Goal: Task Accomplishment & Management: Complete application form

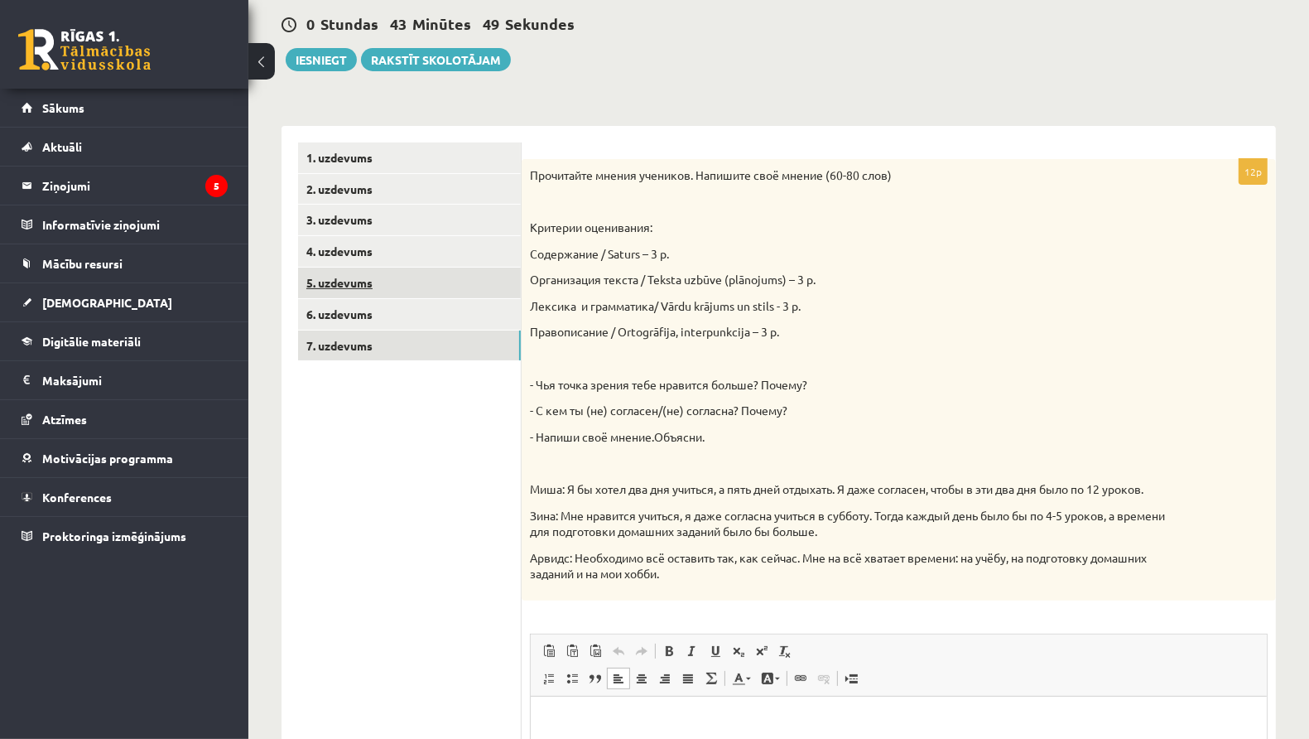
scroll to position [159, 0]
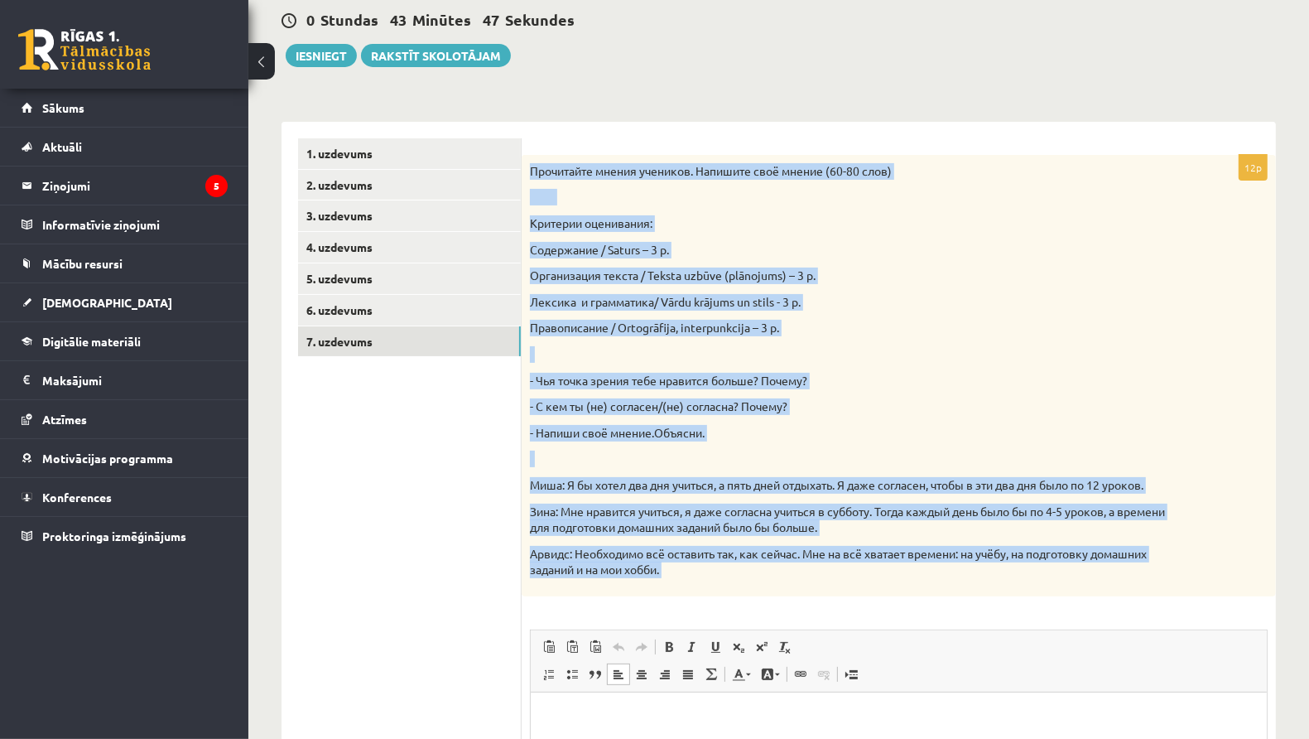
drag, startPoint x: 531, startPoint y: 168, endPoint x: 784, endPoint y: 596, distance: 497.5
click at [784, 596] on div "12p Прочитайте мнения учеников. Напишите своё мнение (60-80 слов) Критерии оцен…" at bounding box center [899, 564] width 754 height 819
copy div "Loremipsum dolors ametcons. Adipisci elit seddoe (99-04 temp) Incididu utlabore…"
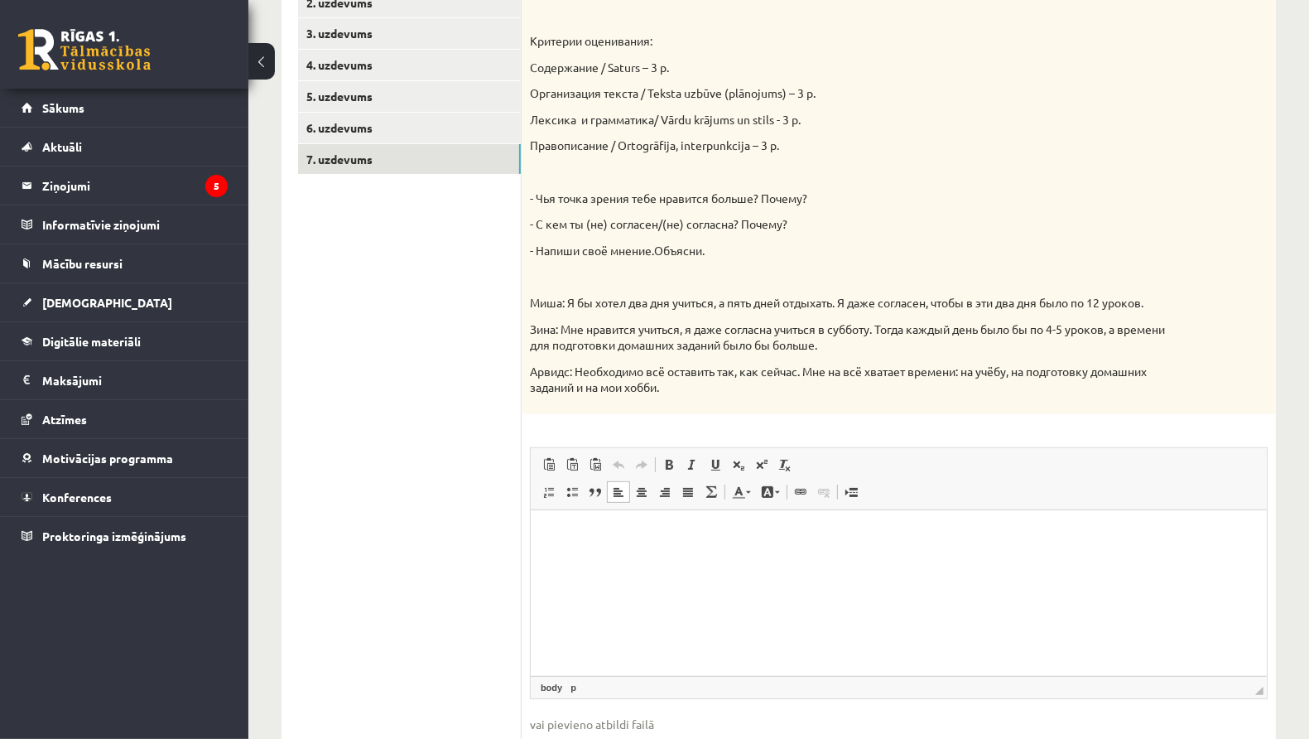
click at [590, 545] on html at bounding box center [898, 534] width 736 height 51
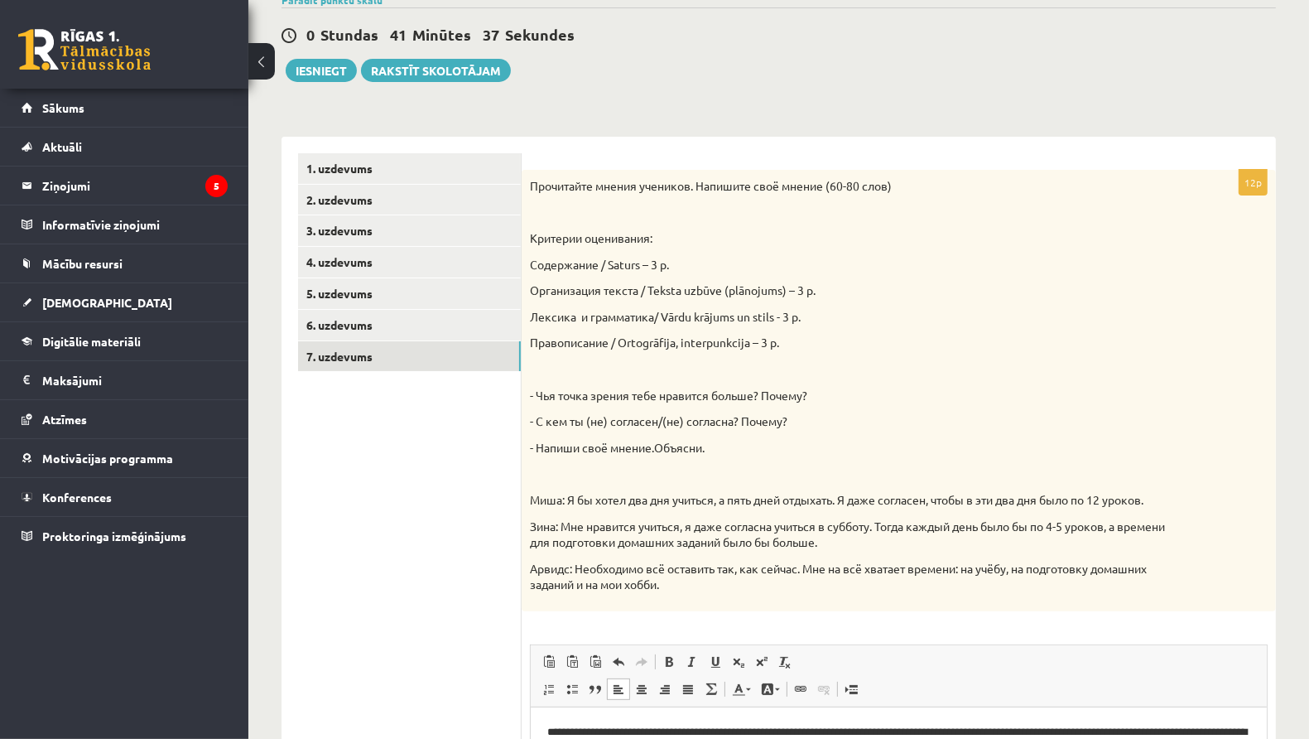
scroll to position [0, 0]
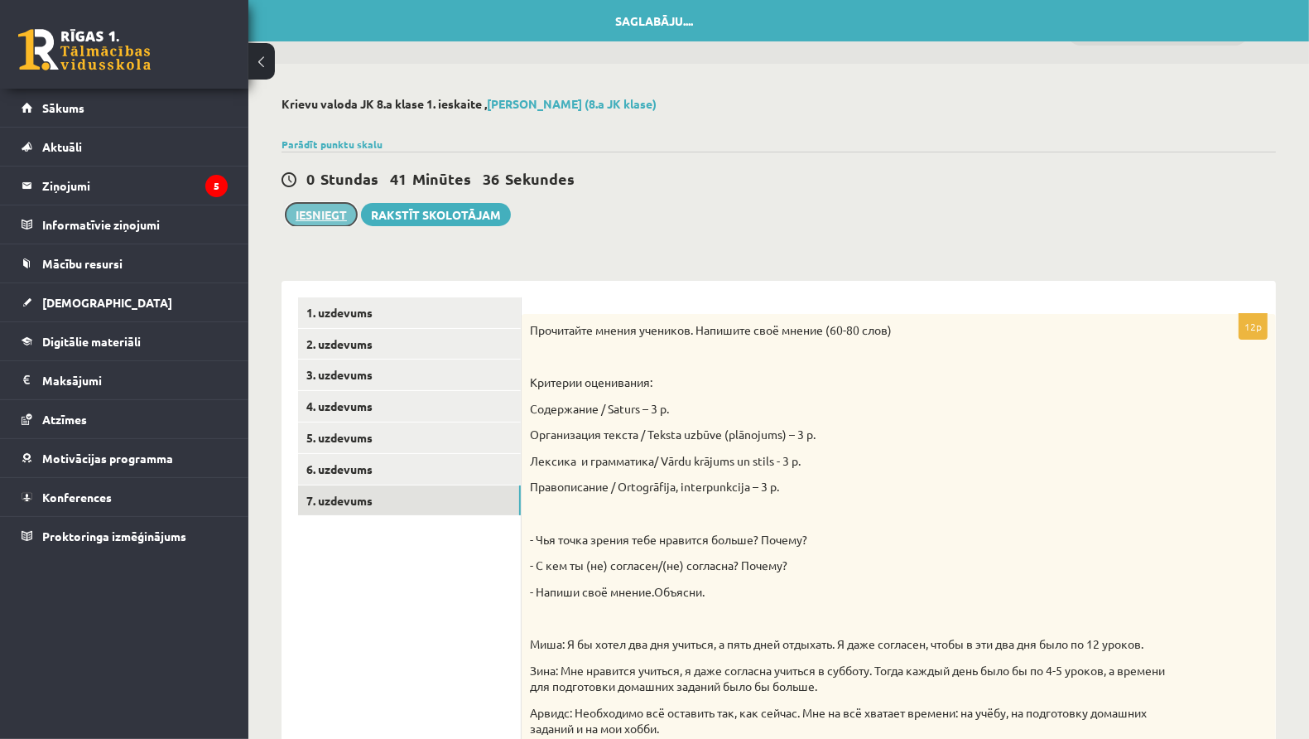
click at [320, 211] on button "Iesniegt" at bounding box center [321, 214] width 71 height 23
click at [347, 474] on link "6. uzdevums" at bounding box center [409, 469] width 223 height 31
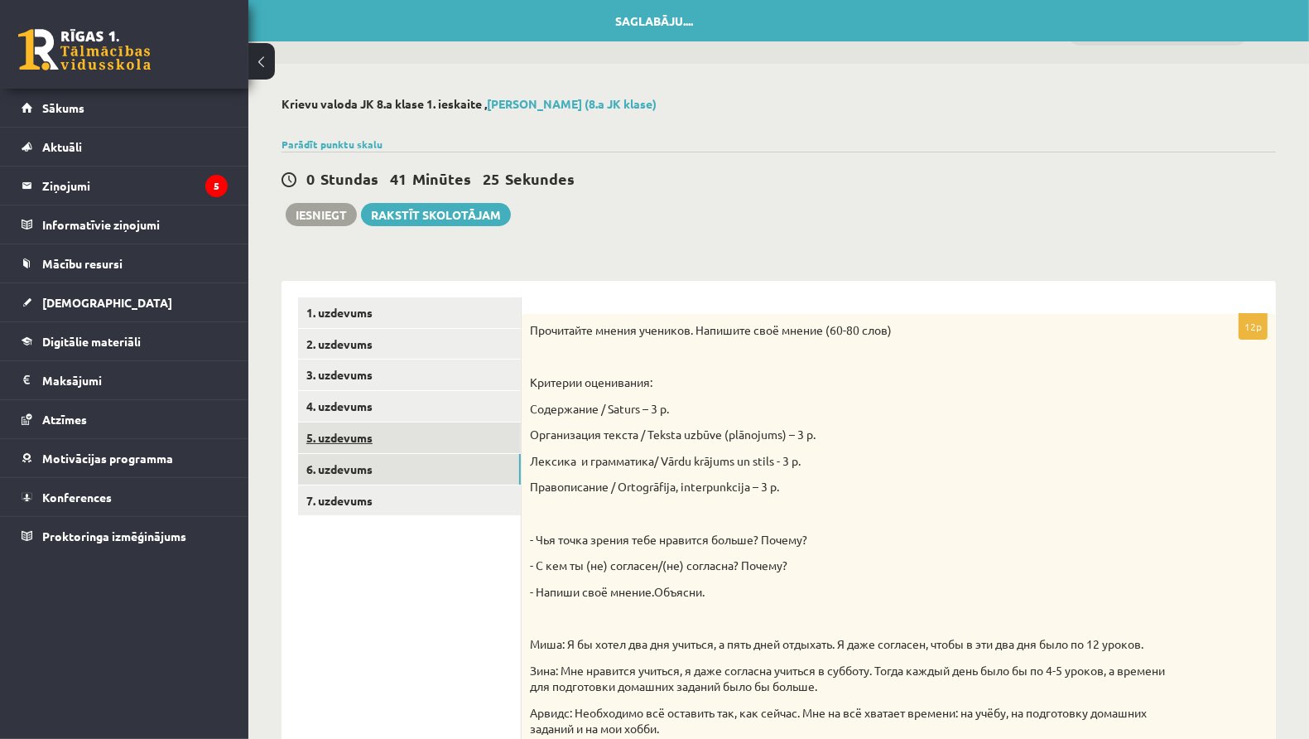
click at [352, 431] on link "5. uzdevums" at bounding box center [409, 437] width 223 height 31
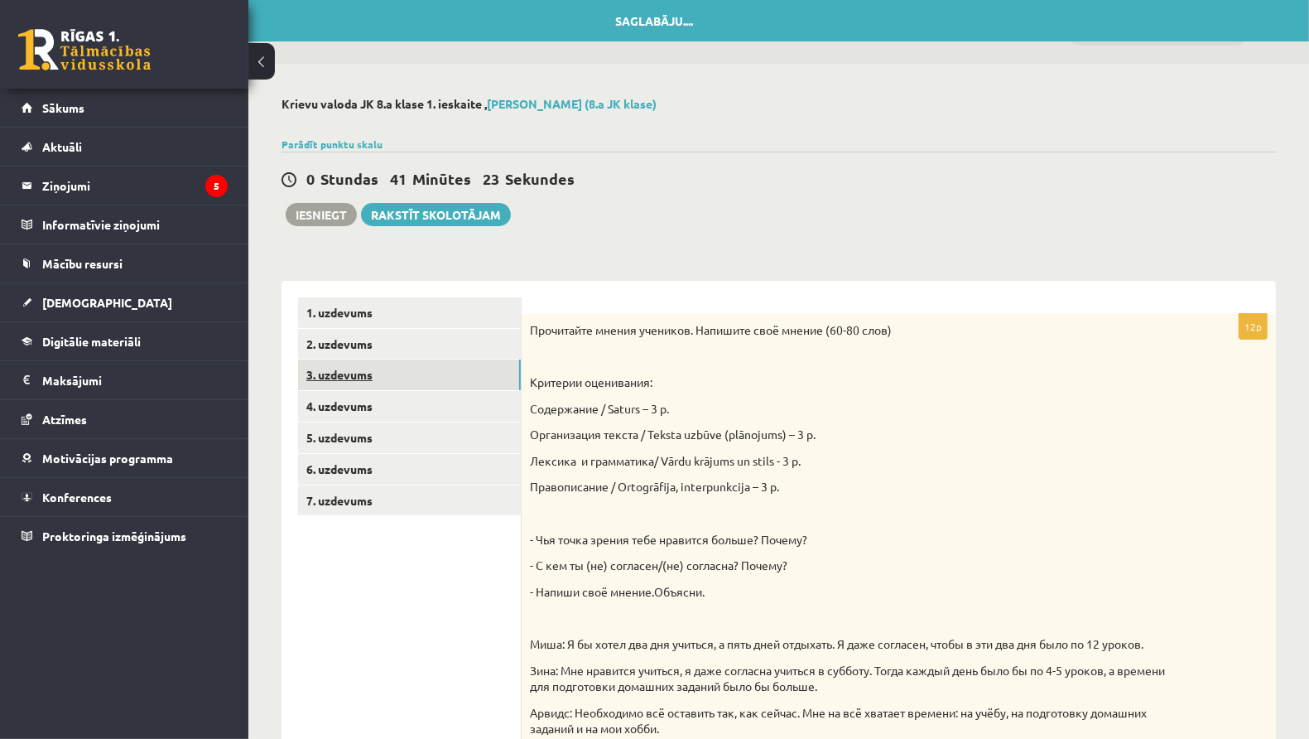
click at [378, 389] on link "3. uzdevums" at bounding box center [409, 374] width 223 height 31
click at [441, 349] on link "2. uzdevums" at bounding box center [409, 344] width 223 height 31
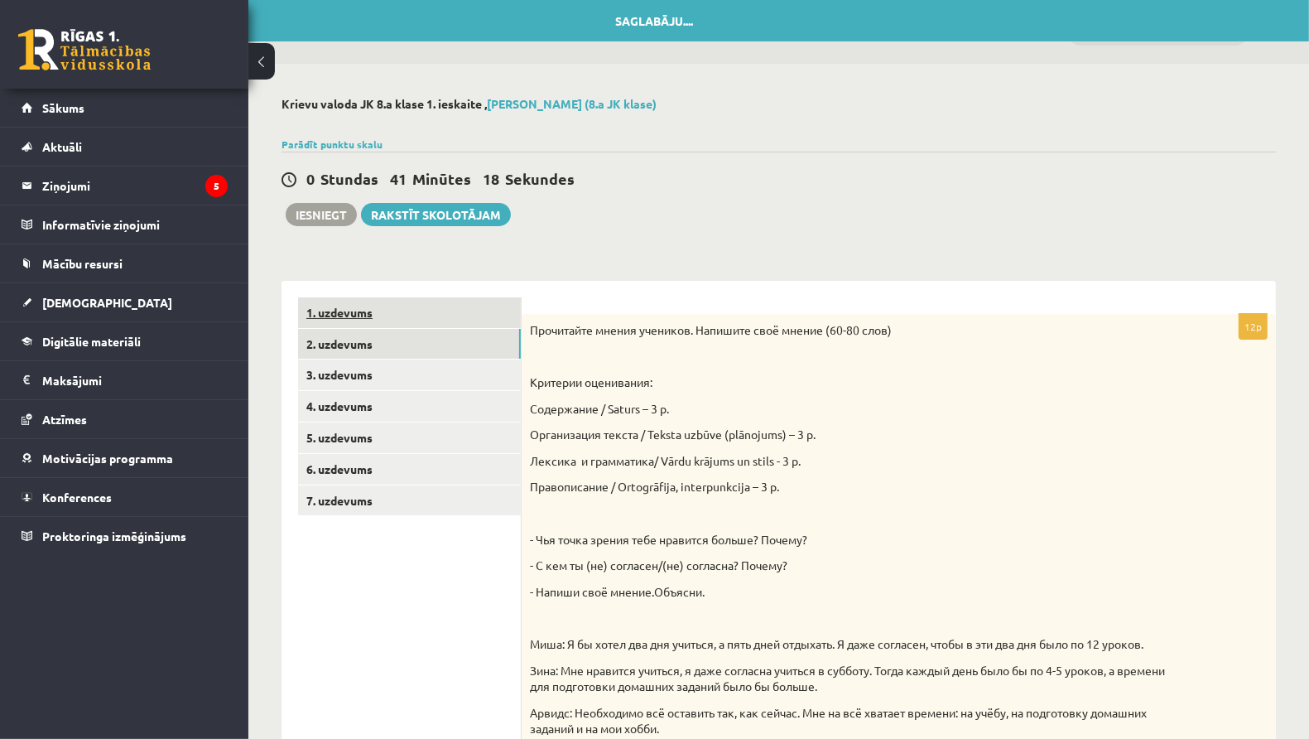
click at [429, 316] on link "1. uzdevums" at bounding box center [409, 312] width 223 height 31
click at [401, 352] on link "2. uzdevums" at bounding box center [409, 344] width 223 height 31
click at [400, 350] on link "2. uzdevums" at bounding box center [409, 344] width 223 height 31
click at [400, 349] on link "2. uzdevums" at bounding box center [409, 344] width 223 height 31
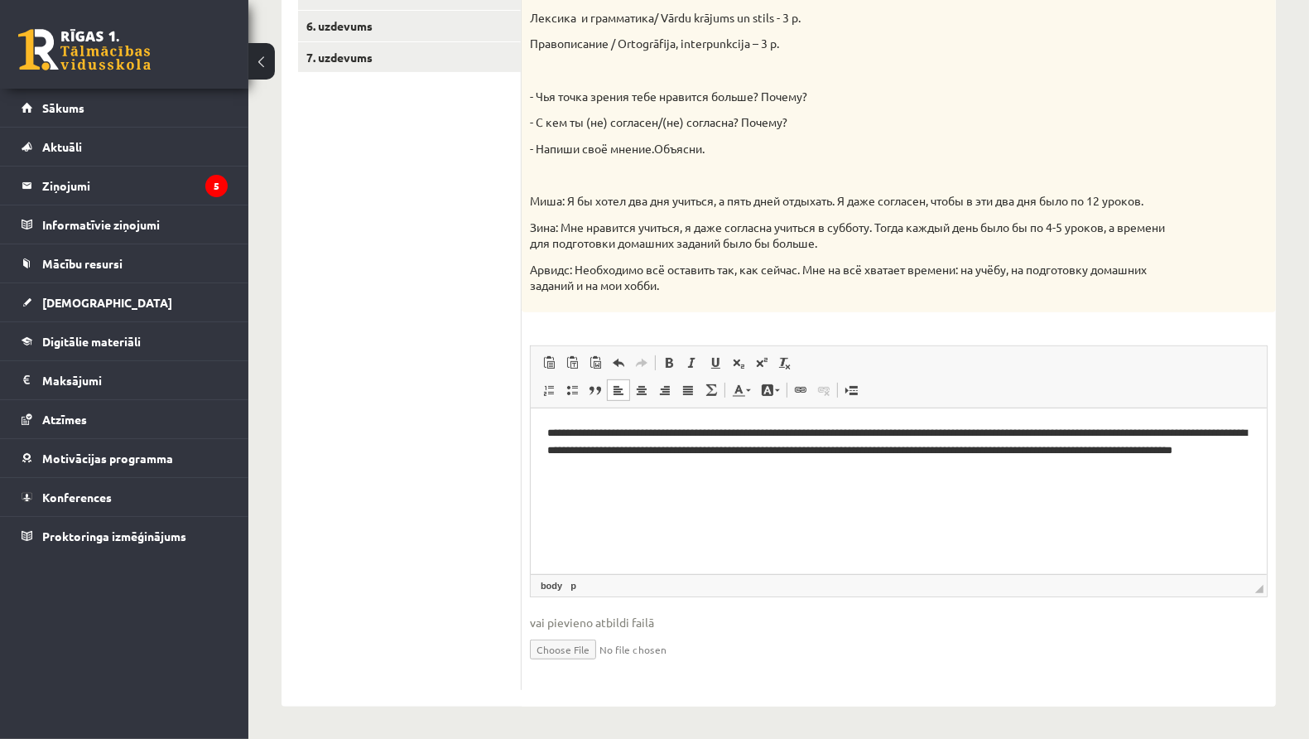
scroll to position [99, 0]
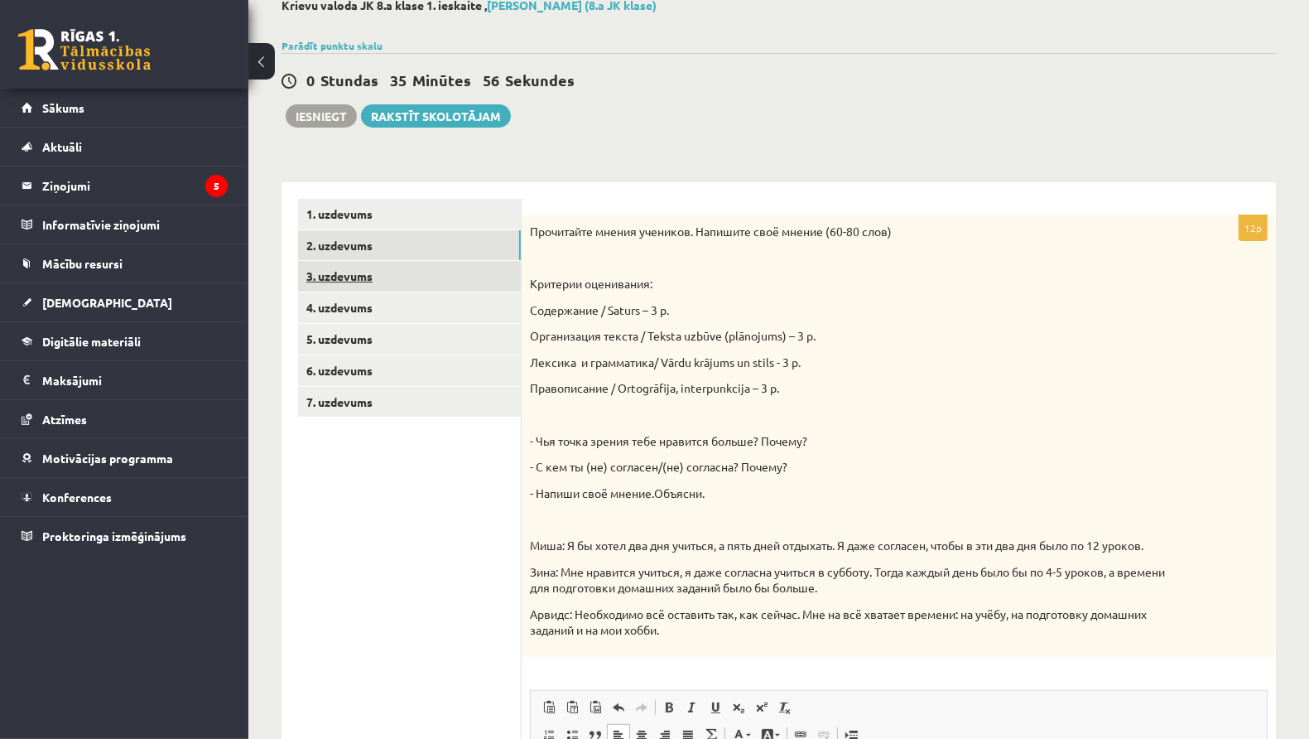
click at [482, 289] on link "3. uzdevums" at bounding box center [409, 276] width 223 height 31
click at [485, 282] on link "3. uzdevums" at bounding box center [409, 276] width 223 height 31
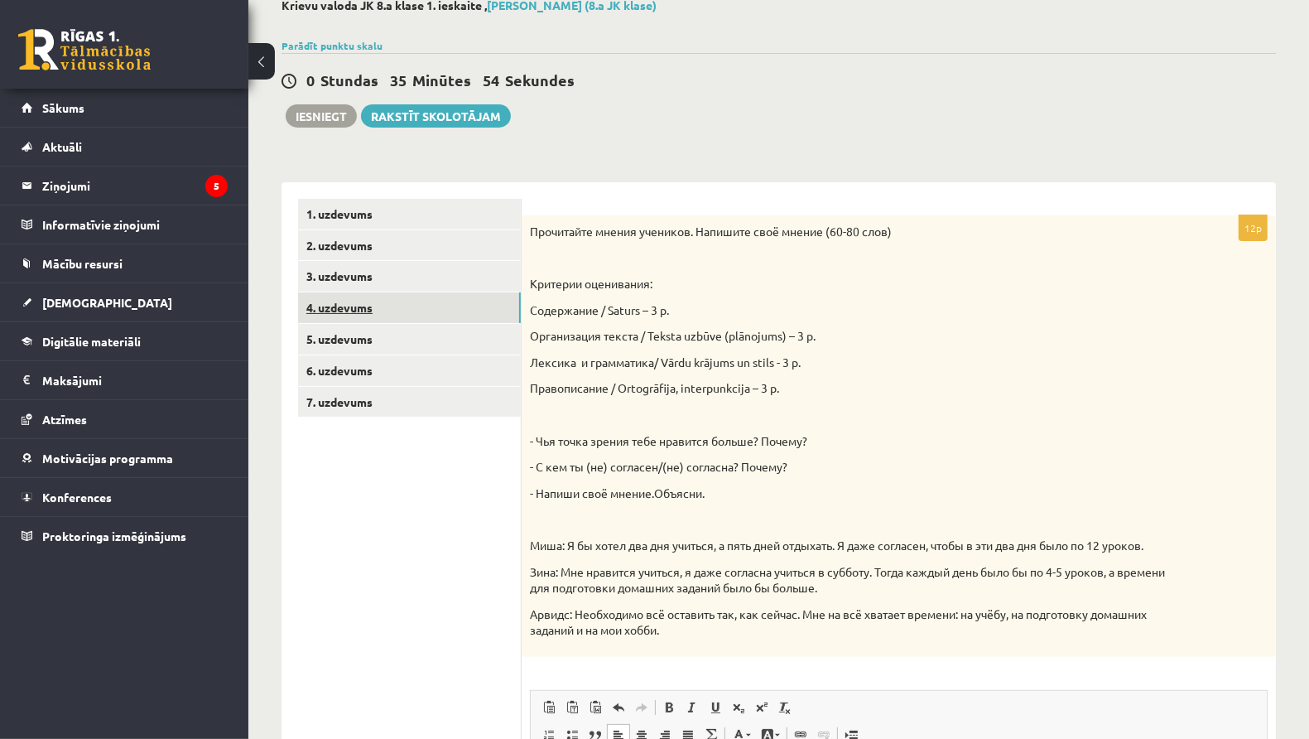
click at [475, 296] on link "4. uzdevums" at bounding box center [409, 307] width 223 height 31
click at [476, 343] on link "5. uzdevums" at bounding box center [409, 339] width 223 height 31
click at [470, 371] on link "6. uzdevums" at bounding box center [409, 370] width 223 height 31
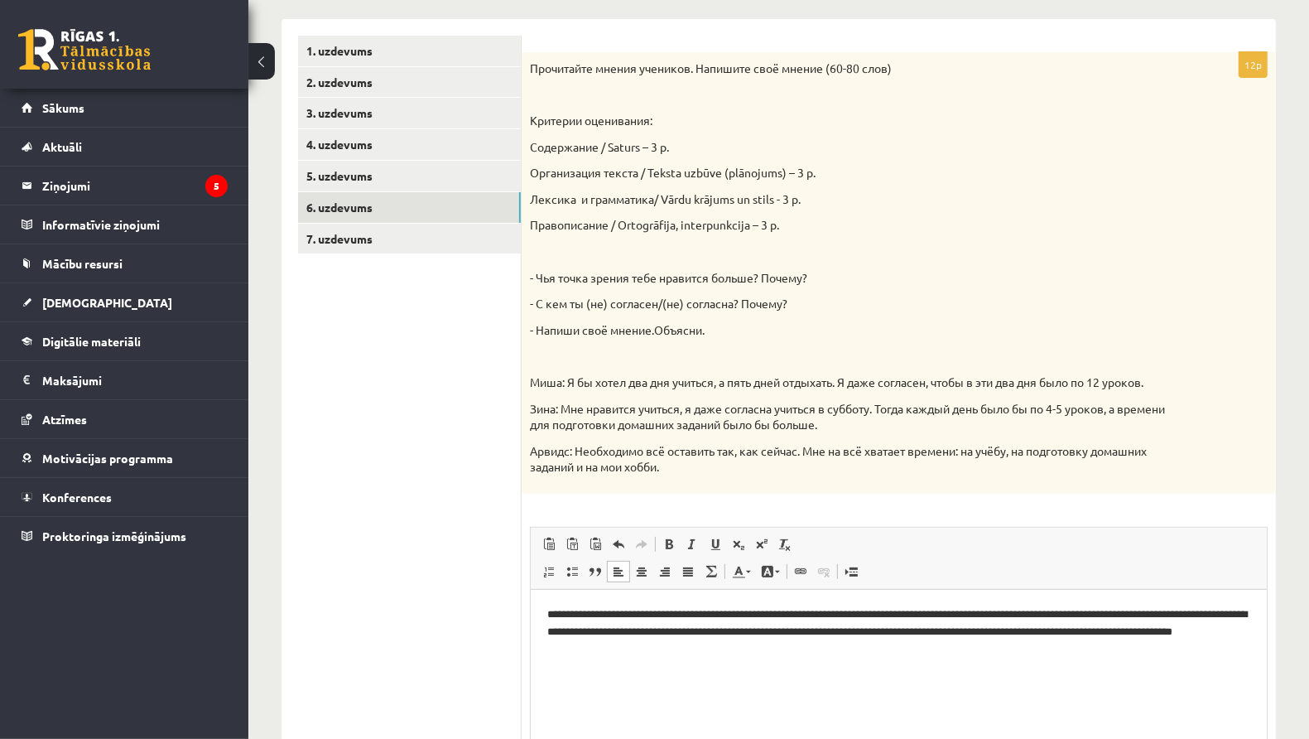
scroll to position [353, 0]
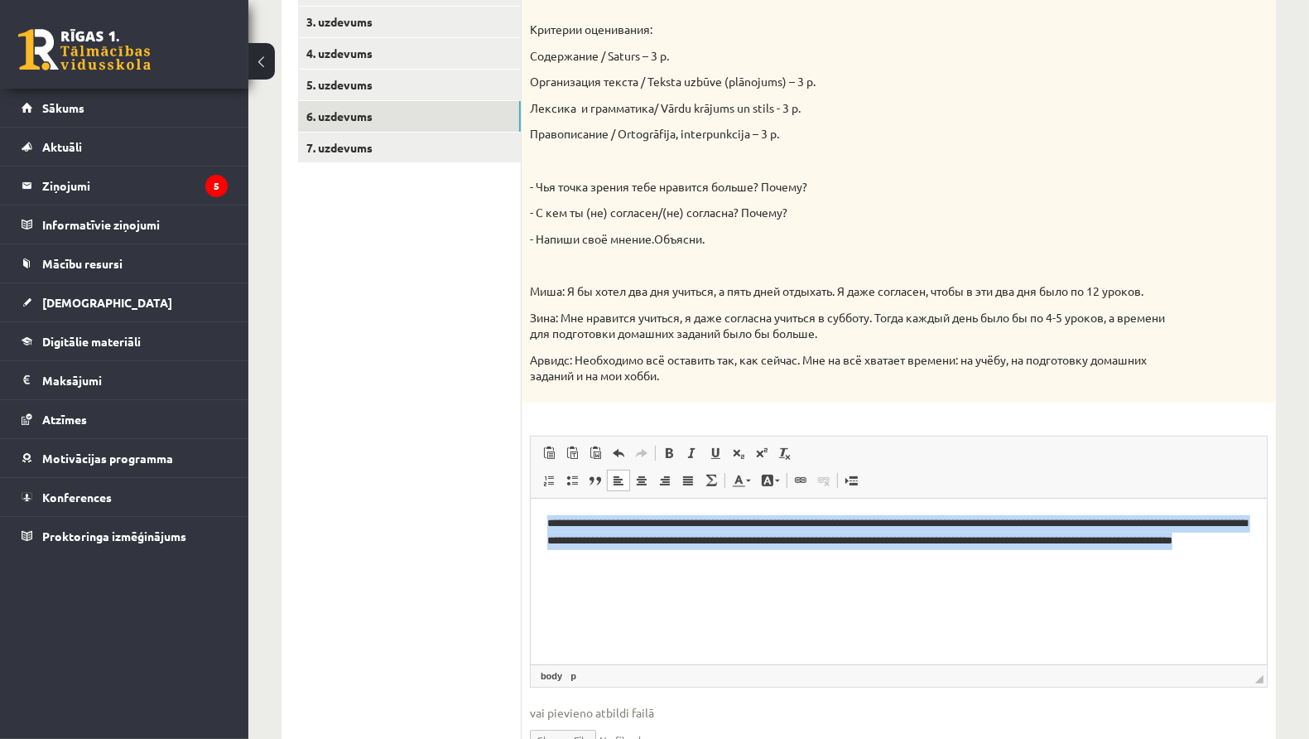
drag, startPoint x: 548, startPoint y: 518, endPoint x: 944, endPoint y: 581, distance: 400.9
click at [944, 581] on html "**********" at bounding box center [898, 540] width 736 height 84
copy p "**********"
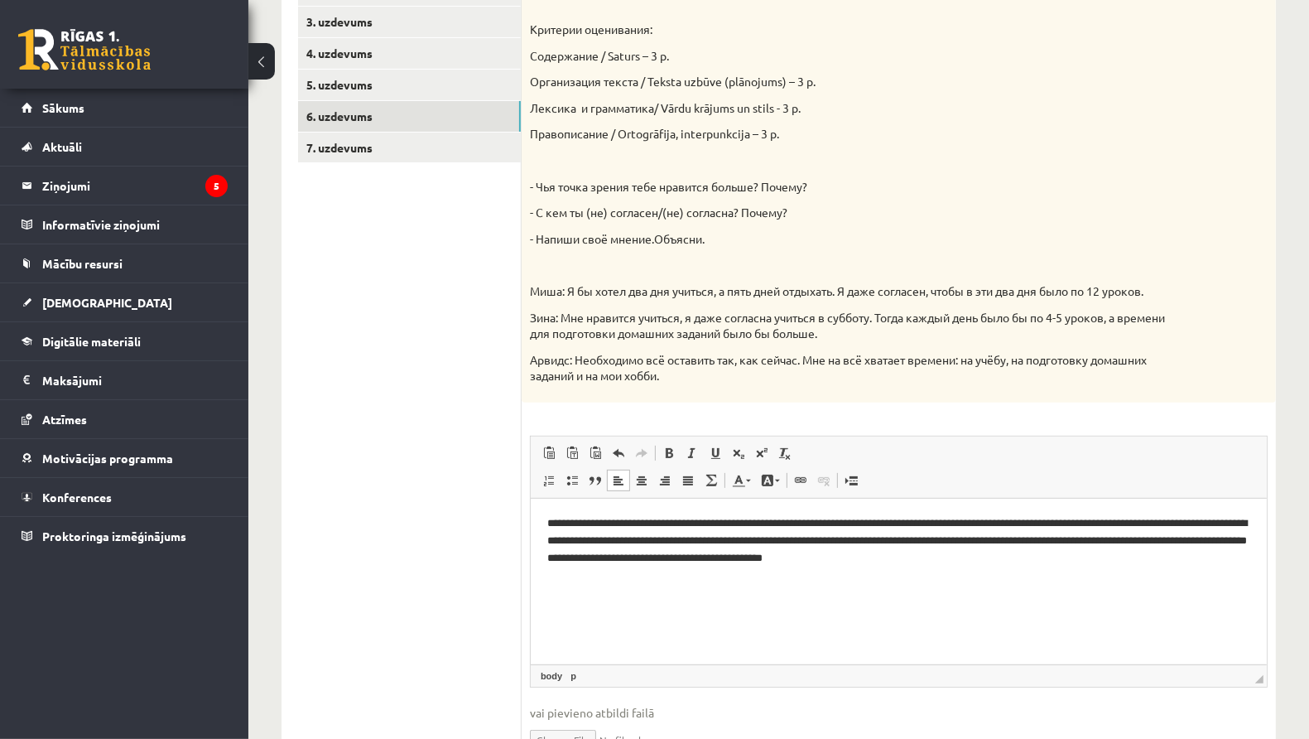
click at [1200, 542] on p "**********" at bounding box center [899, 548] width 704 height 69
click at [611, 555] on p "**********" at bounding box center [899, 548] width 704 height 69
click at [627, 557] on p "**********" at bounding box center [899, 548] width 704 height 69
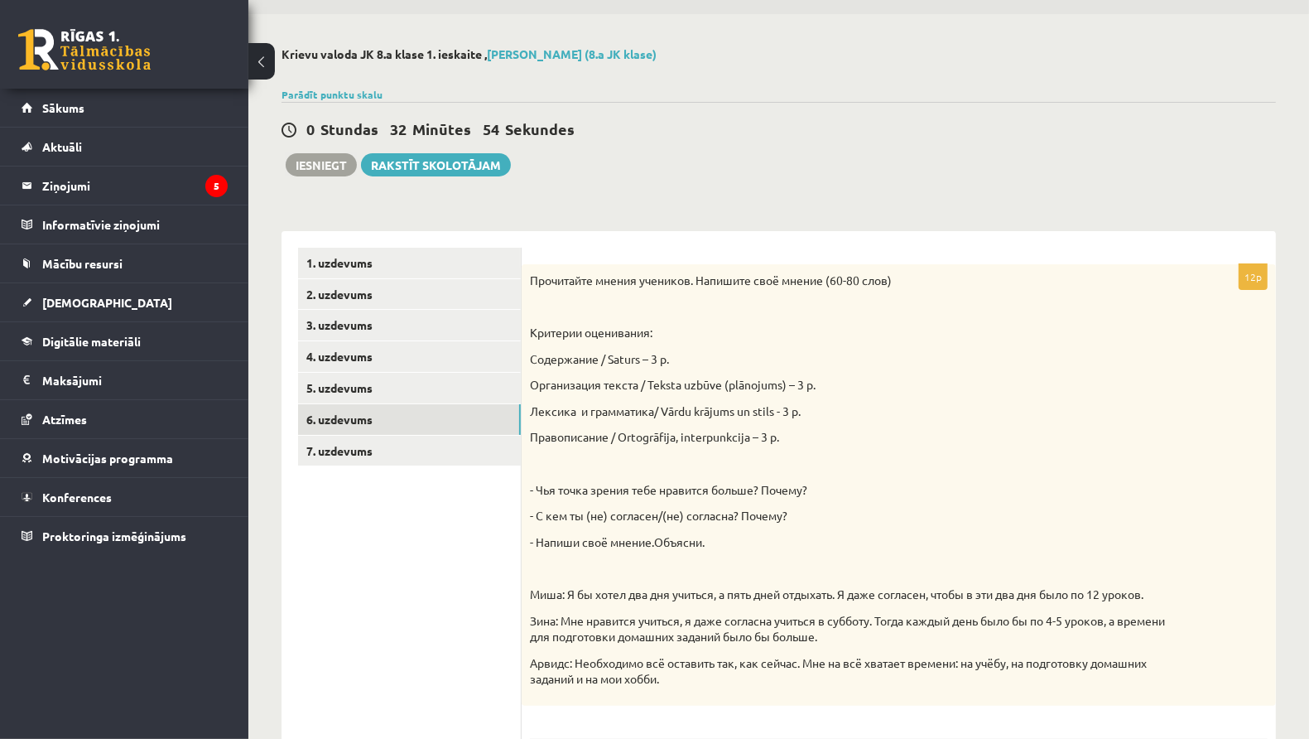
scroll to position [0, 0]
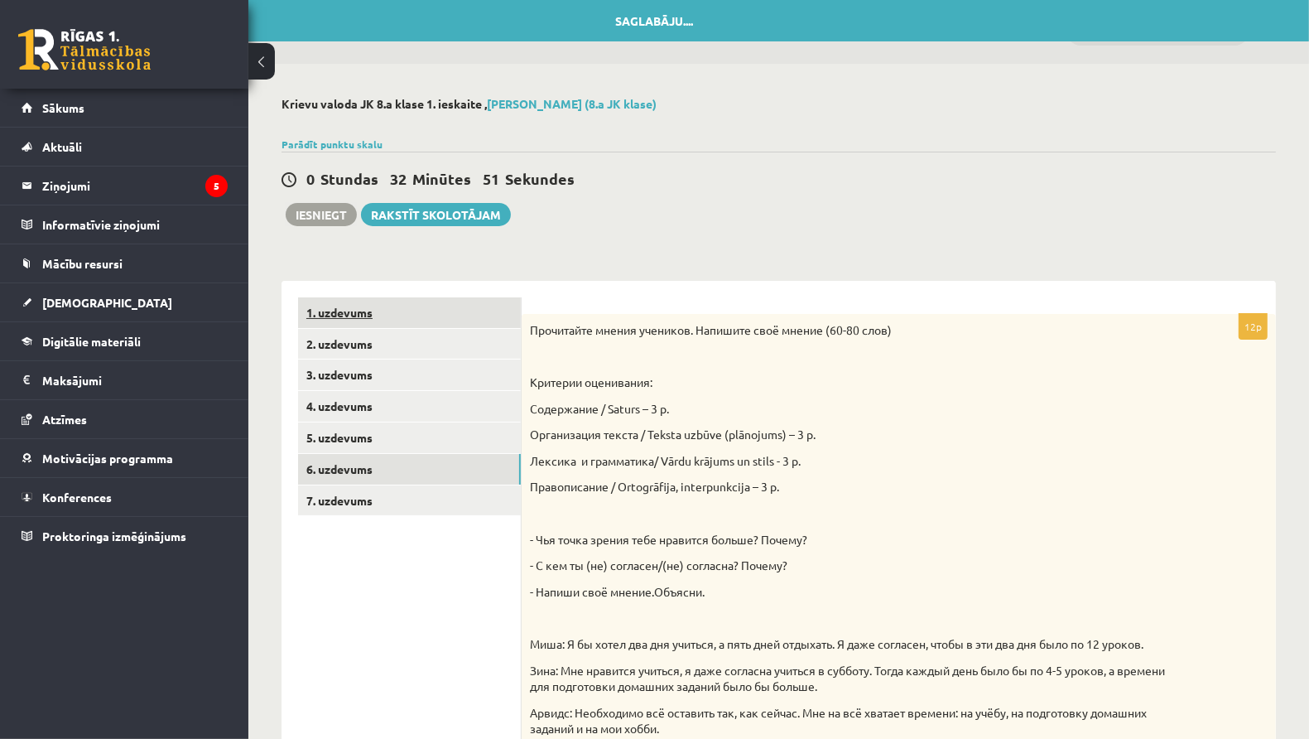
click at [365, 317] on link "1. uzdevums" at bounding box center [409, 312] width 223 height 31
click at [384, 332] on link "2. uzdevums" at bounding box center [409, 344] width 223 height 31
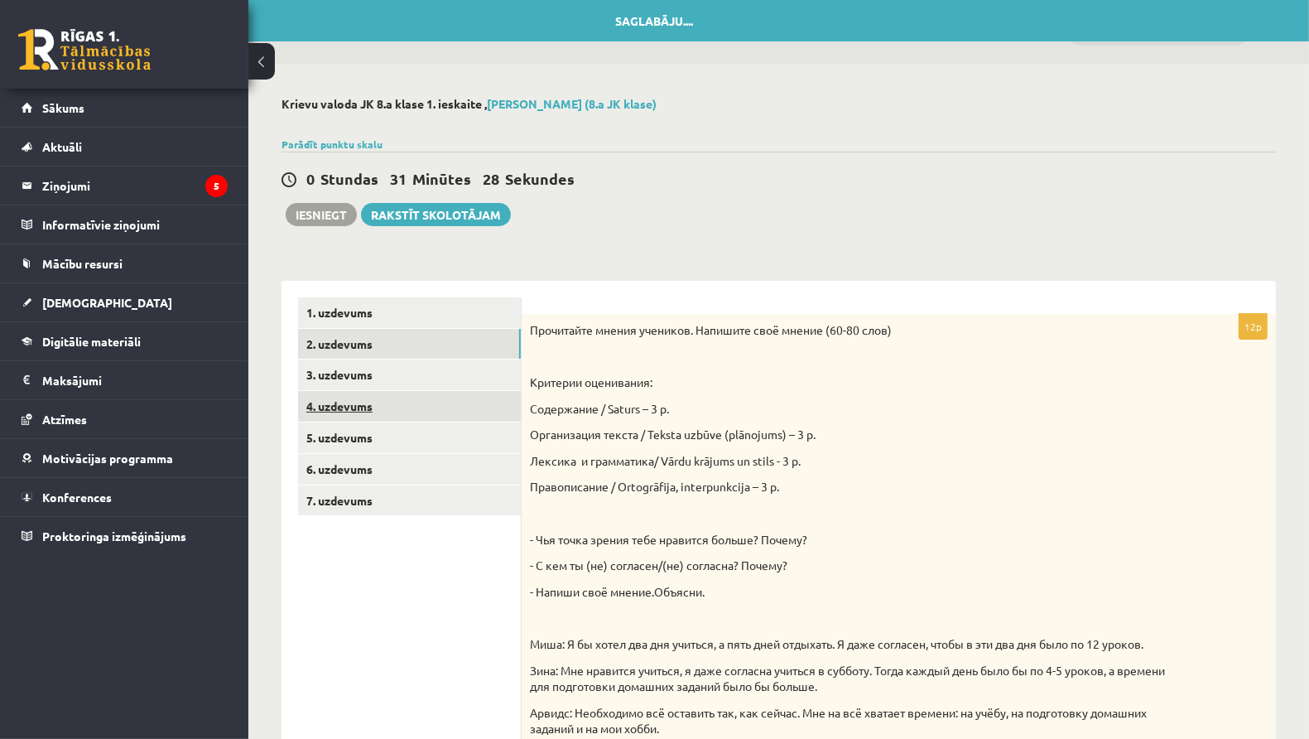
click at [421, 393] on link "4. uzdevums" at bounding box center [409, 406] width 223 height 31
click at [419, 388] on link "3. uzdevums" at bounding box center [409, 374] width 223 height 31
click at [424, 406] on link "4. uzdevums" at bounding box center [409, 406] width 223 height 31
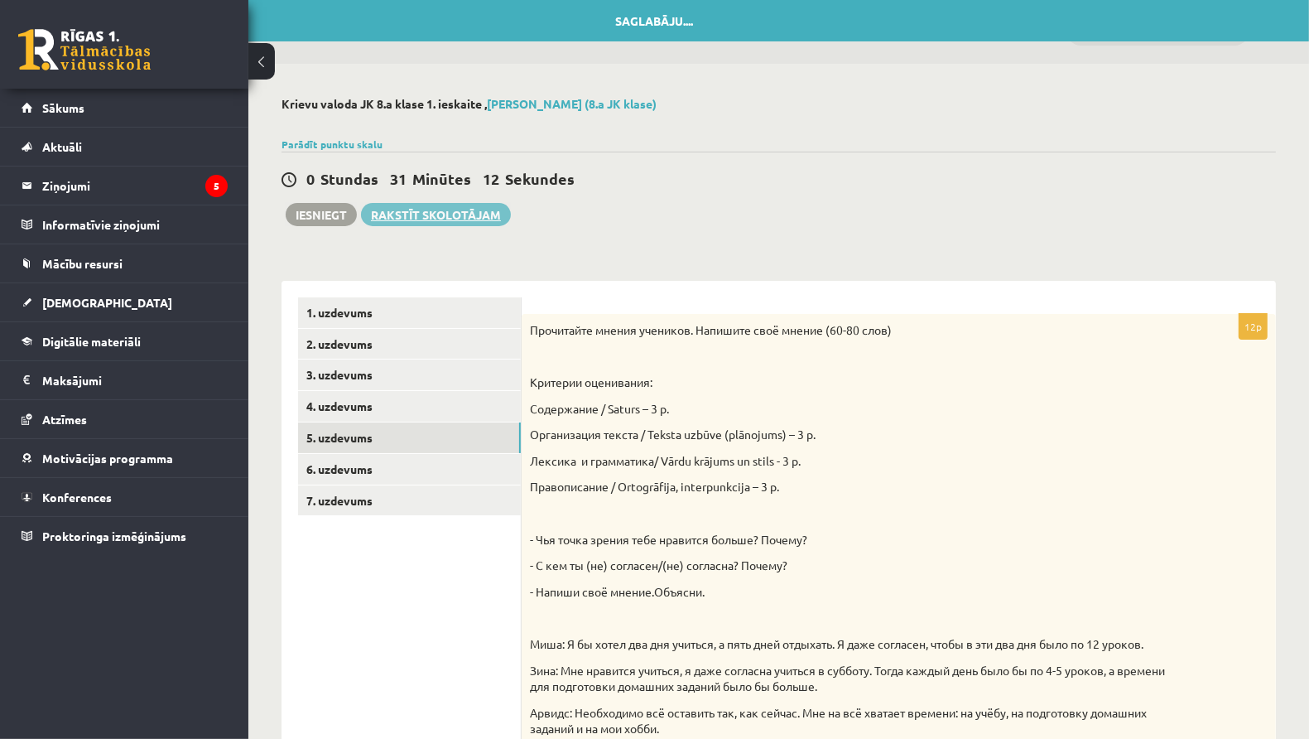
click at [478, 217] on link "Rakstīt skolotājam" at bounding box center [436, 214] width 150 height 23
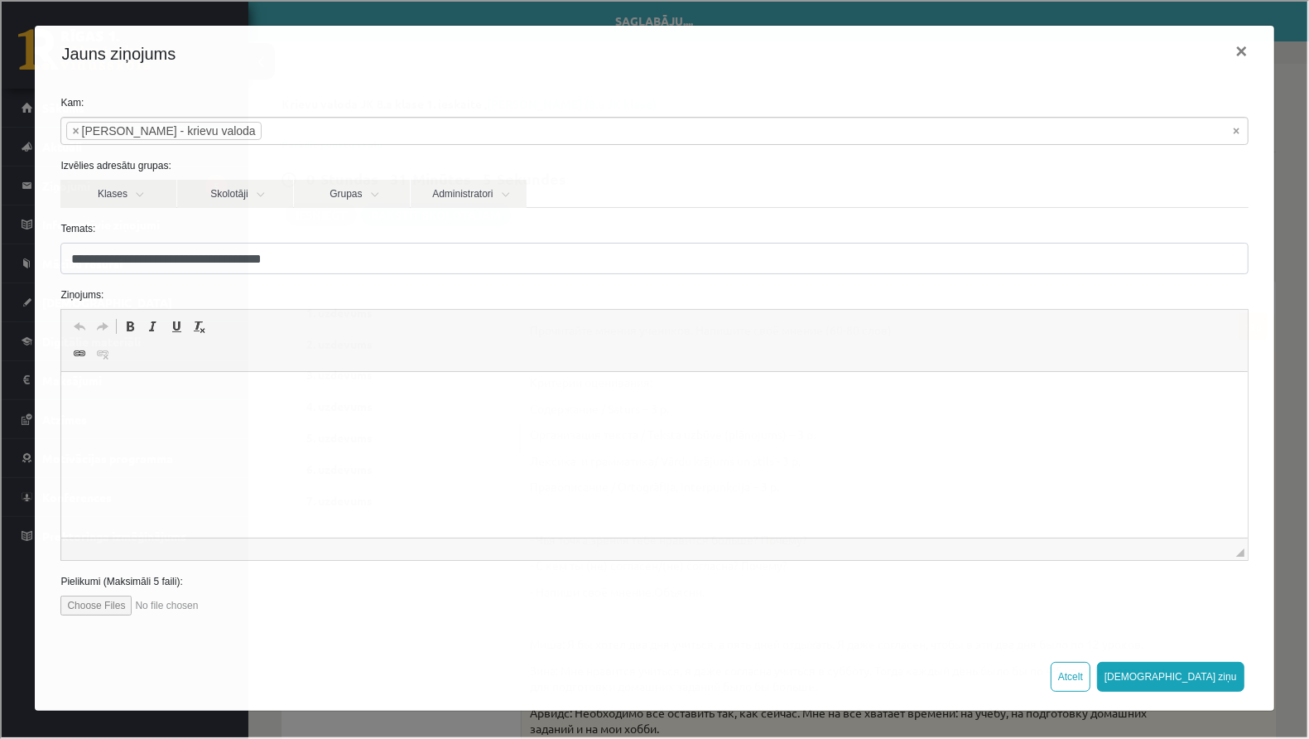
click at [362, 417] on html at bounding box center [654, 397] width 1186 height 51
click at [1240, 41] on button "×" at bounding box center [1240, 49] width 38 height 46
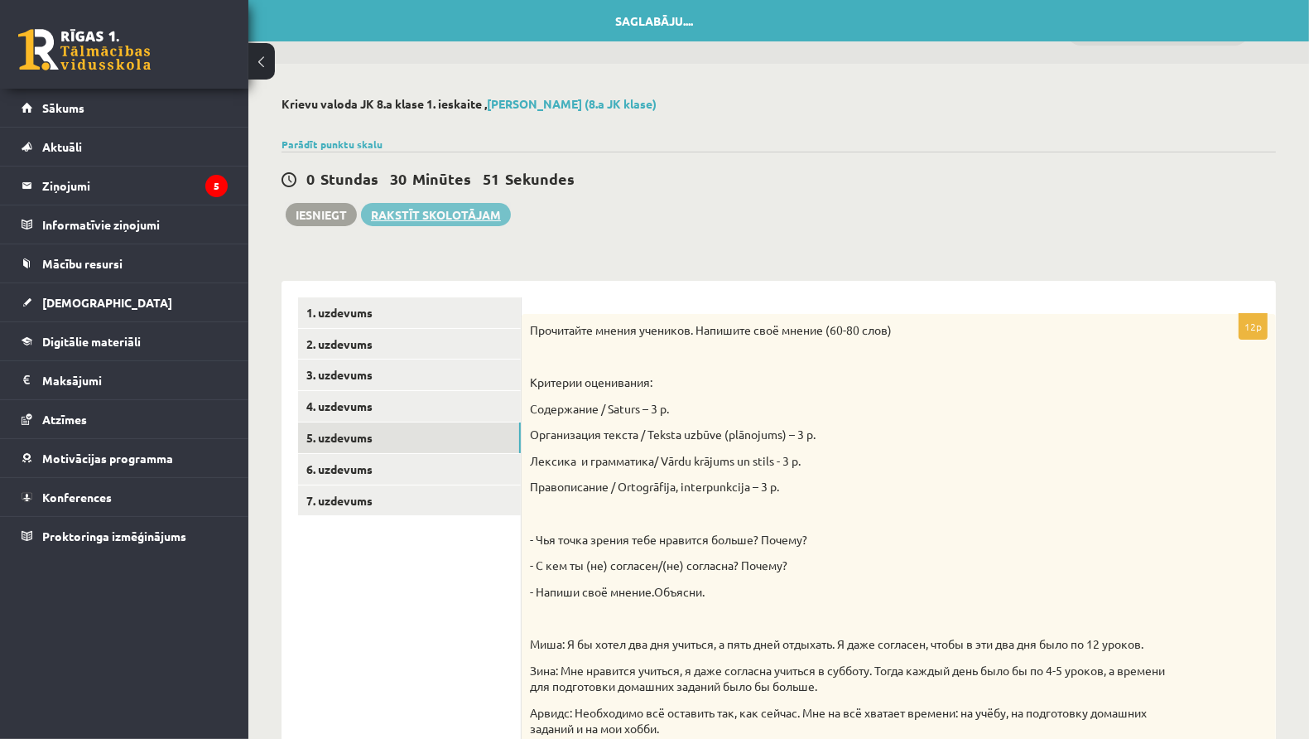
click at [402, 207] on link "Rakstīt skolotājam" at bounding box center [436, 214] width 150 height 23
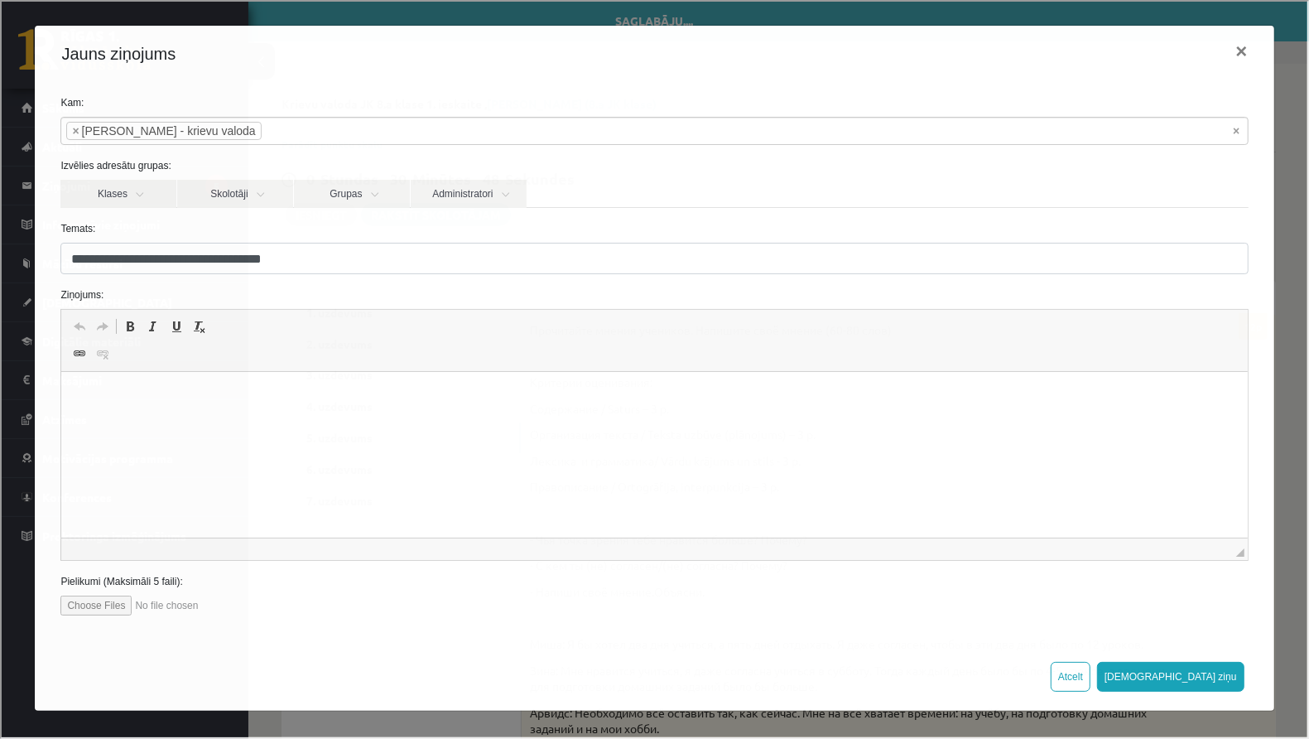
click at [232, 388] on html at bounding box center [654, 397] width 1186 height 51
click at [671, 124] on ul "× × Ludmila Ziediņa - krievu valoda" at bounding box center [653, 129] width 1187 height 26
click at [1239, 40] on button "×" at bounding box center [1240, 49] width 38 height 46
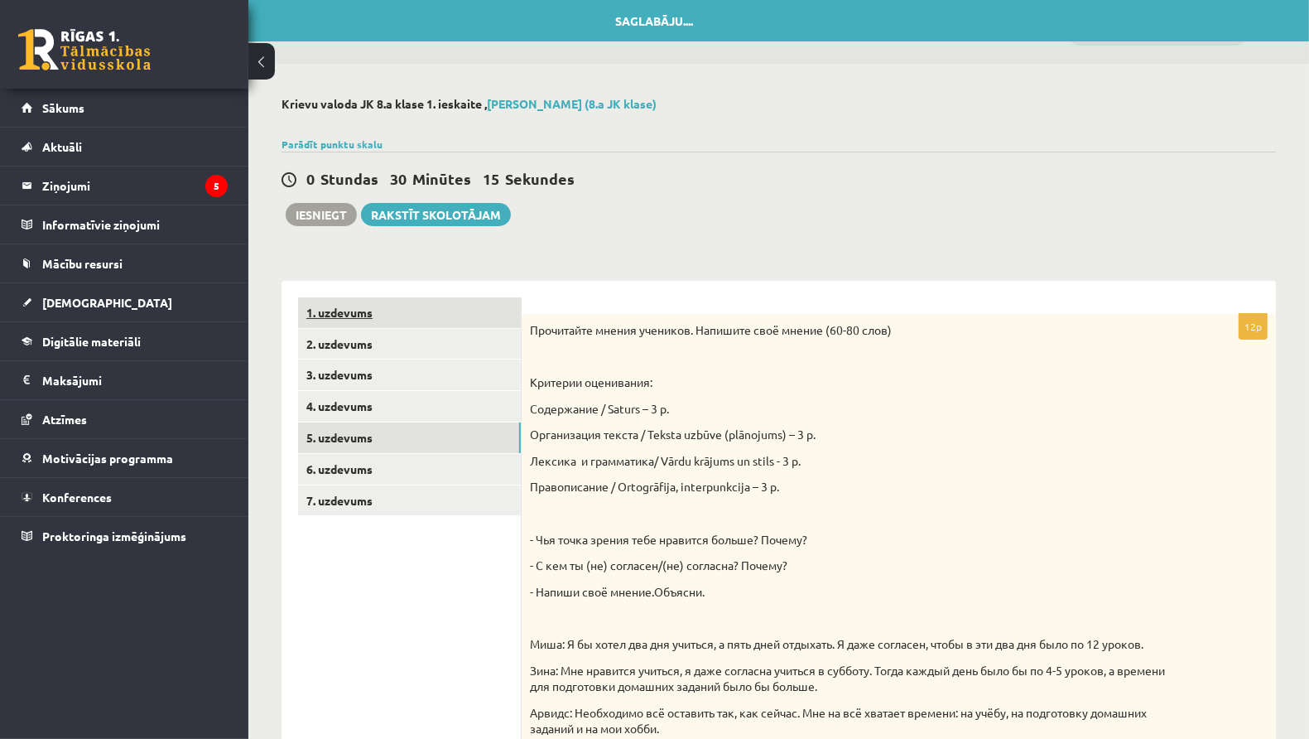
click at [488, 312] on link "1. uzdevums" at bounding box center [409, 312] width 223 height 31
click at [417, 389] on link "3. uzdevums" at bounding box center [409, 374] width 223 height 31
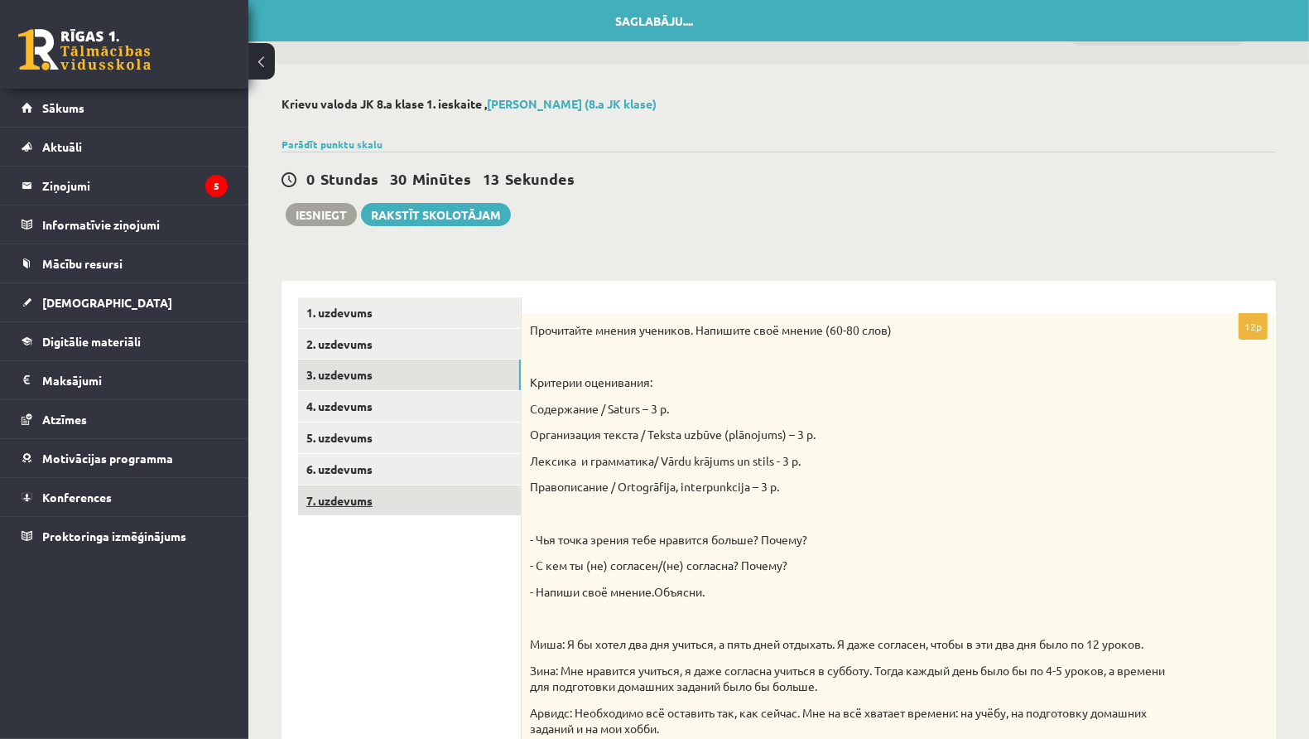
click at [415, 501] on link "7. uzdevums" at bounding box center [409, 500] width 223 height 31
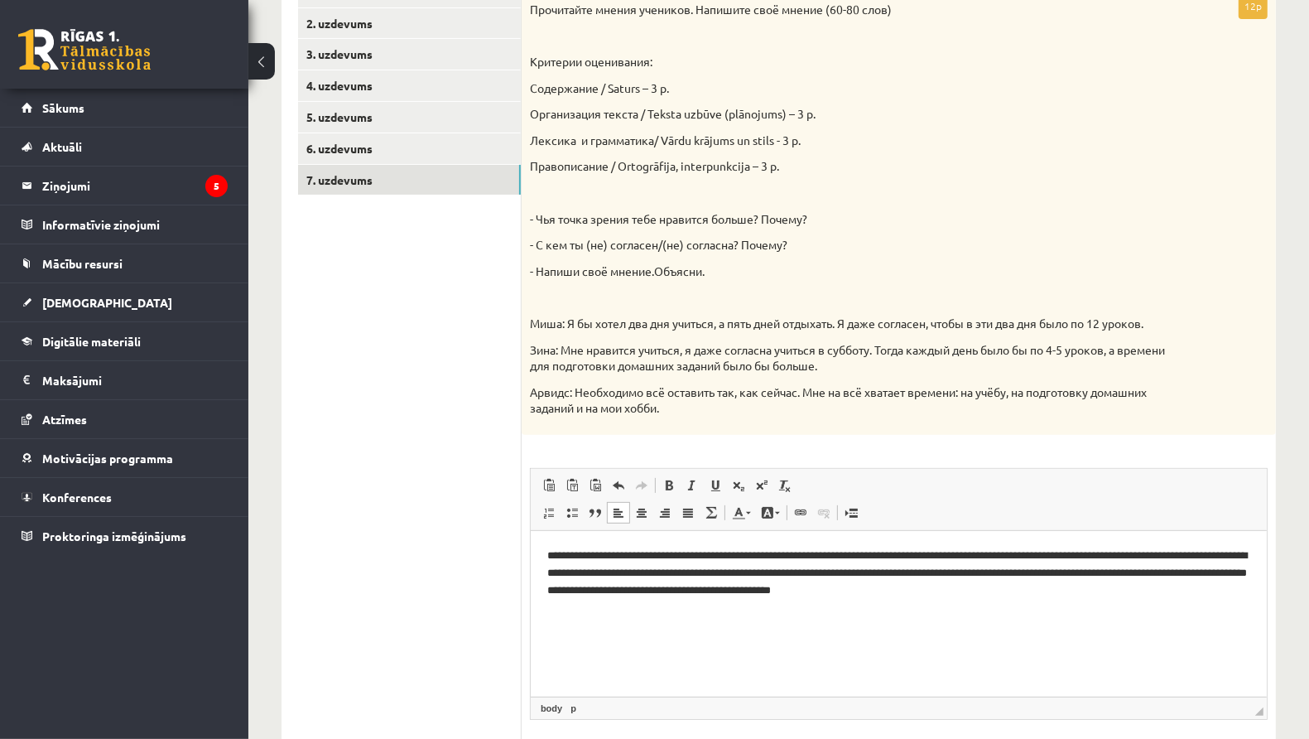
scroll to position [320, 0]
click at [444, 134] on link "6. uzdevums" at bounding box center [409, 149] width 223 height 31
click at [444, 135] on link "6. uzdevums" at bounding box center [409, 149] width 223 height 31
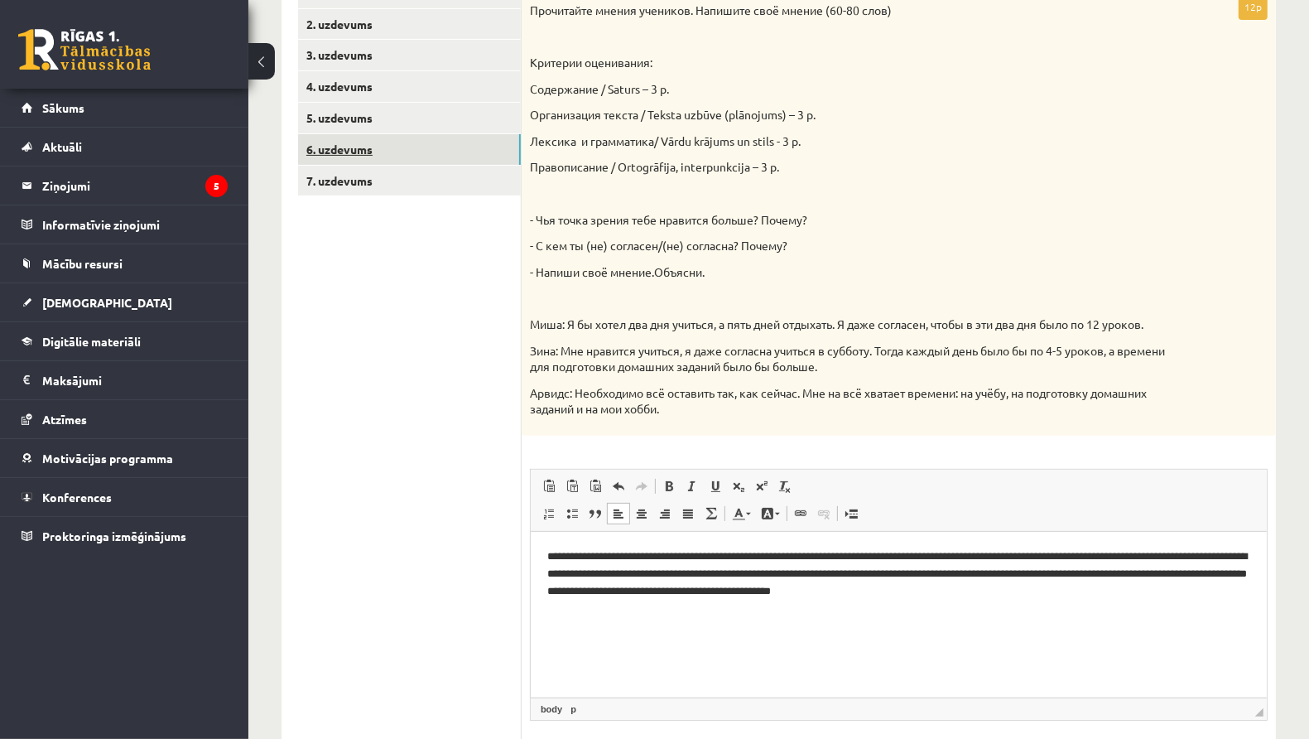
click at [443, 136] on link "6. uzdevums" at bounding box center [409, 149] width 223 height 31
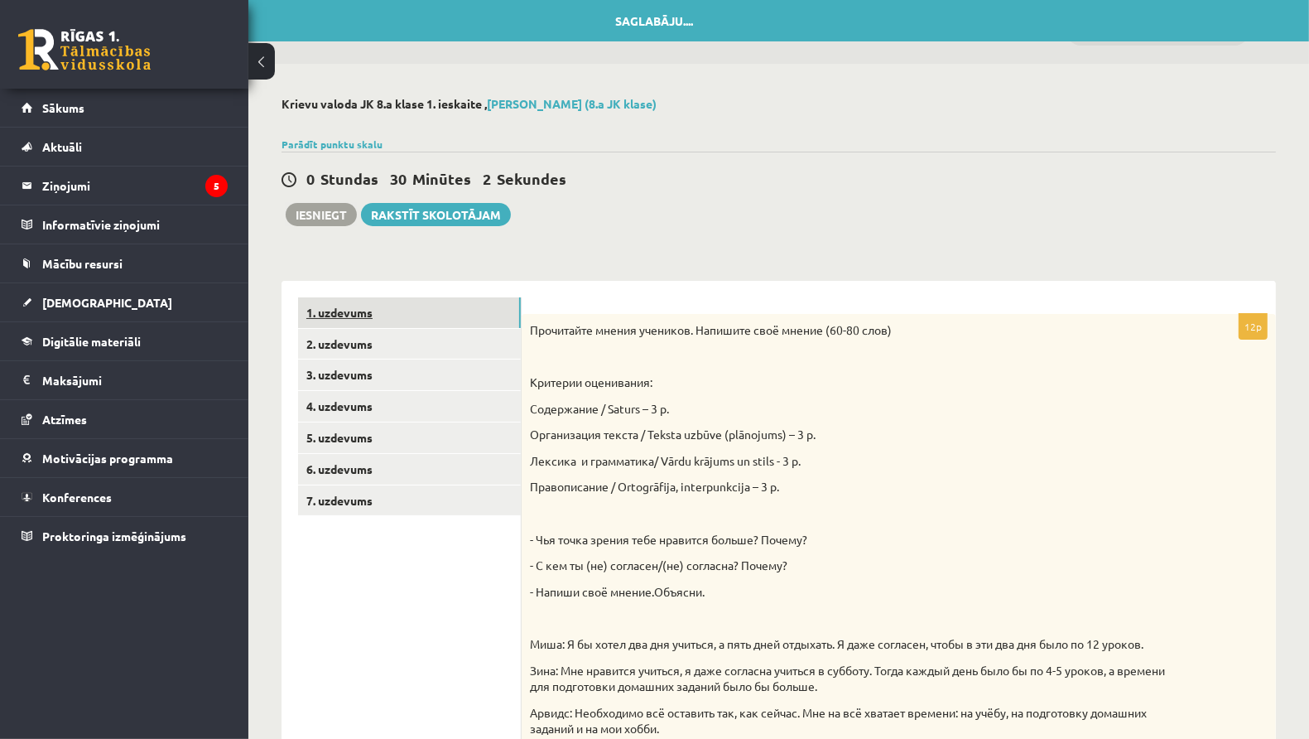
click at [468, 311] on link "1. uzdevums" at bounding box center [409, 312] width 223 height 31
click at [467, 311] on link "1. uzdevums" at bounding box center [409, 312] width 223 height 31
click at [460, 340] on link "2. uzdevums" at bounding box center [409, 344] width 223 height 31
drag, startPoint x: 460, startPoint y: 340, endPoint x: 457, endPoint y: 357, distance: 17.6
click at [460, 340] on link "2. uzdevums" at bounding box center [409, 344] width 223 height 31
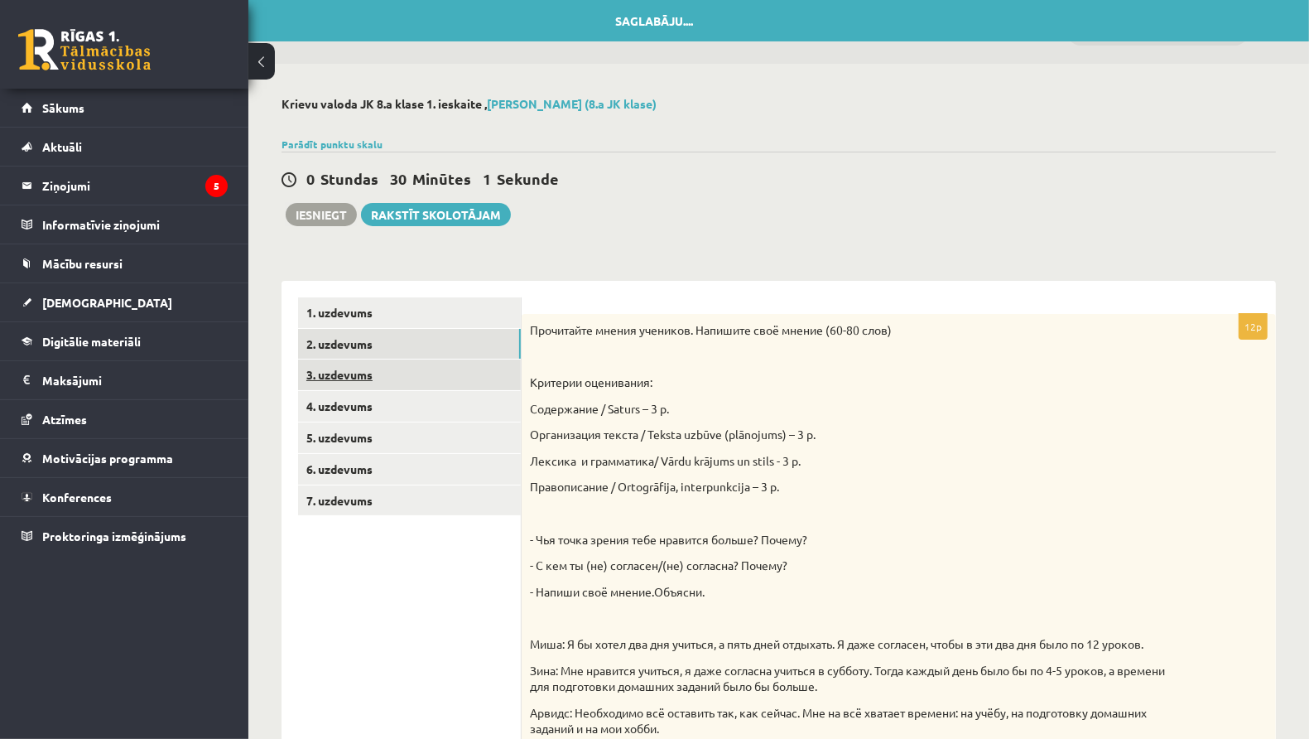
click at [455, 369] on link "3. uzdevums" at bounding box center [409, 374] width 223 height 31
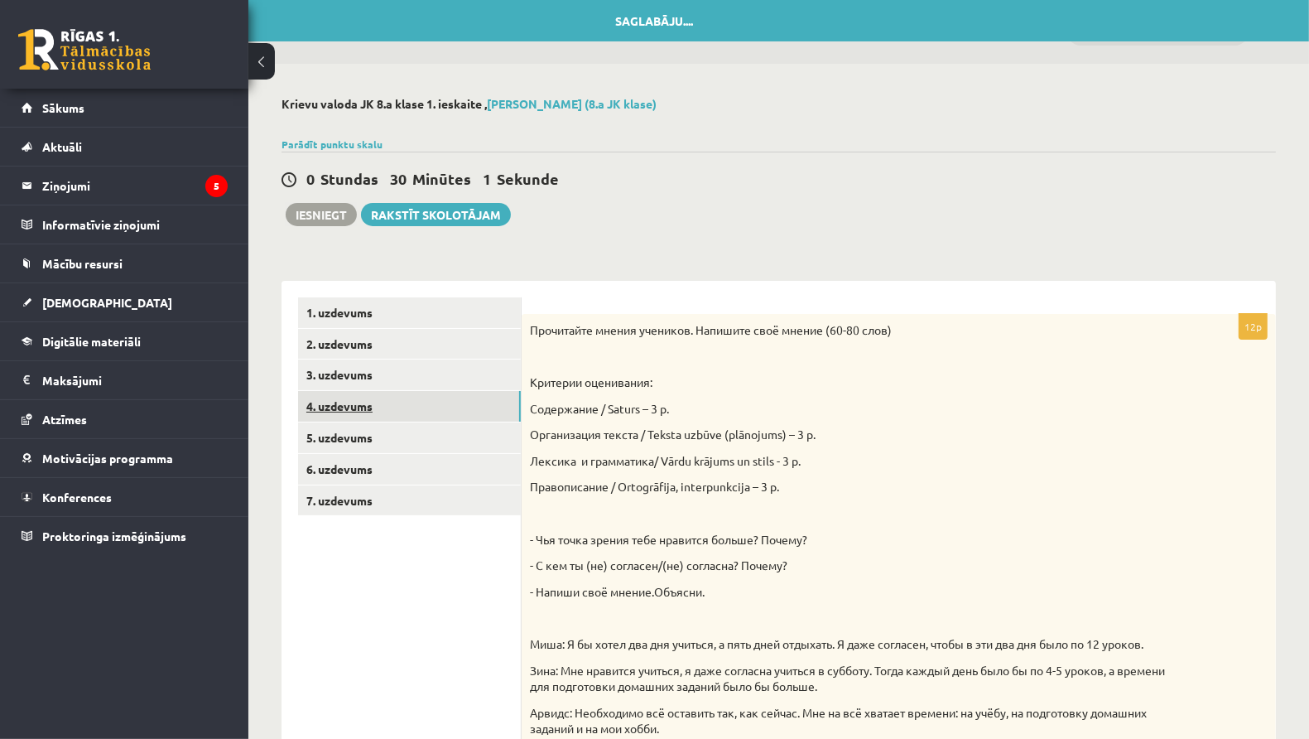
click at [456, 397] on link "4. uzdevums" at bounding box center [409, 406] width 223 height 31
click at [455, 430] on link "5. uzdevums" at bounding box center [409, 437] width 223 height 31
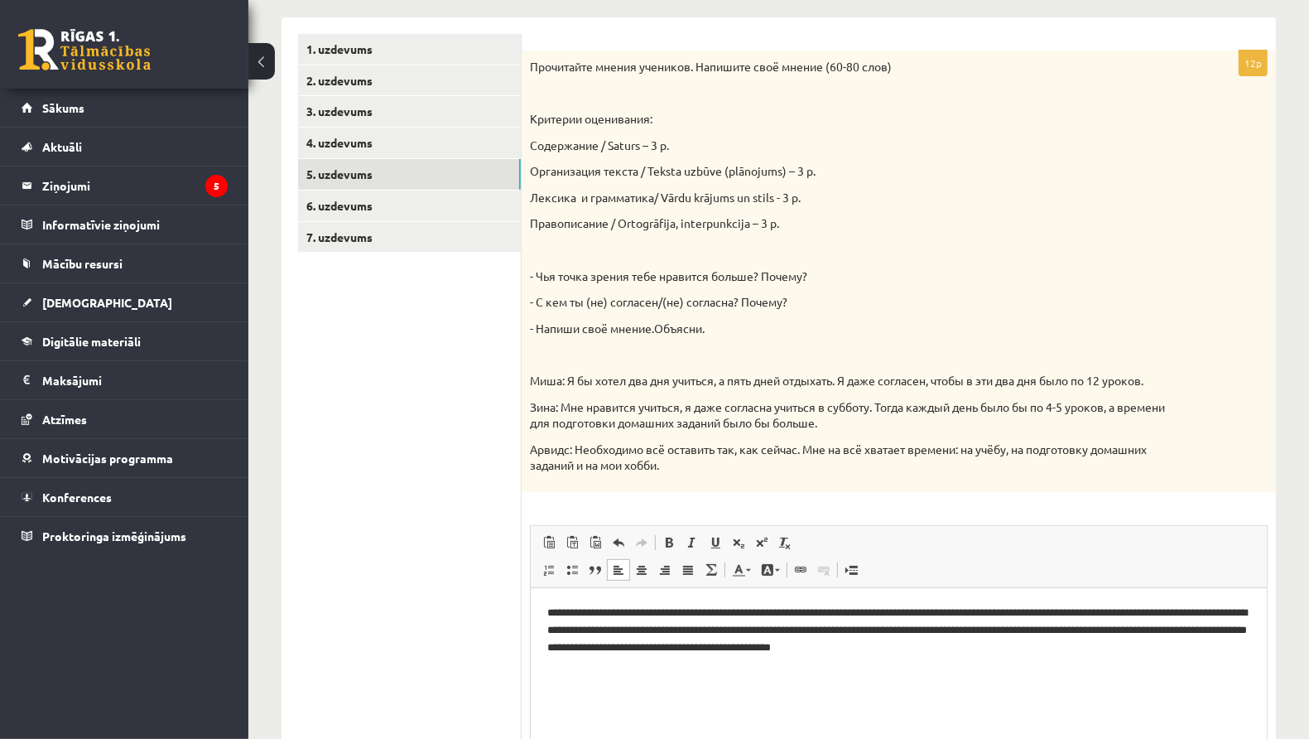
scroll to position [409, 0]
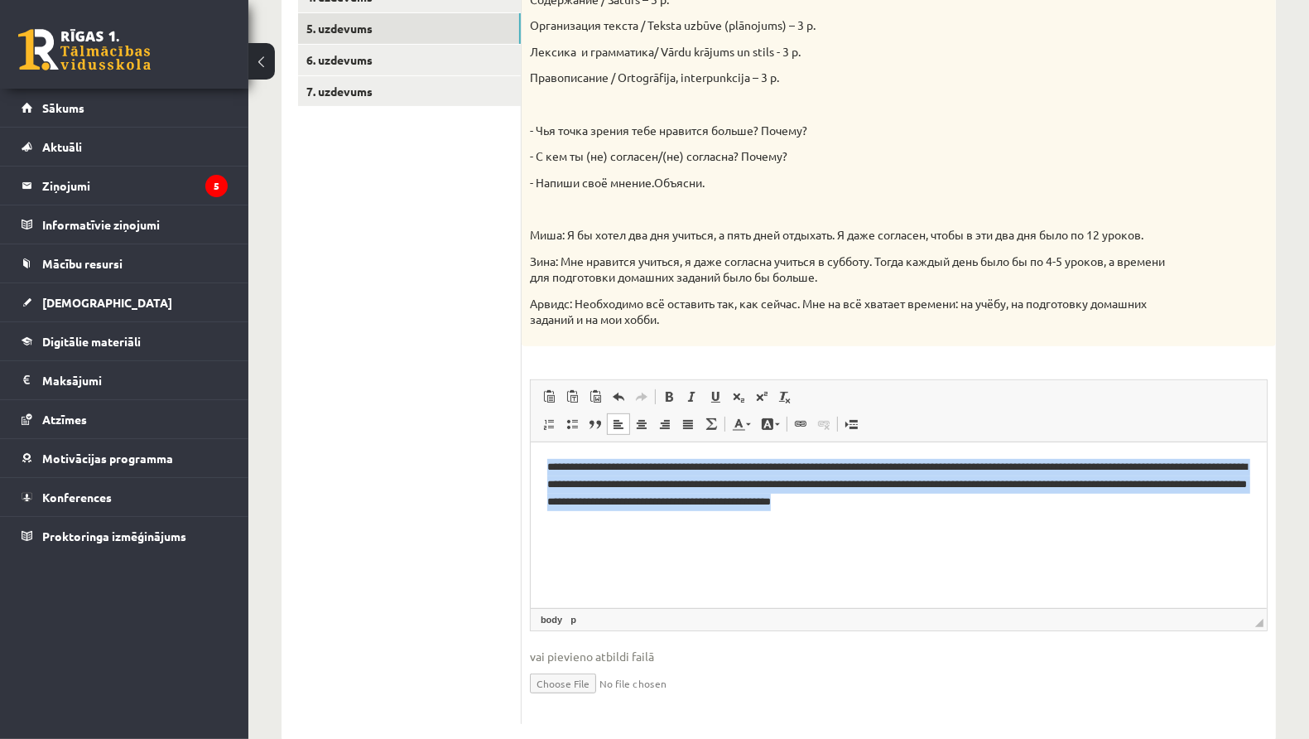
drag, startPoint x: 547, startPoint y: 455, endPoint x: 643, endPoint y: 560, distance: 142.4
click at [643, 543] on html "**********" at bounding box center [898, 492] width 736 height 102
copy p "**********"
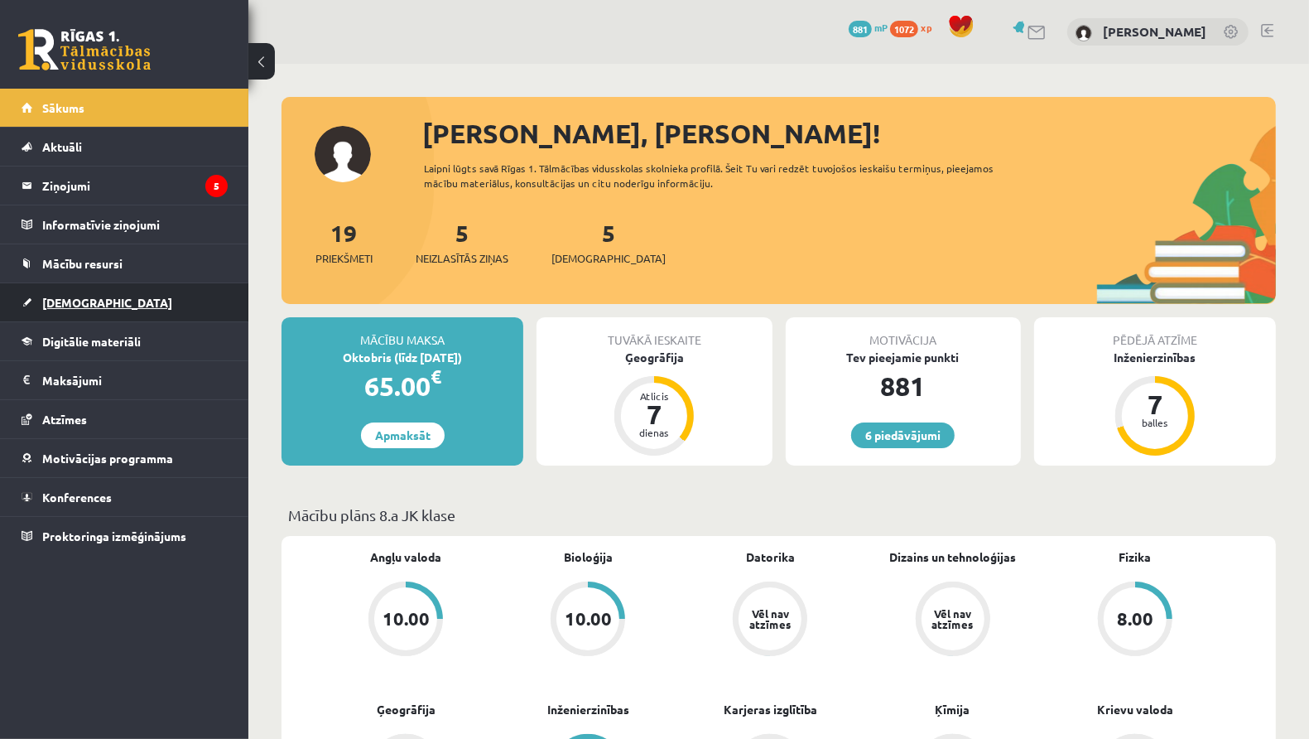
click at [128, 306] on link "[DEMOGRAPHIC_DATA]" at bounding box center [125, 302] width 206 height 38
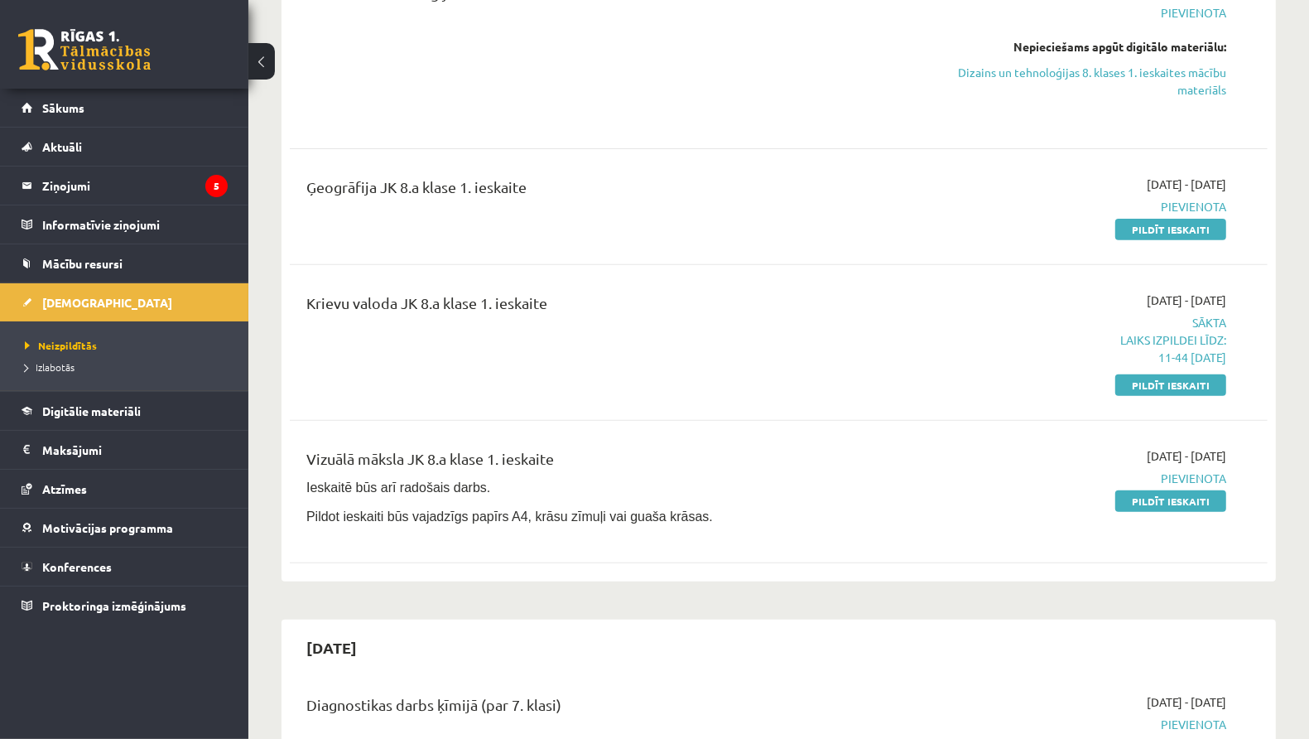
scroll to position [686, 0]
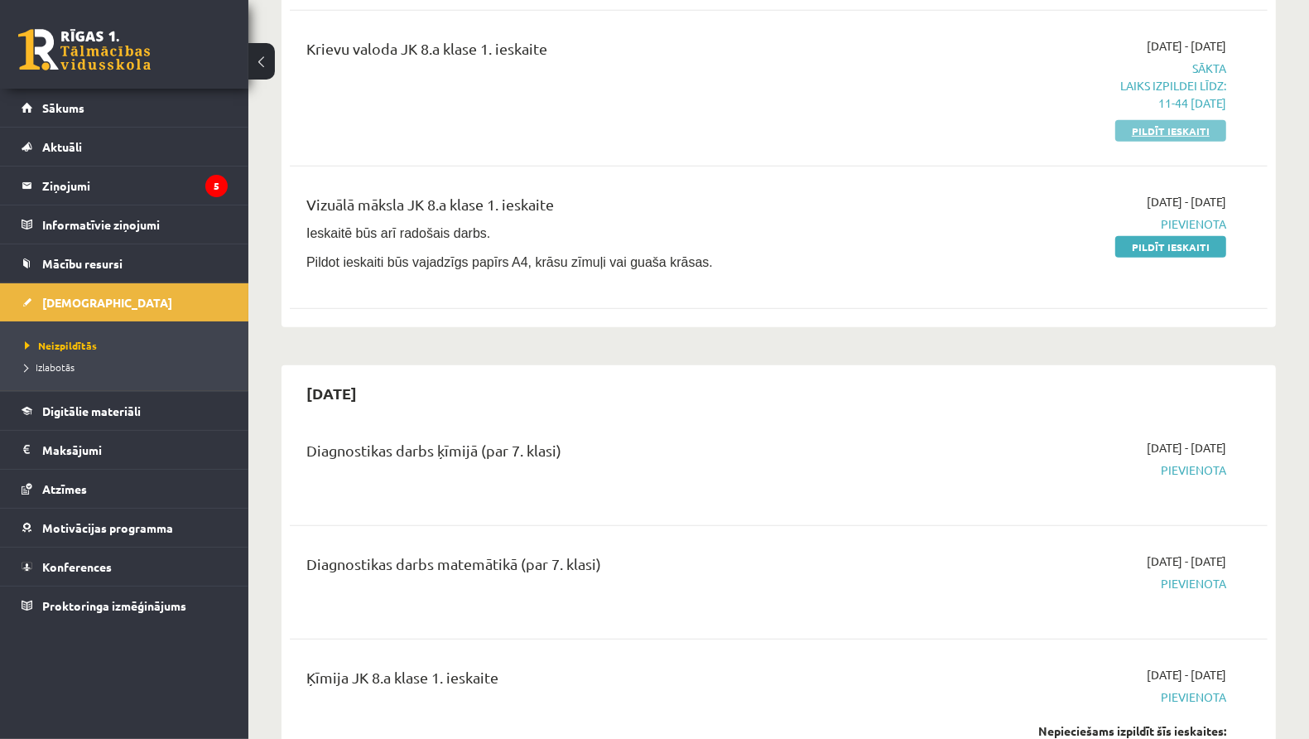
click at [1144, 135] on link "Pildīt ieskaiti" at bounding box center [1170, 131] width 111 height 22
click at [1182, 129] on link "Pildīt ieskaiti" at bounding box center [1170, 131] width 111 height 22
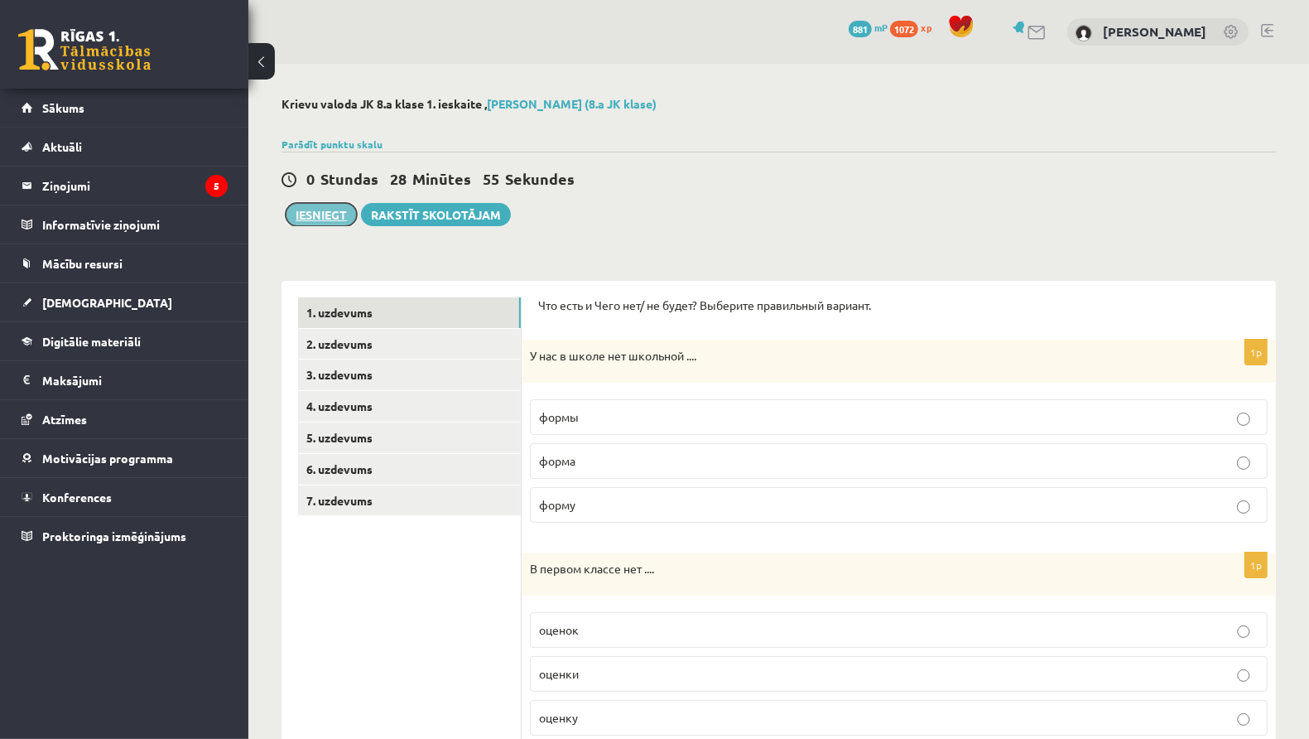
click at [335, 216] on button "Iesniegt" at bounding box center [321, 214] width 71 height 23
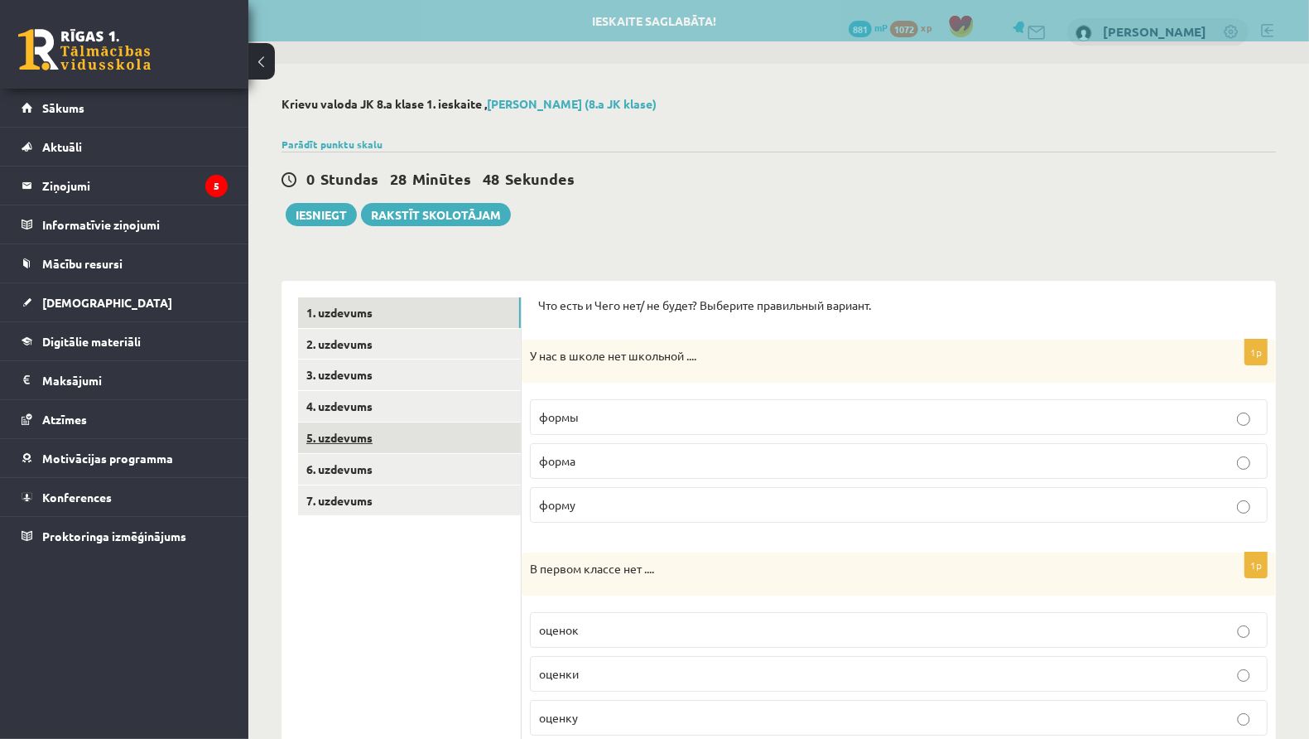
click at [350, 439] on link "5. uzdevums" at bounding box center [409, 437] width 223 height 31
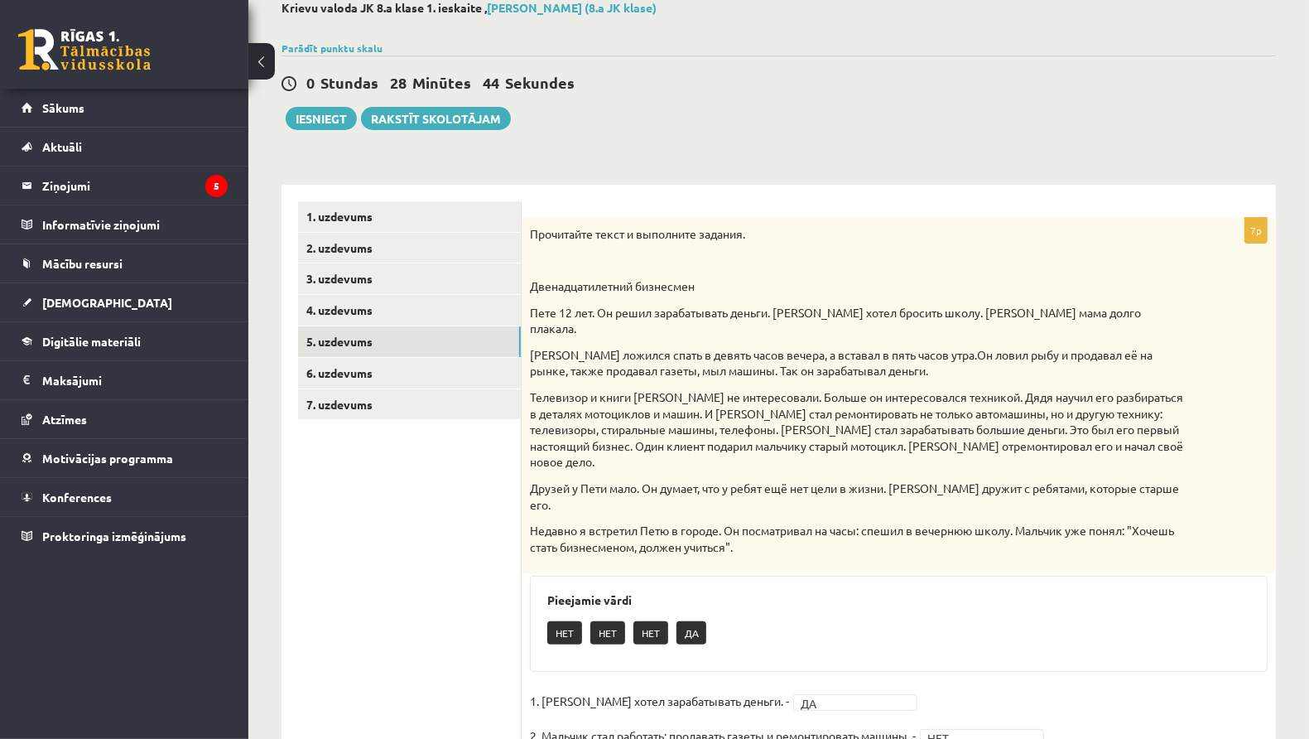
scroll to position [55, 0]
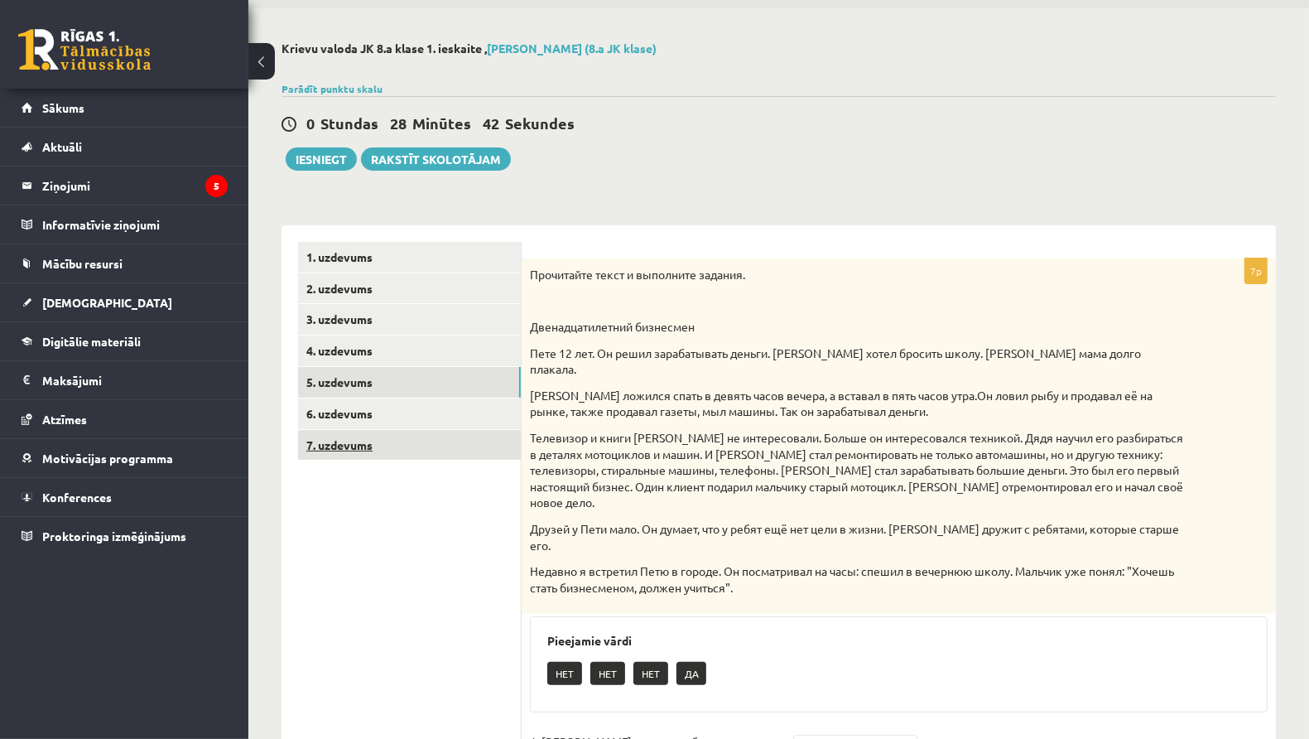
click at [400, 436] on link "7. uzdevums" at bounding box center [409, 445] width 223 height 31
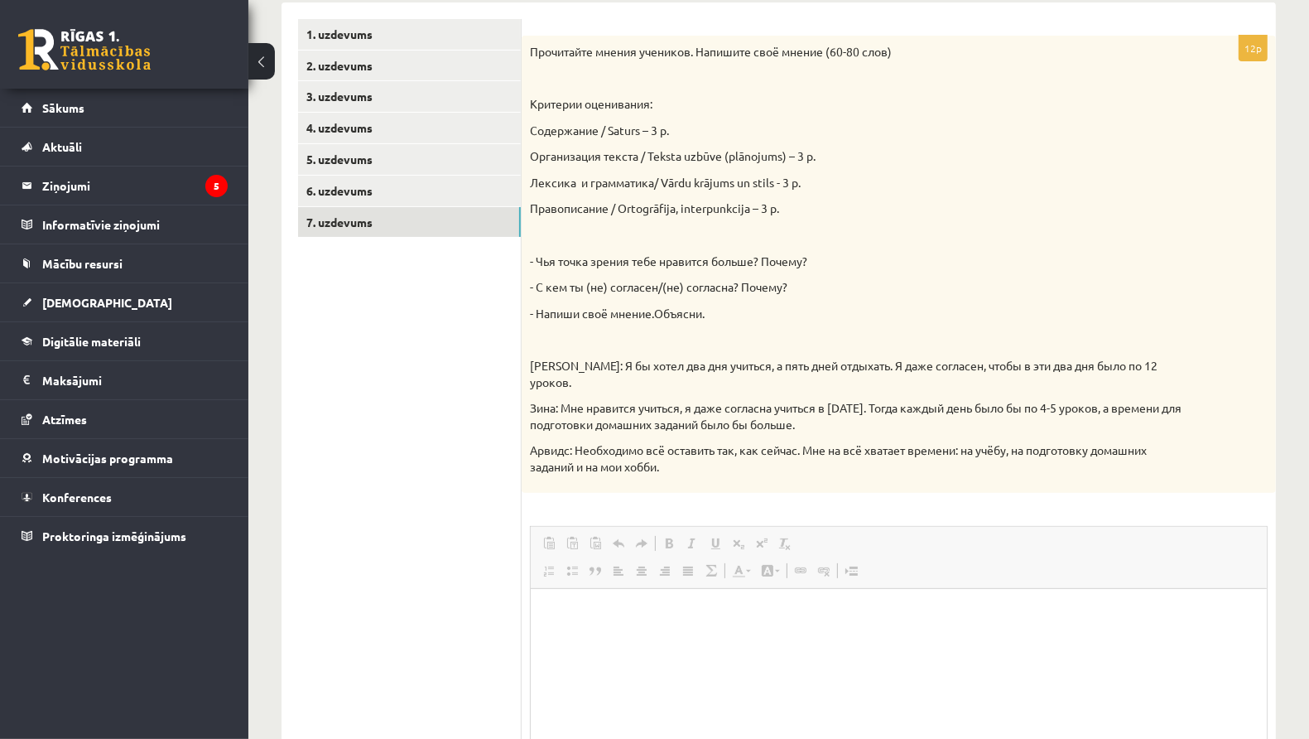
scroll to position [0, 0]
click at [584, 639] on html at bounding box center [898, 614] width 736 height 51
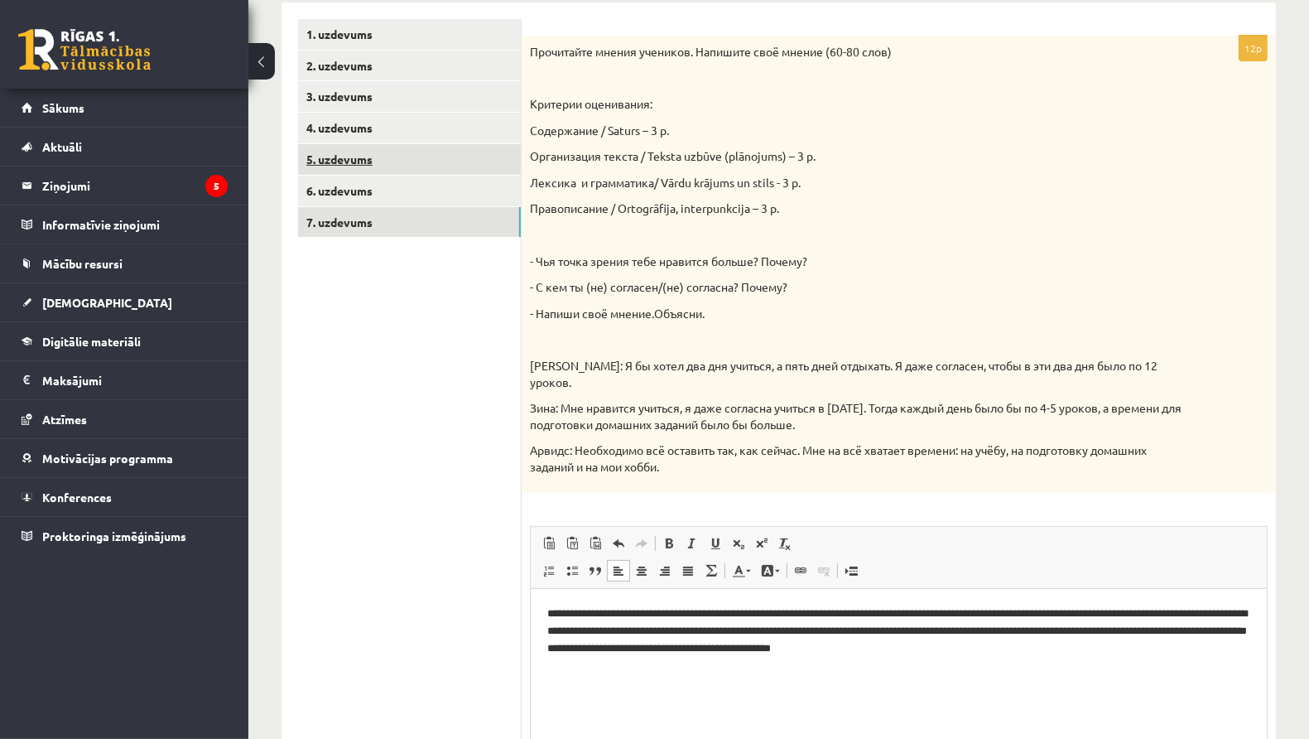
click at [388, 167] on link "5. uzdevums" at bounding box center [409, 159] width 223 height 31
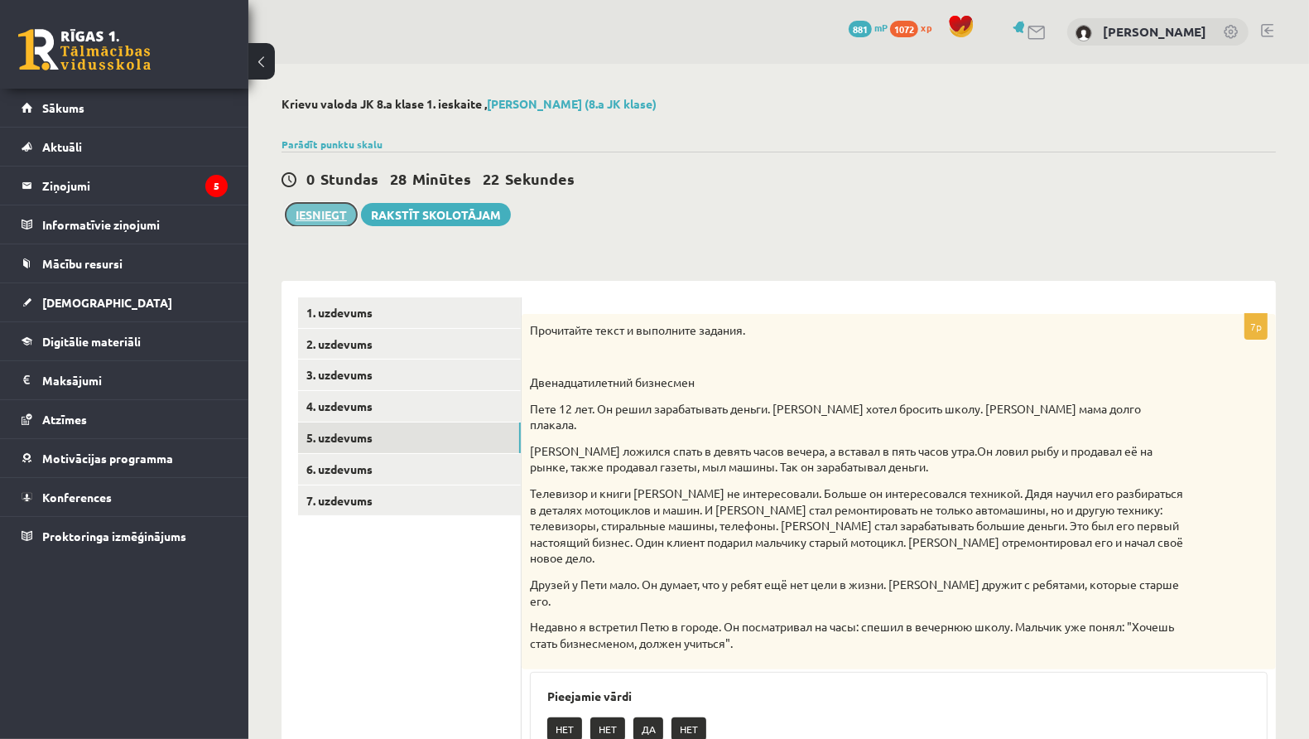
click at [335, 212] on button "Iesniegt" at bounding box center [321, 214] width 71 height 23
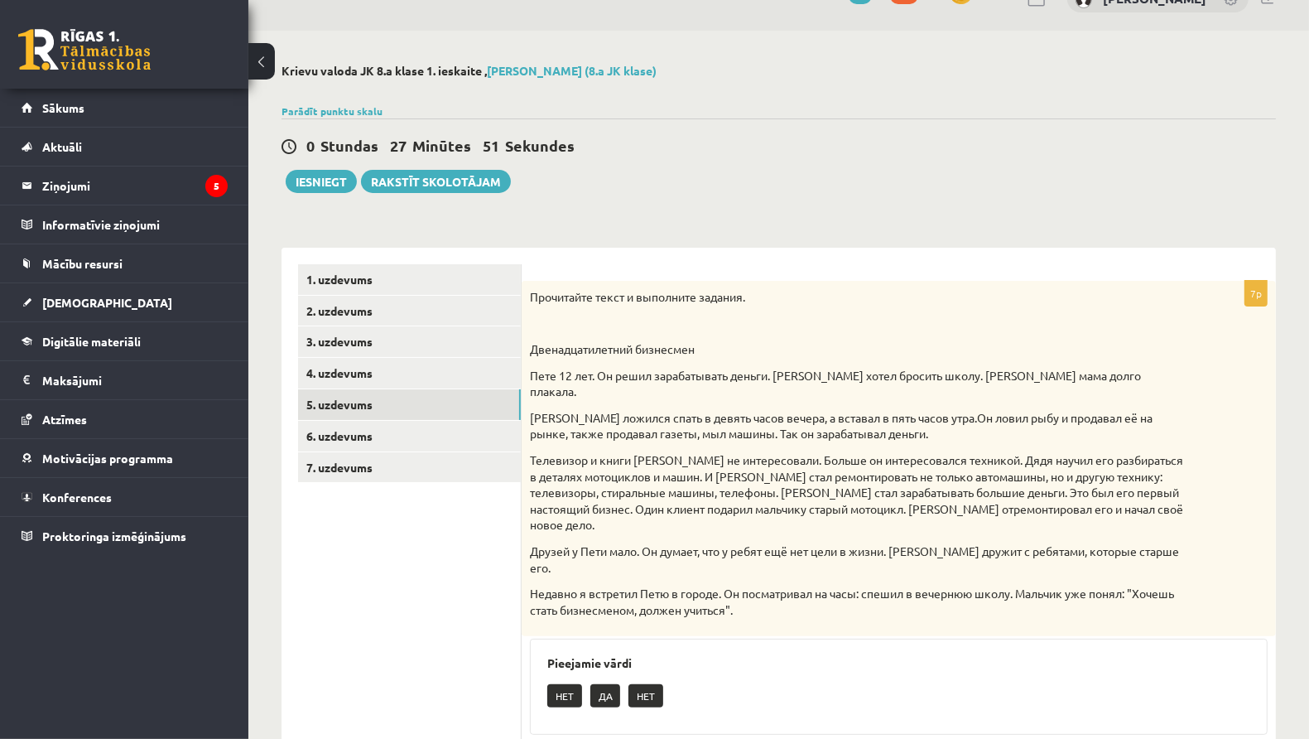
scroll to position [12, 0]
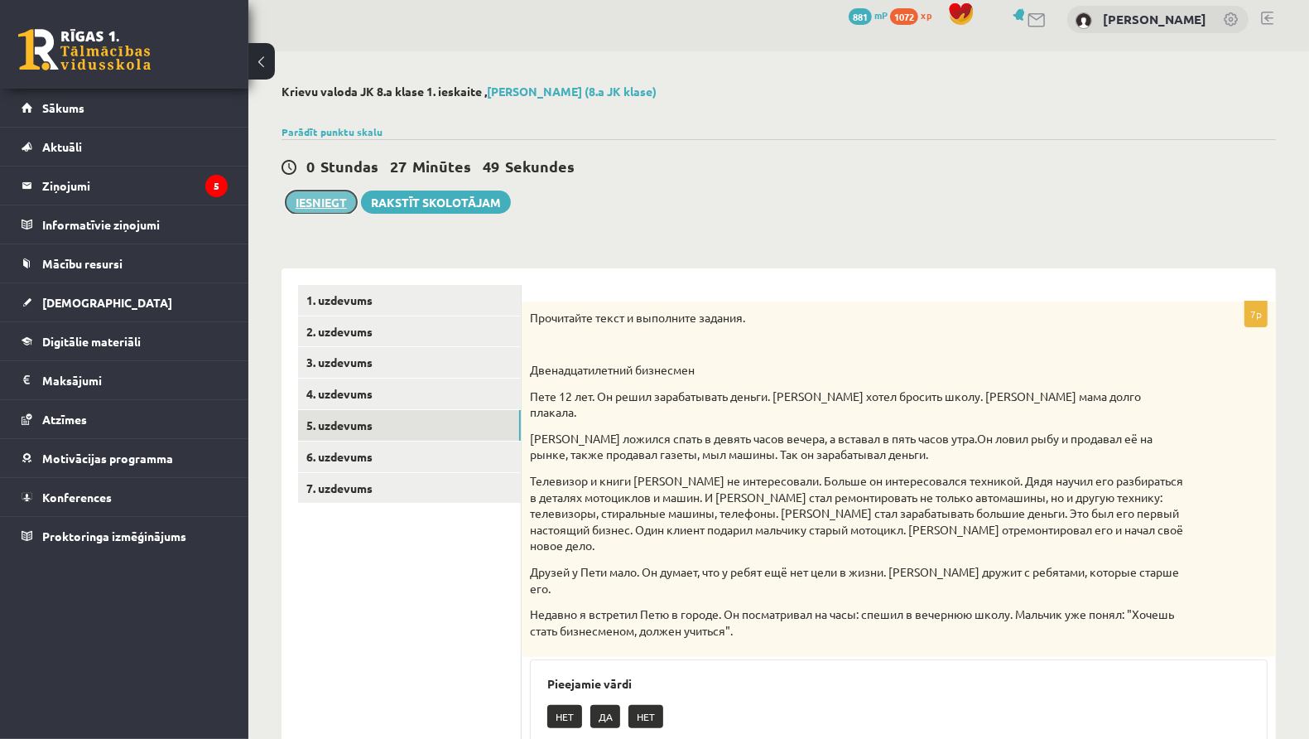
click at [333, 200] on button "Iesniegt" at bounding box center [321, 201] width 71 height 23
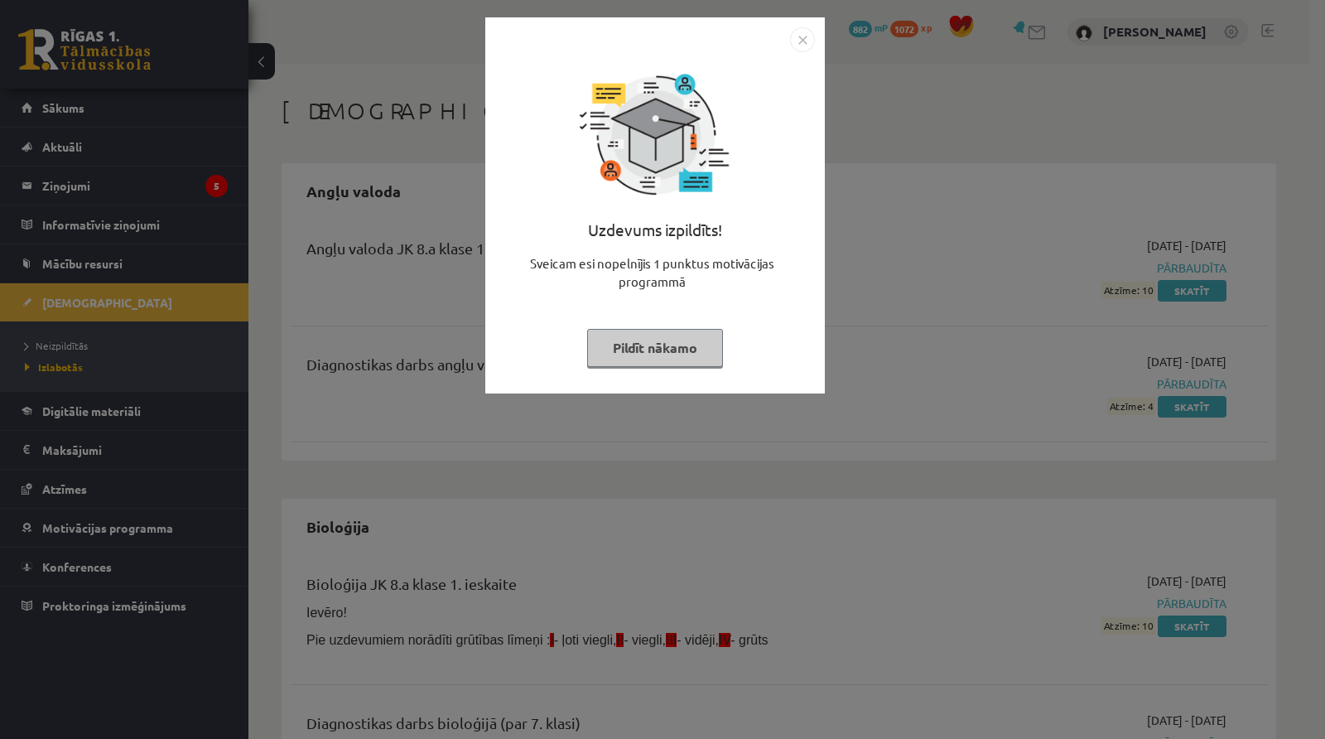
click at [797, 37] on img "Close" at bounding box center [802, 39] width 25 height 25
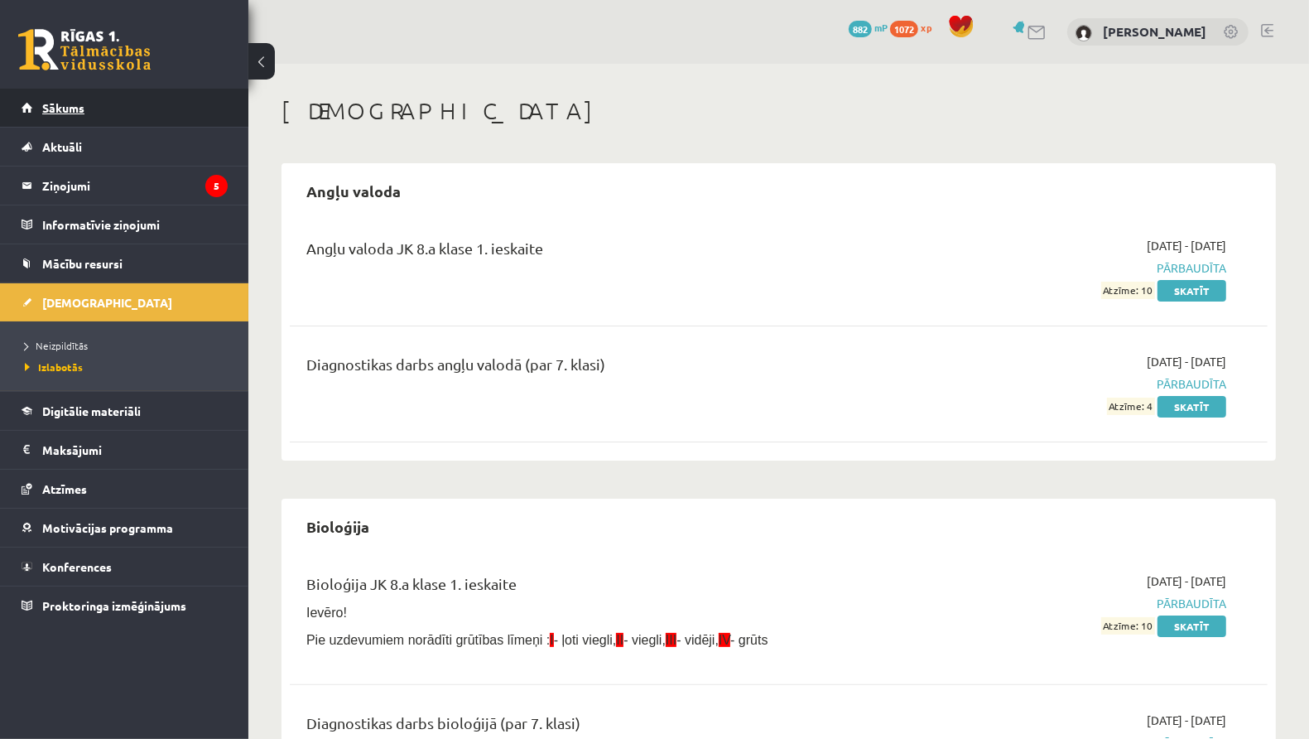
click at [84, 105] on link "Sākums" at bounding box center [125, 108] width 206 height 38
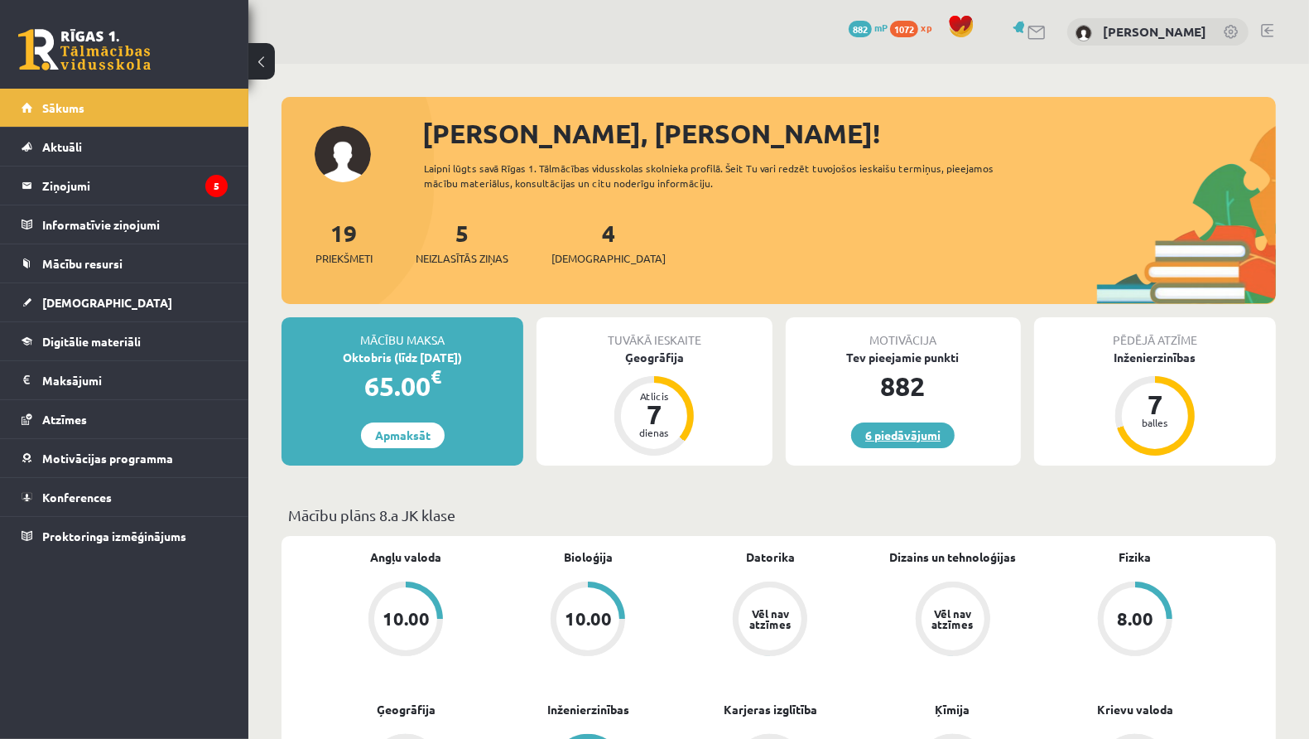
click at [871, 430] on link "6 piedāvājumi" at bounding box center [903, 435] width 104 height 26
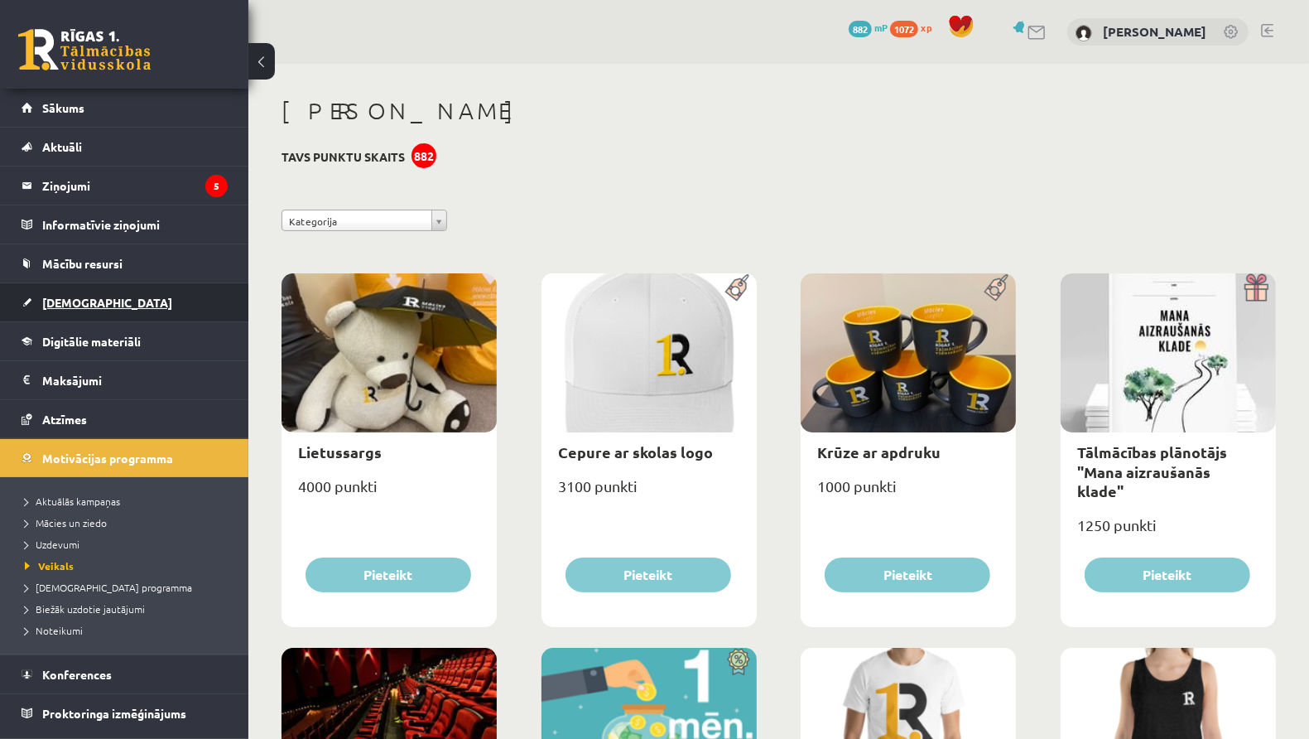
click at [181, 296] on link "[DEMOGRAPHIC_DATA]" at bounding box center [125, 302] width 206 height 38
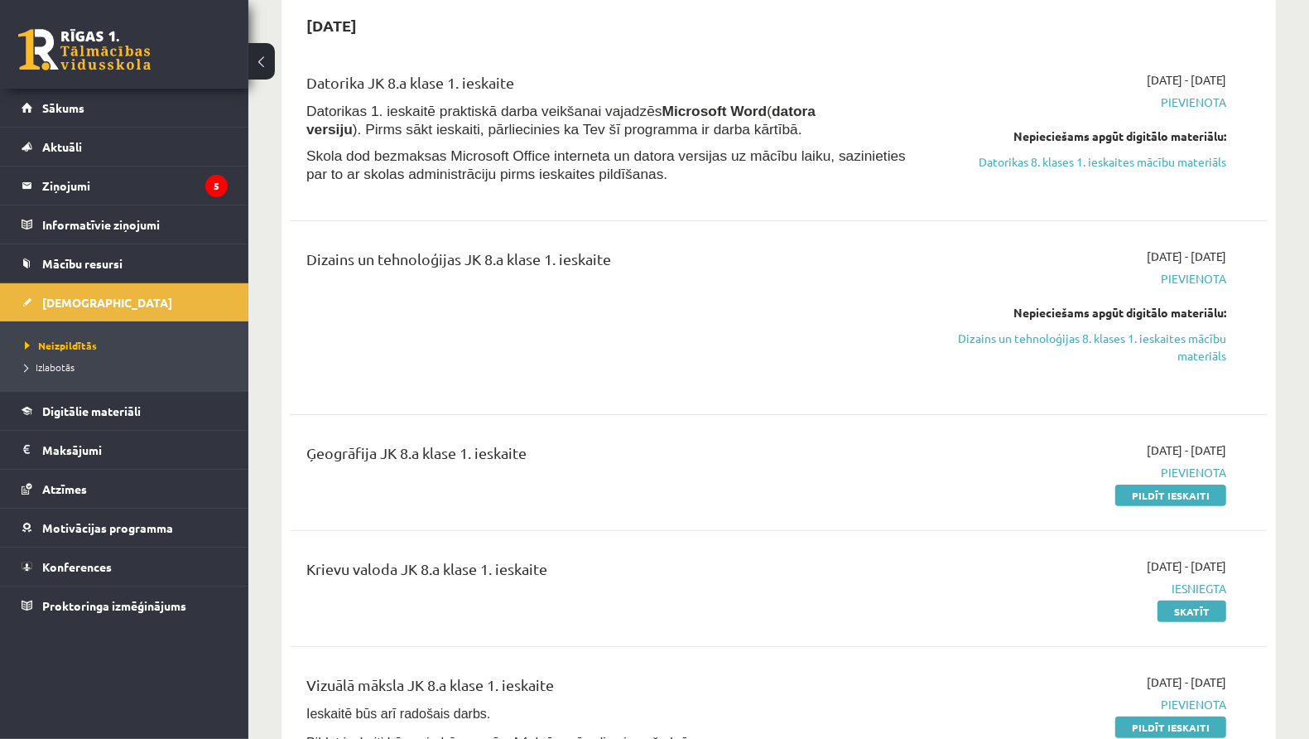
scroll to position [99, 0]
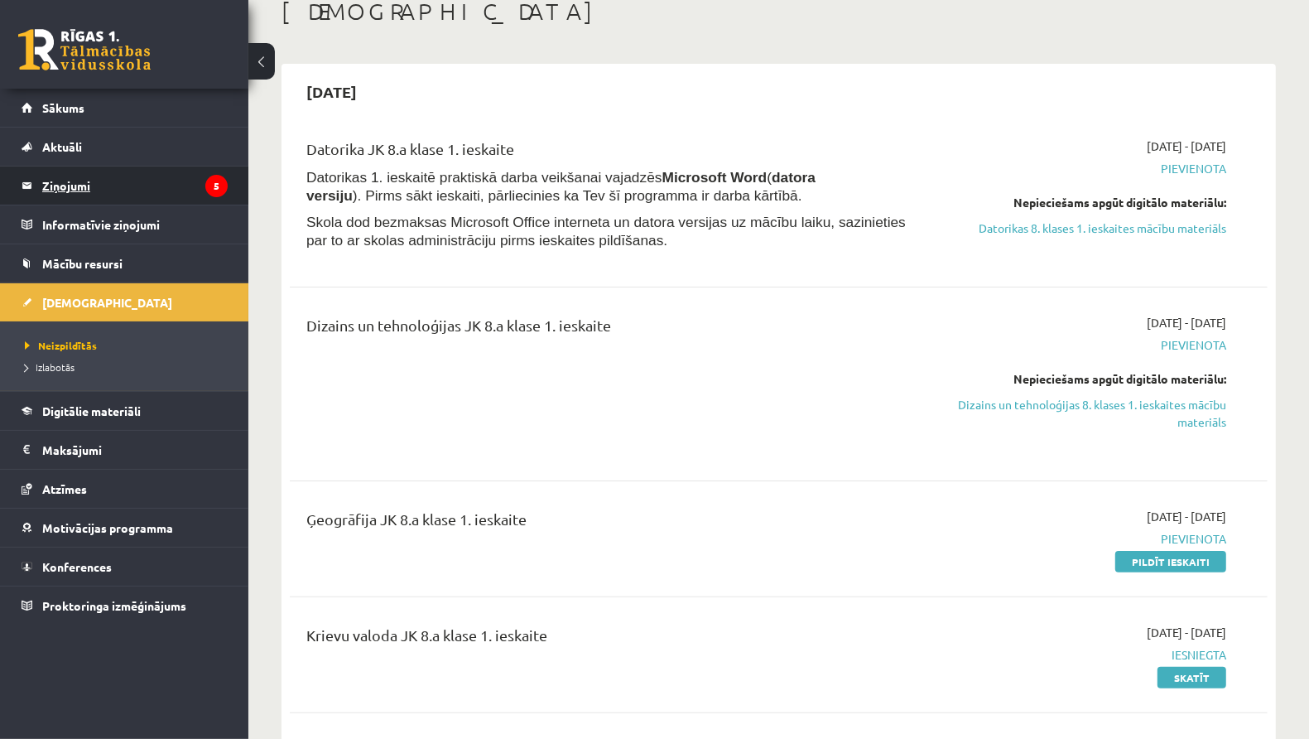
click at [151, 190] on legend "Ziņojumi 5" at bounding box center [134, 185] width 185 height 38
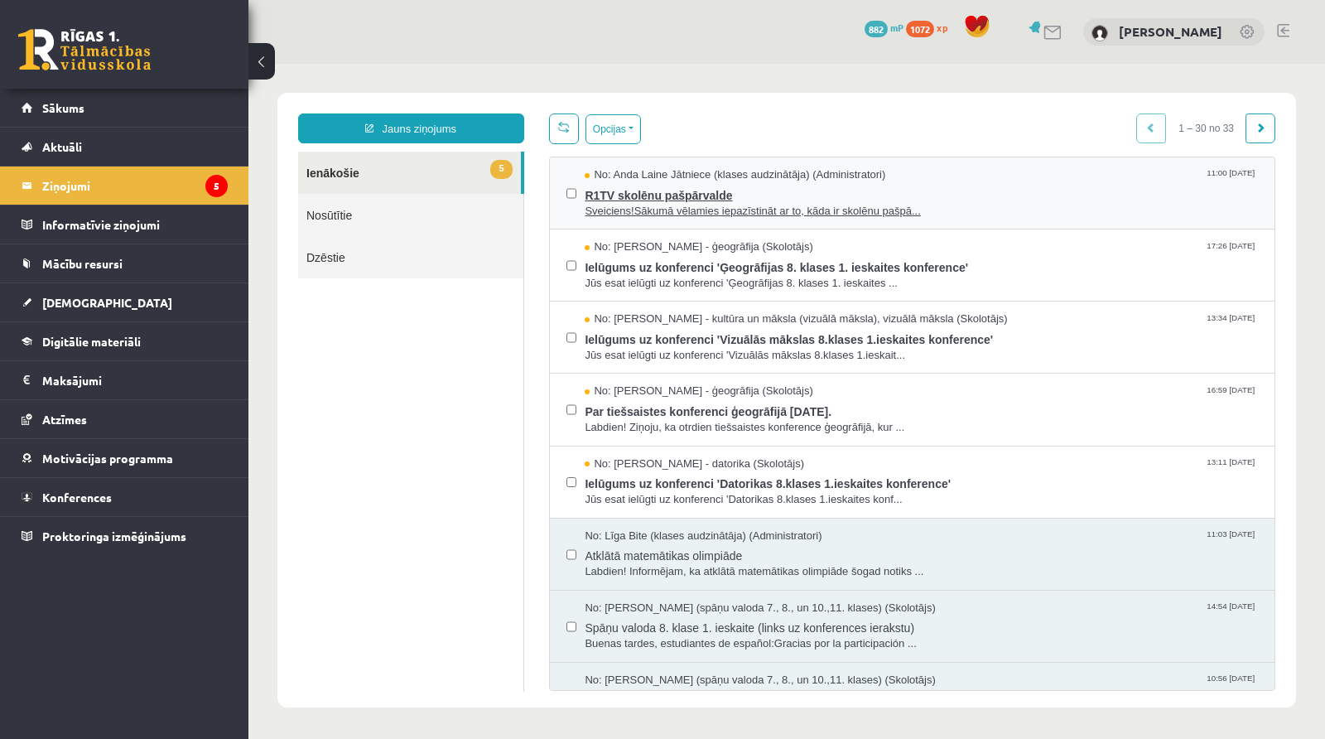
click at [651, 212] on span "Sveiciens!Sākumā vēlamies iepazīstināt ar to, kāda ir skolēnu pašpā..." at bounding box center [921, 212] width 673 height 16
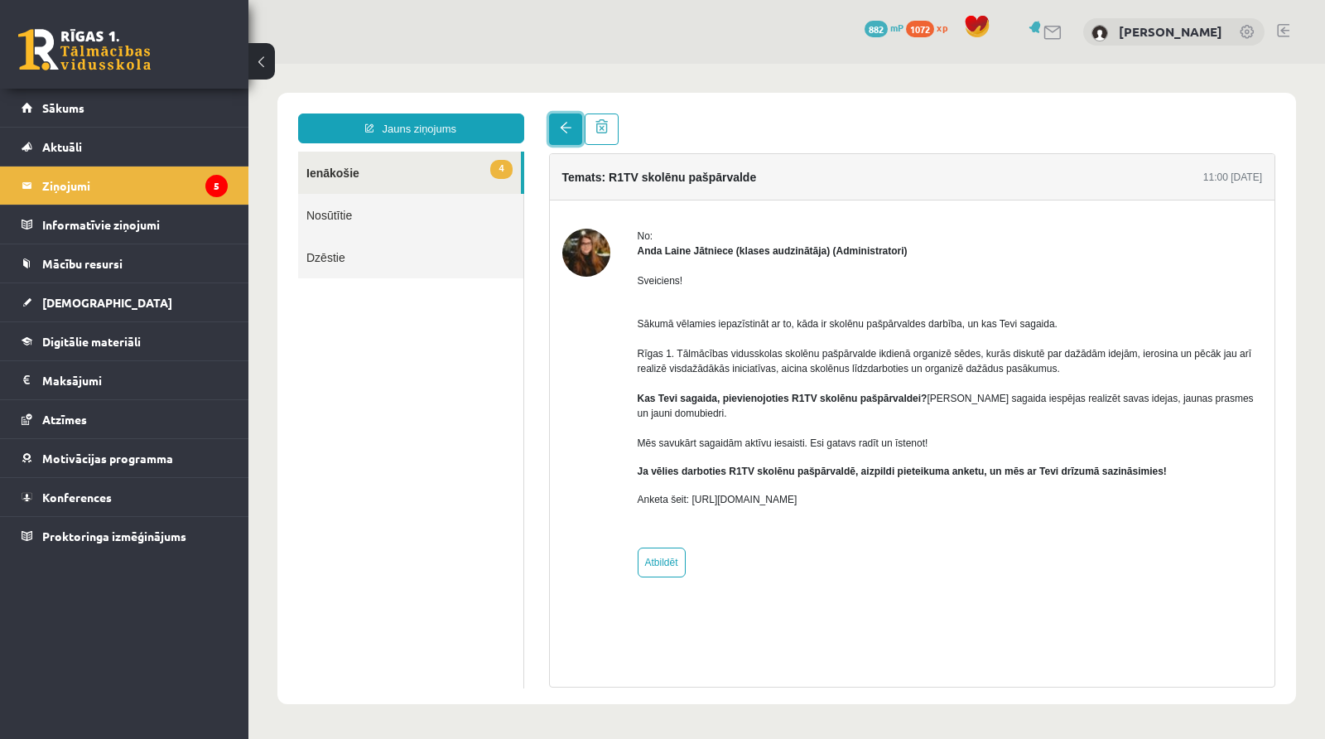
click at [551, 132] on link at bounding box center [565, 128] width 33 height 31
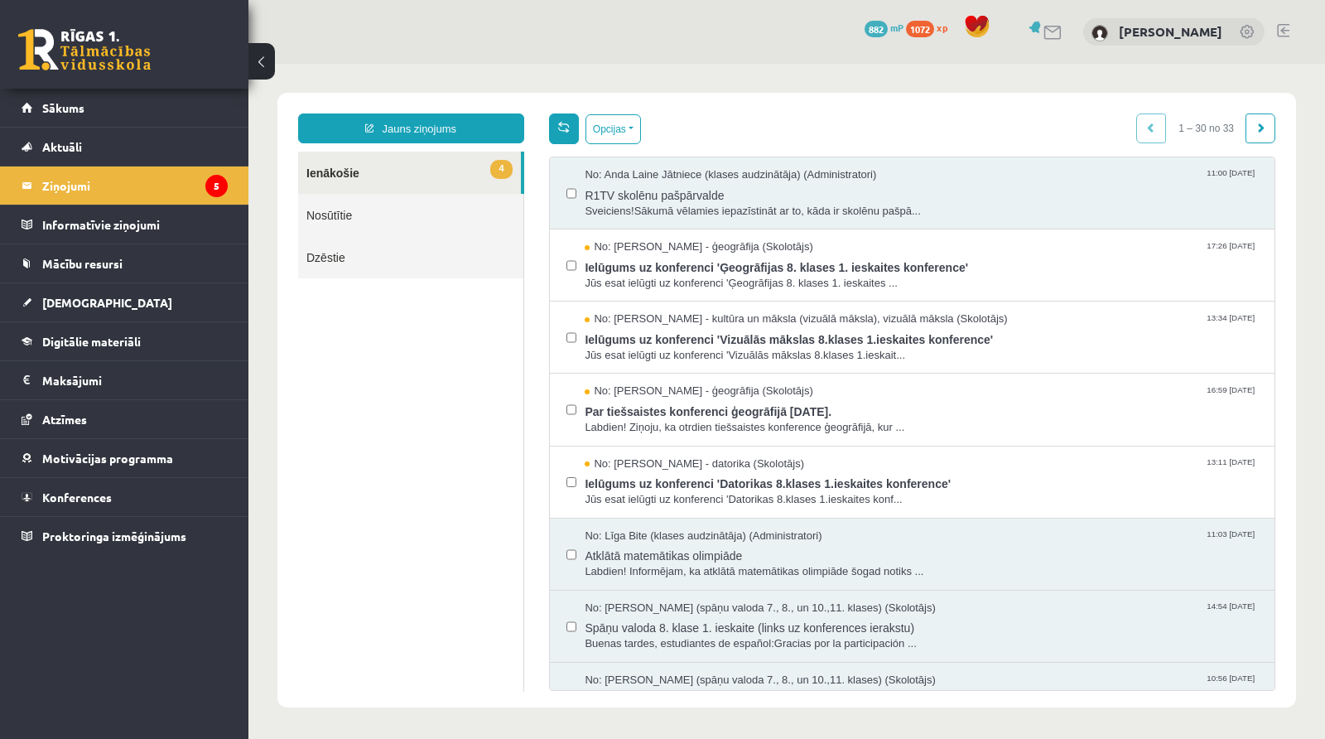
click at [566, 125] on link at bounding box center [564, 128] width 30 height 31
click at [640, 276] on span "Jūs esat ielūgti uz konferenci 'Ģeogrāfijas 8. klases 1. ieskaites ..." at bounding box center [921, 284] width 673 height 16
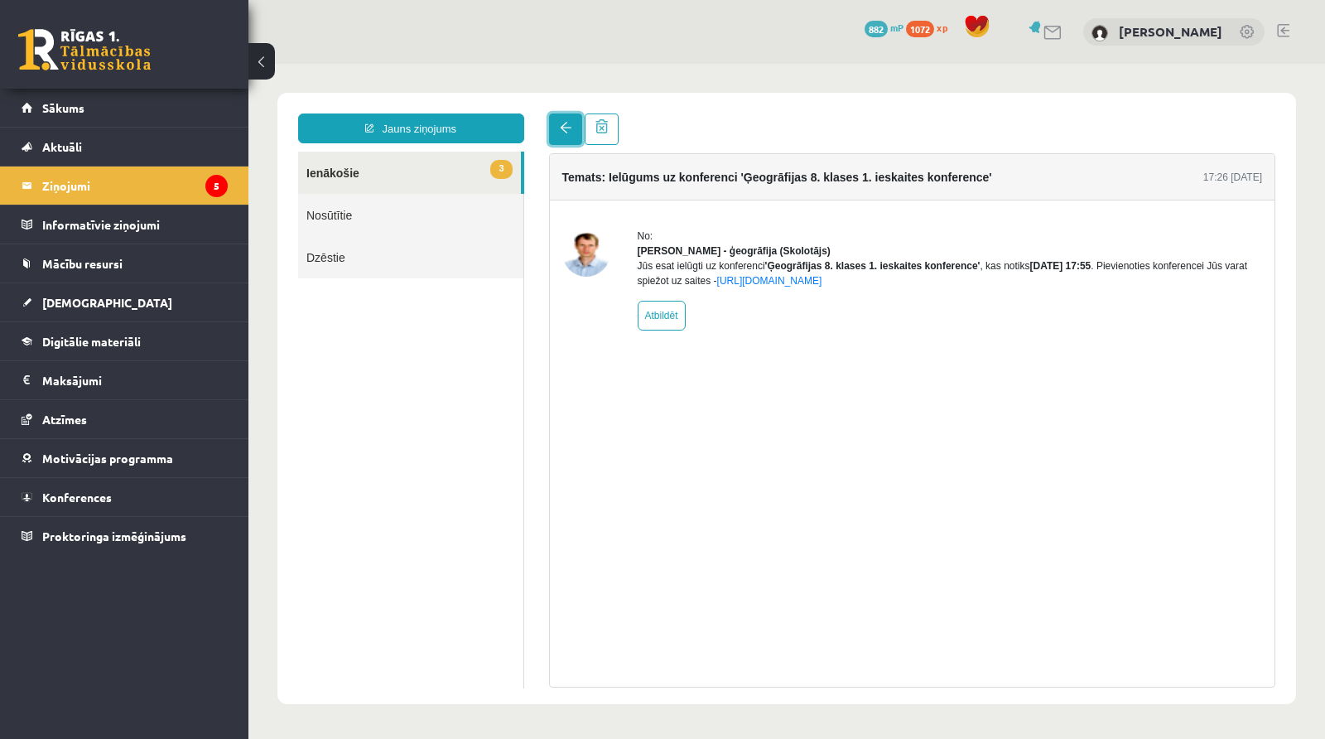
click at [565, 138] on link at bounding box center [565, 128] width 33 height 31
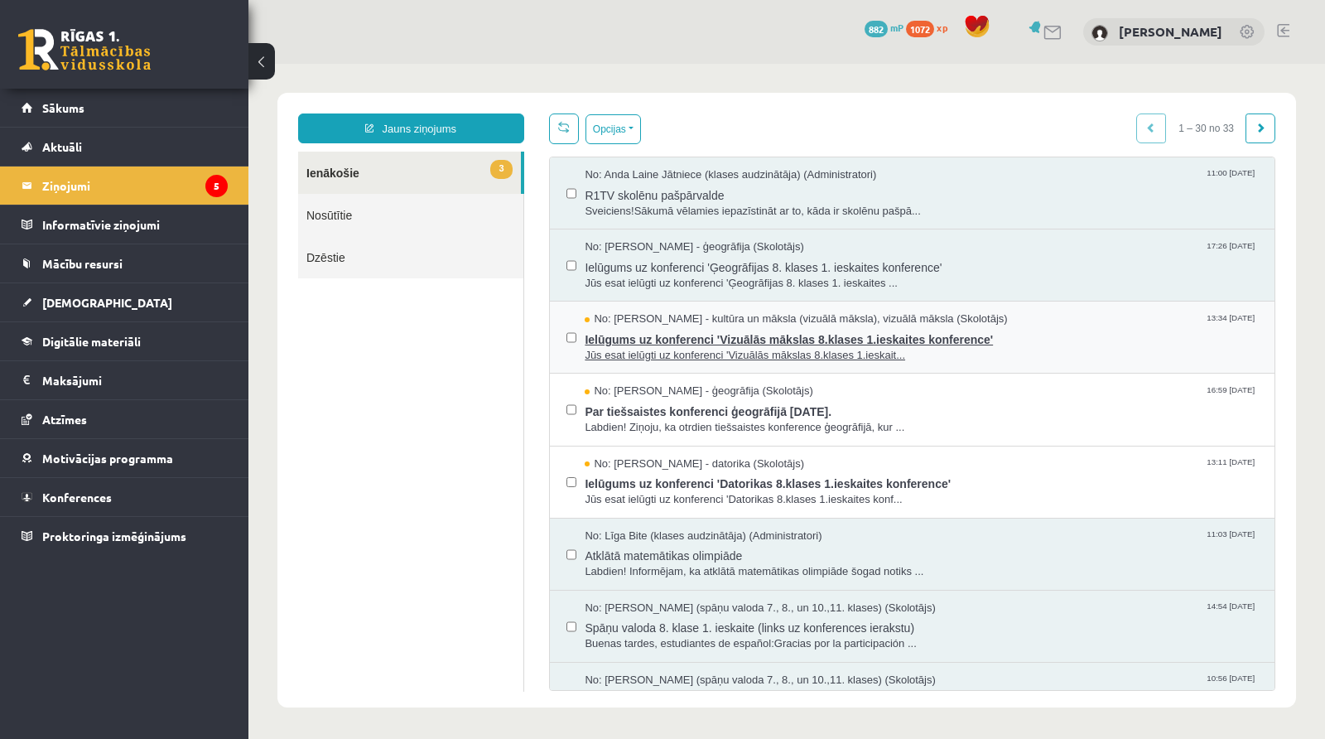
click at [634, 354] on span "Jūs esat ielūgti uz konferenci 'Vizuālās mākslas 8.klases 1.ieskait..." at bounding box center [921, 356] width 673 height 16
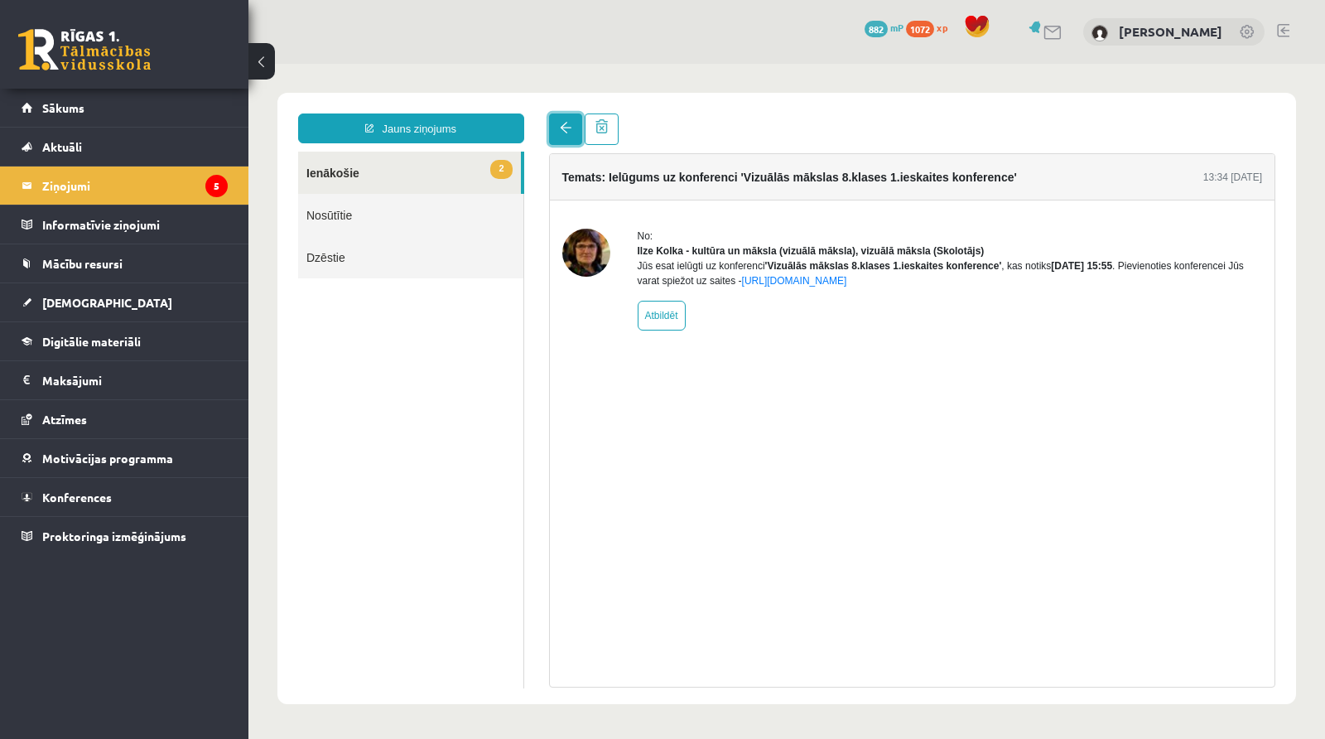
click at [562, 128] on span at bounding box center [566, 128] width 12 height 12
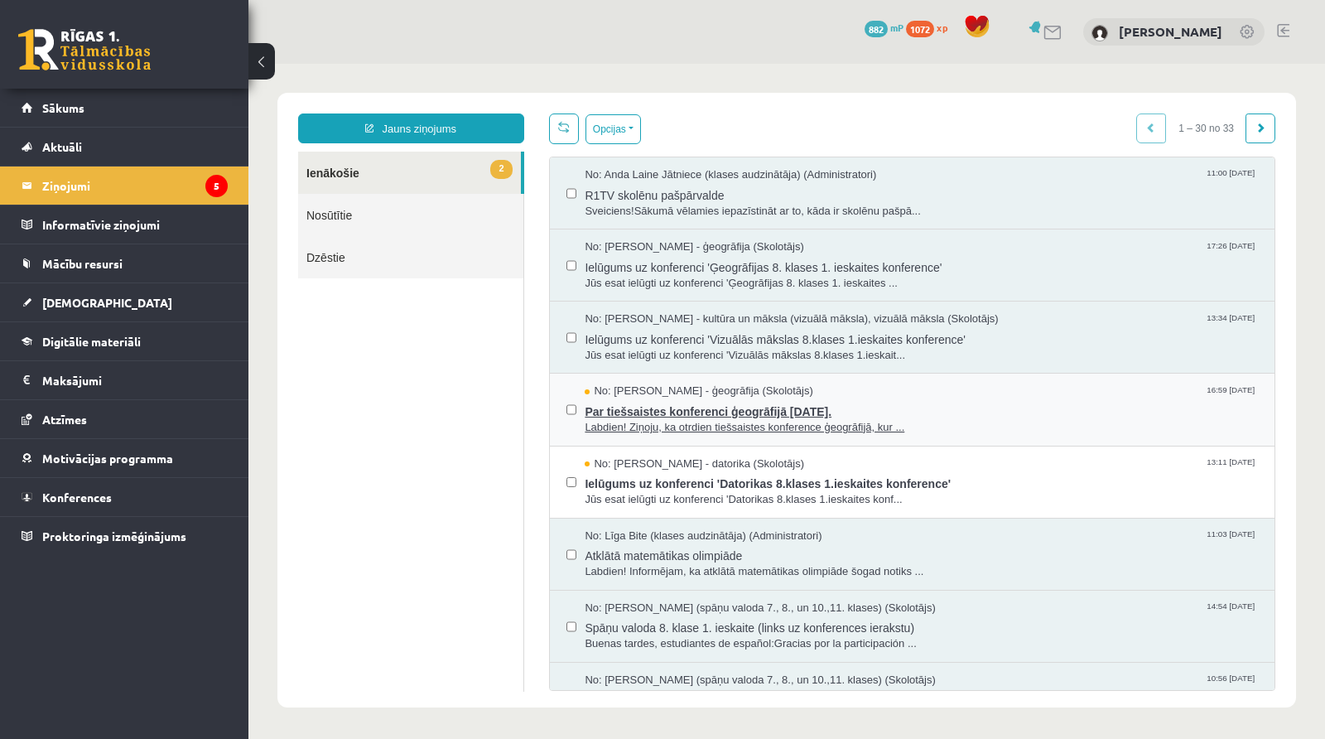
click at [627, 409] on span "Par tiešsaistes konferenci ģeogrāfijā 7. oktobrī." at bounding box center [921, 409] width 673 height 21
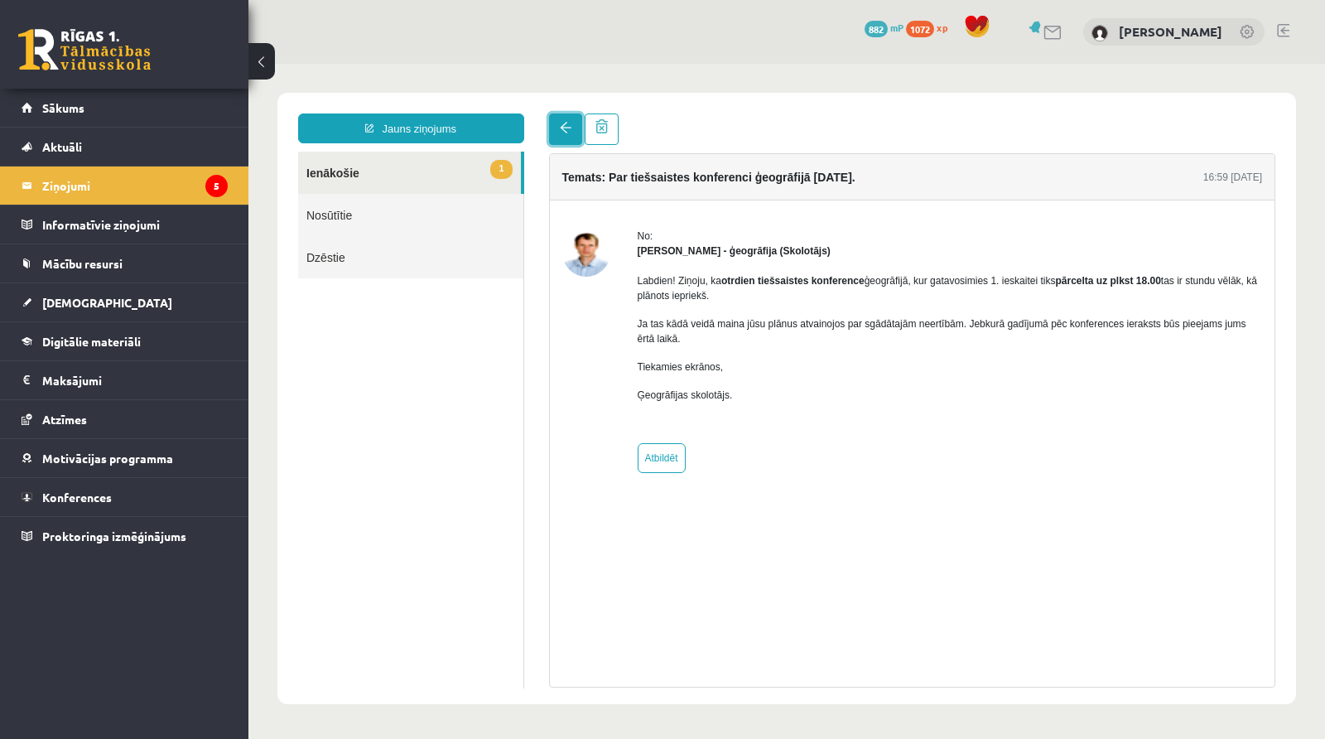
click at [556, 141] on link at bounding box center [565, 128] width 33 height 31
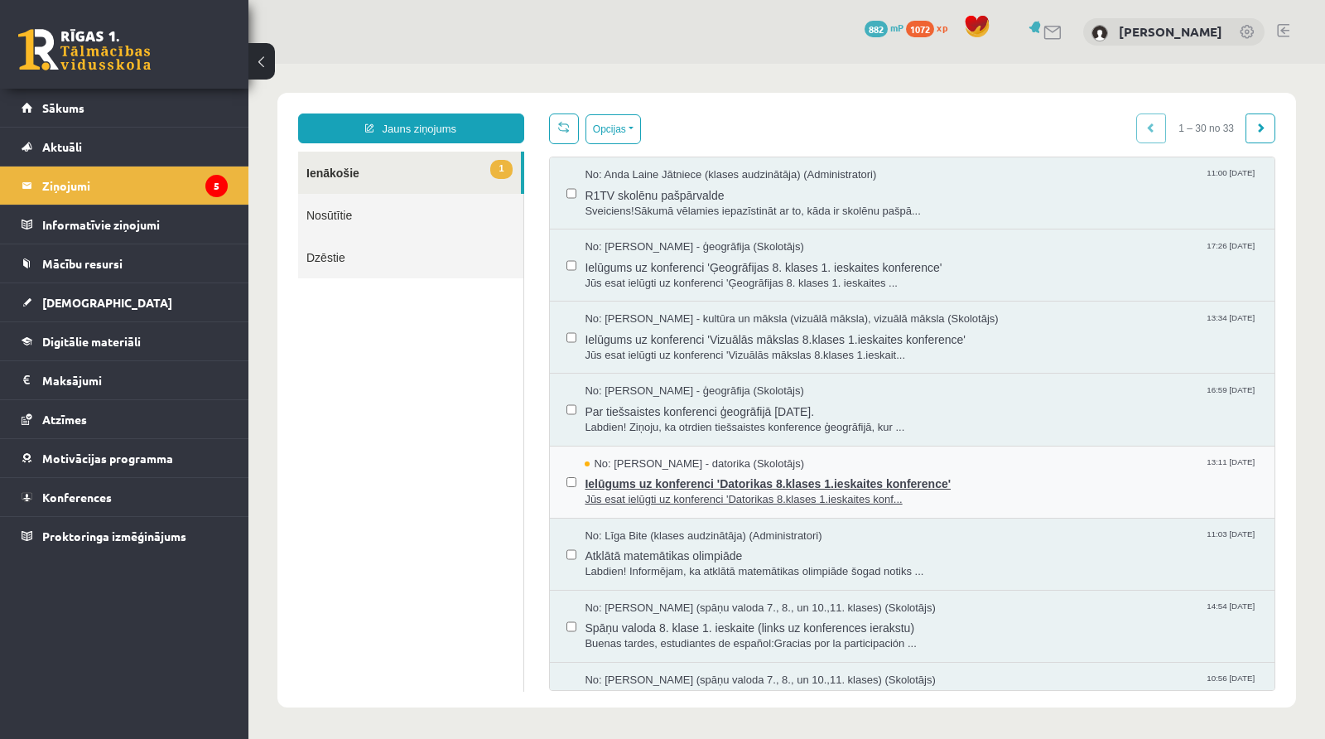
click at [637, 464] on span "No: Gatis Cielava - datorika (Skolotājs)" at bounding box center [694, 464] width 219 height 16
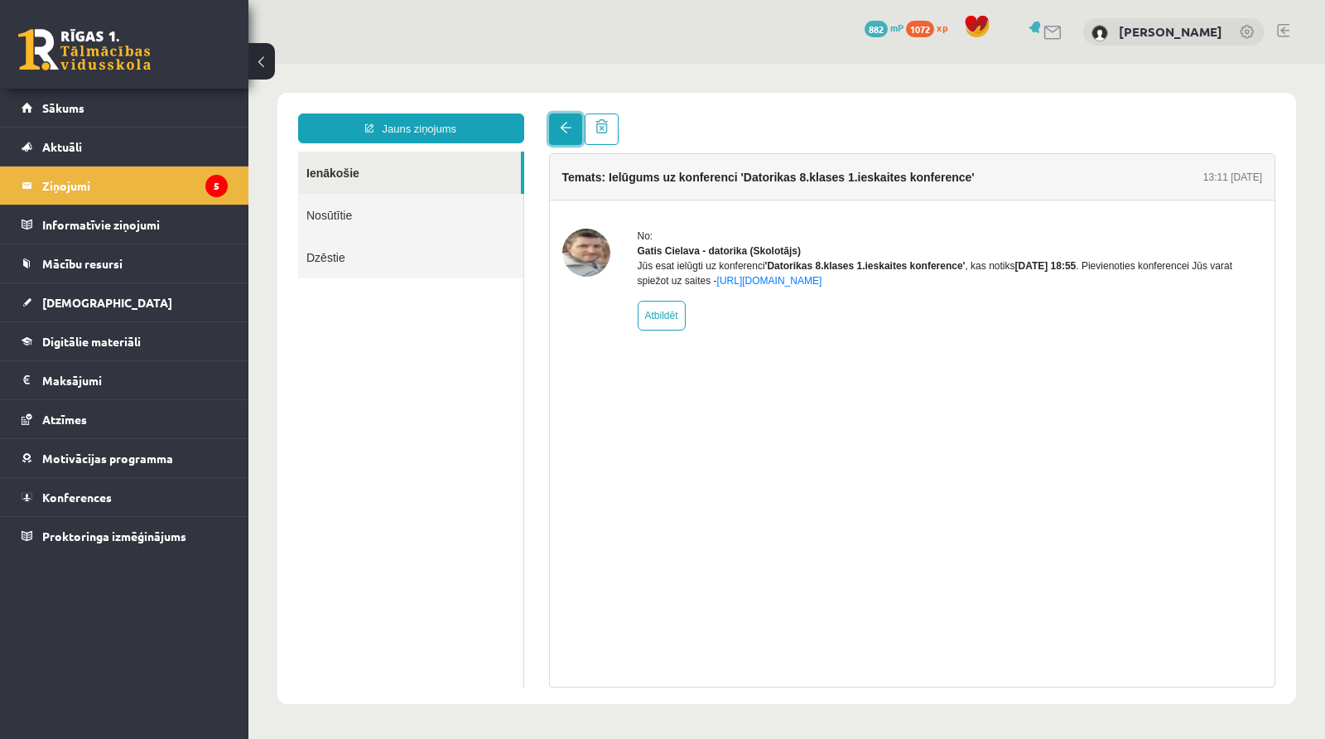
click at [555, 142] on link at bounding box center [565, 128] width 33 height 31
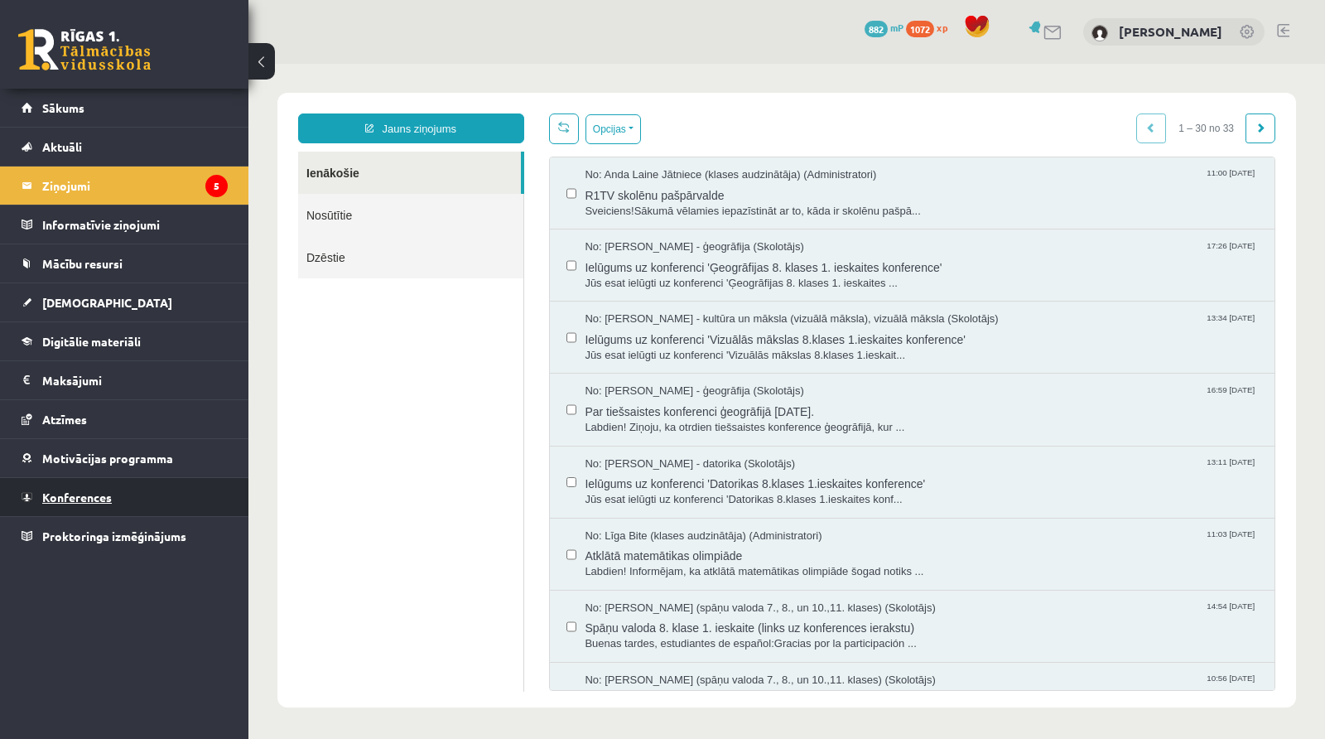
click at [164, 501] on link "Konferences" at bounding box center [125, 497] width 206 height 38
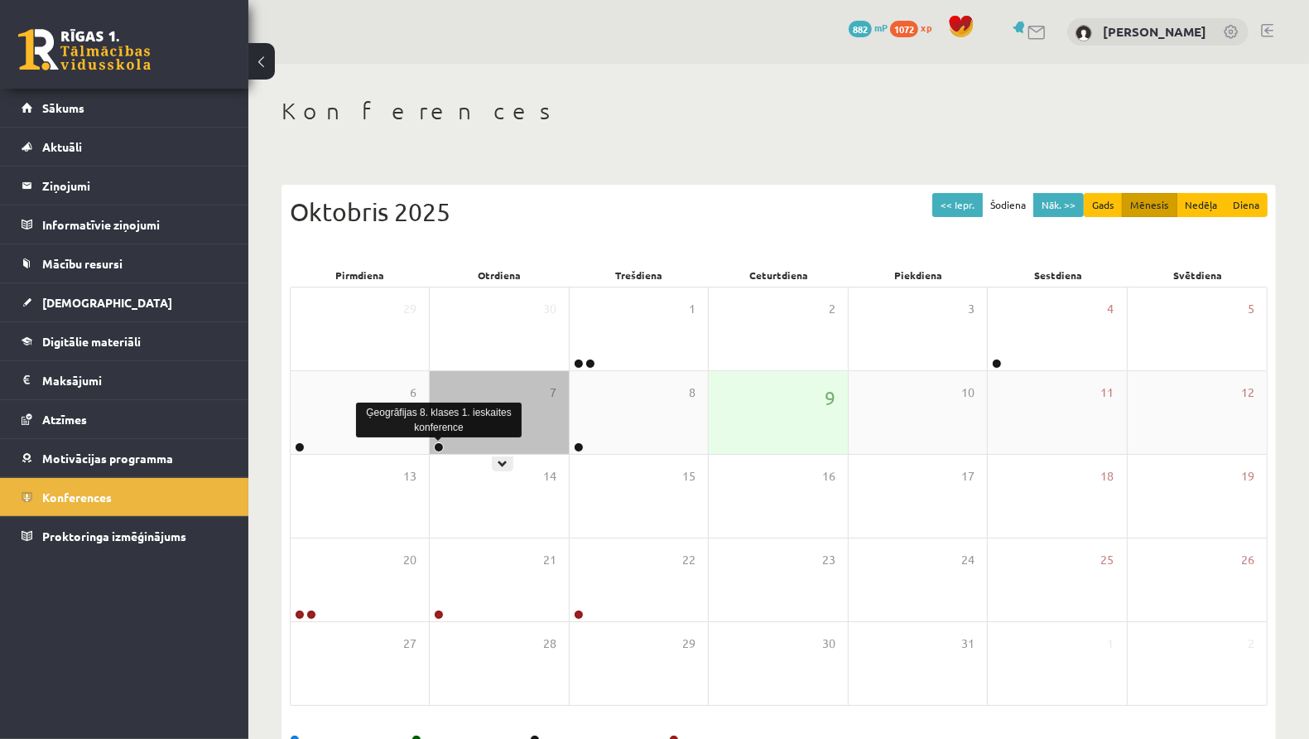
click at [438, 444] on link at bounding box center [439, 447] width 10 height 10
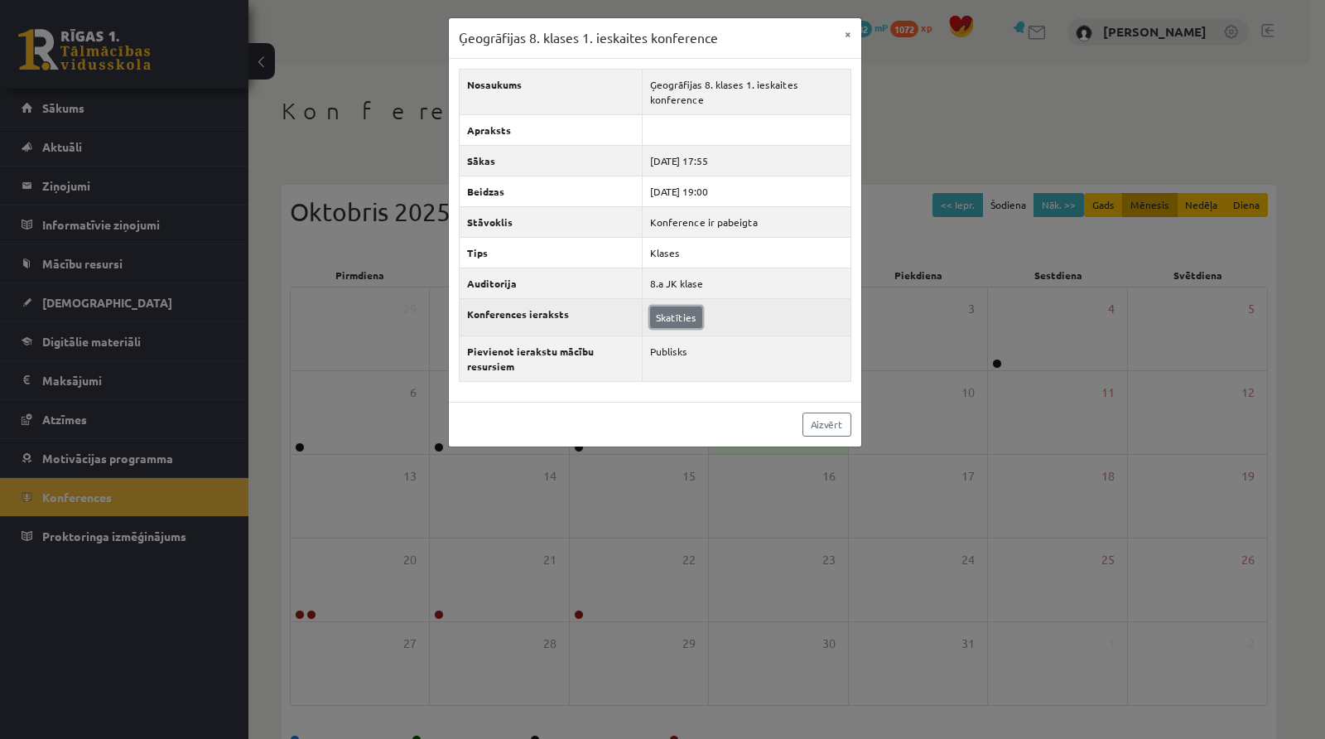
click at [672, 312] on link "Skatīties" at bounding box center [676, 317] width 52 height 22
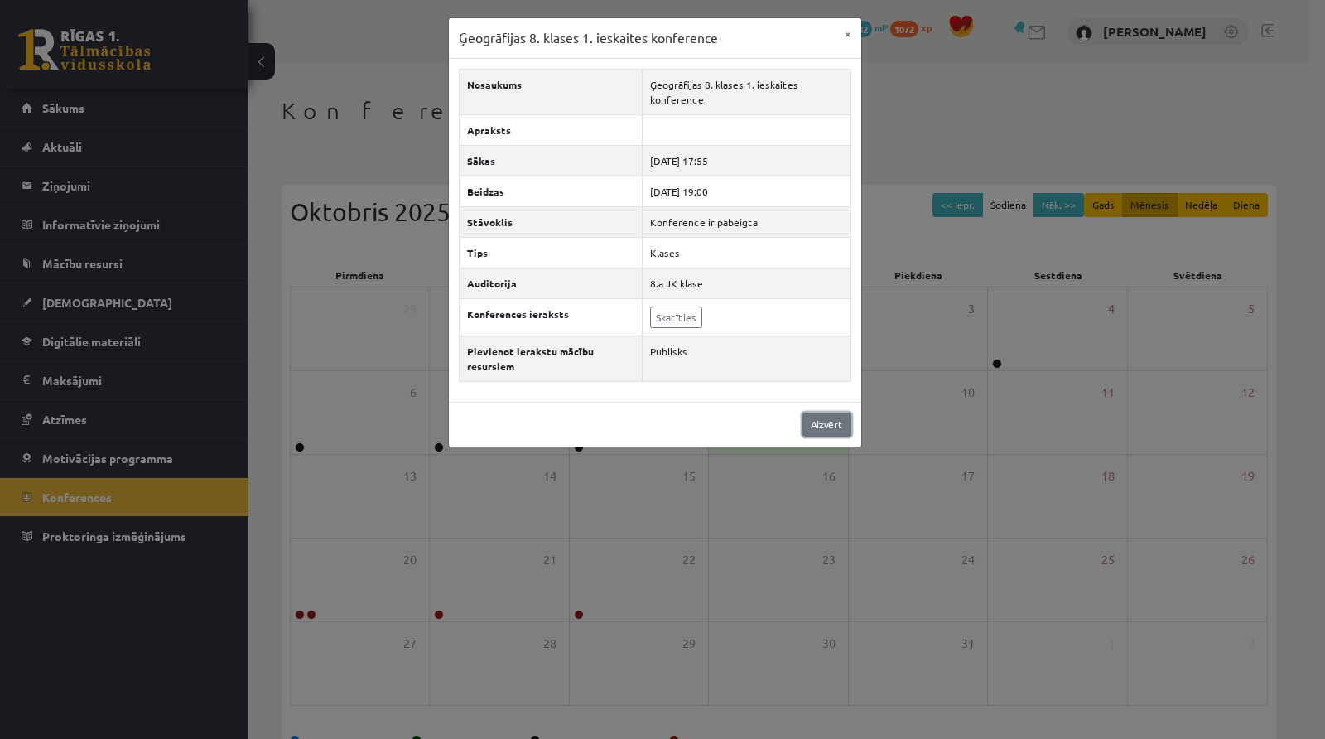
click at [821, 416] on link "Aizvērt" at bounding box center [826, 424] width 49 height 24
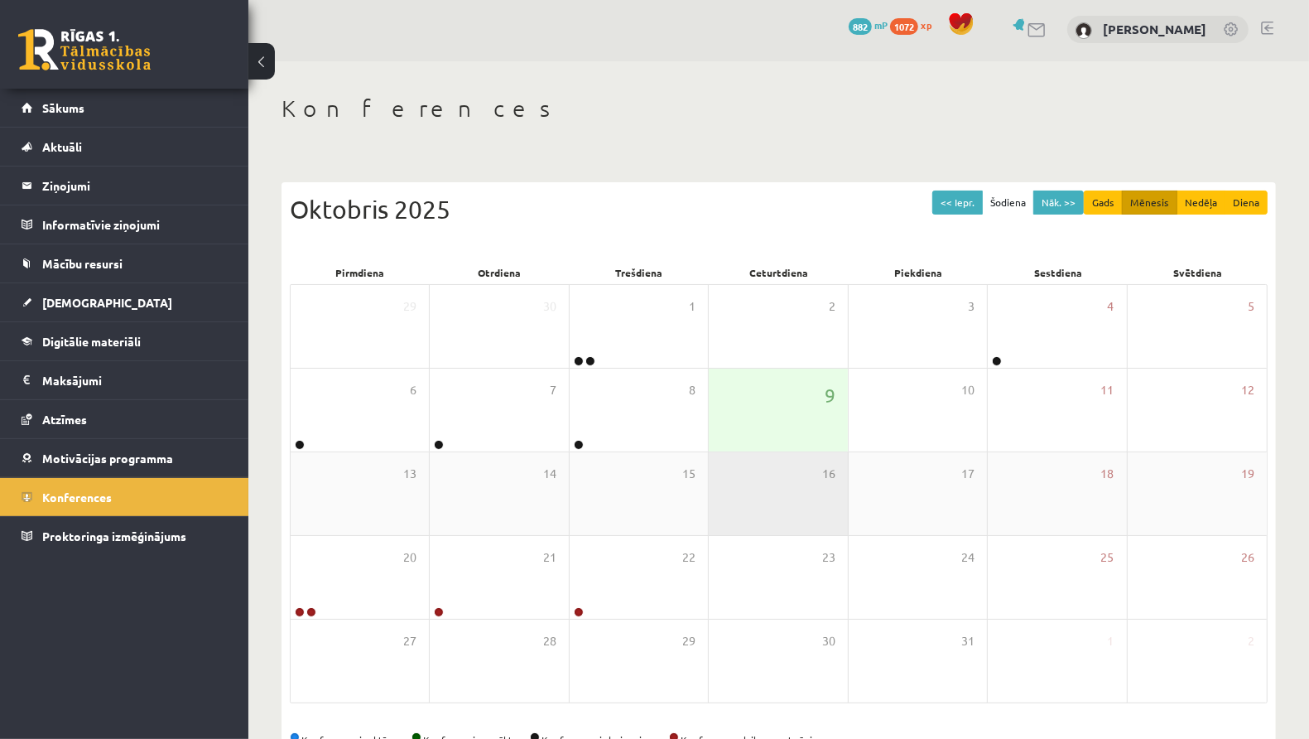
scroll to position [8, 0]
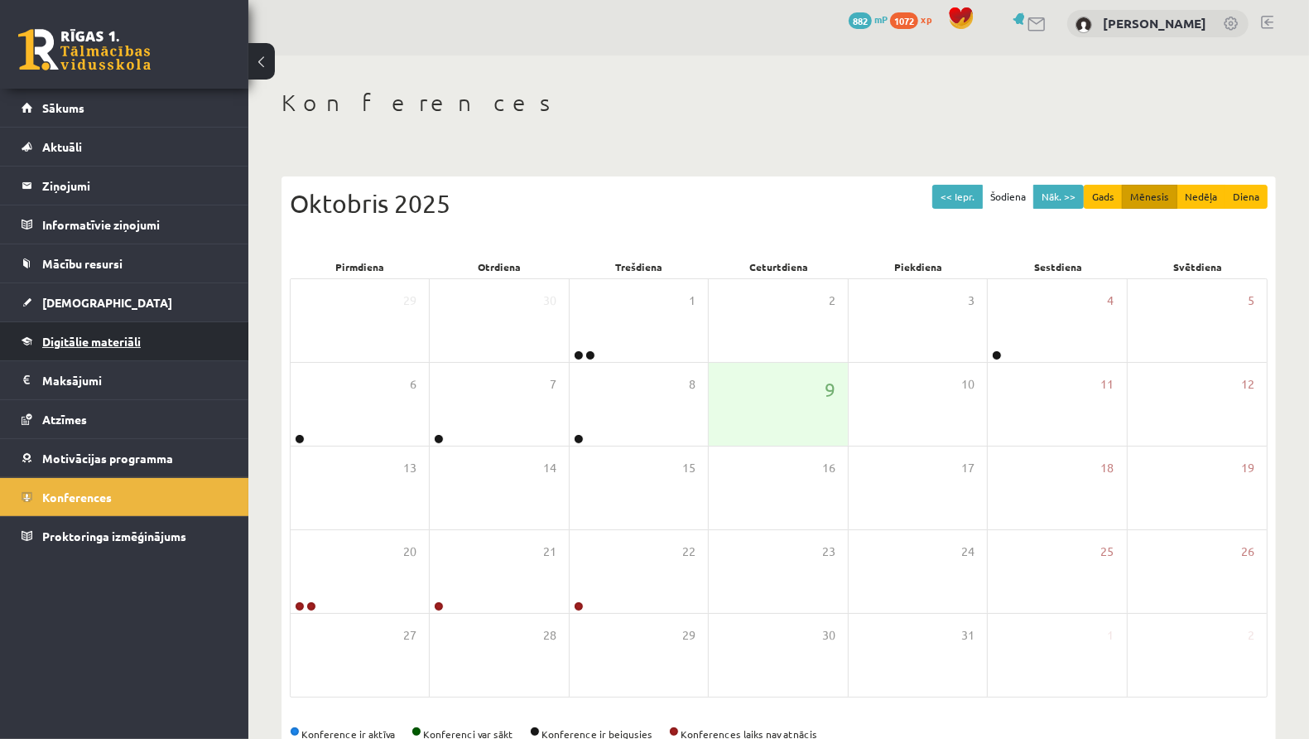
click at [104, 334] on span "Digitālie materiāli" at bounding box center [91, 341] width 99 height 15
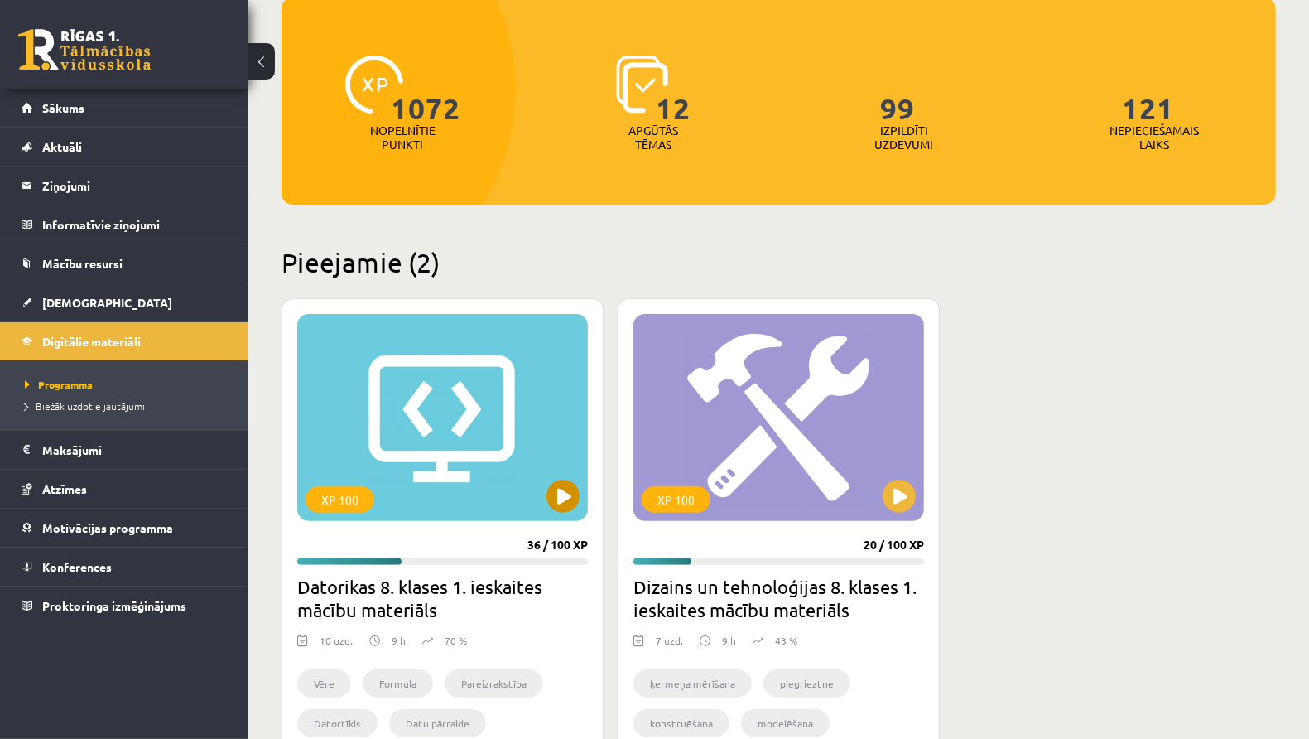
scroll to position [373, 0]
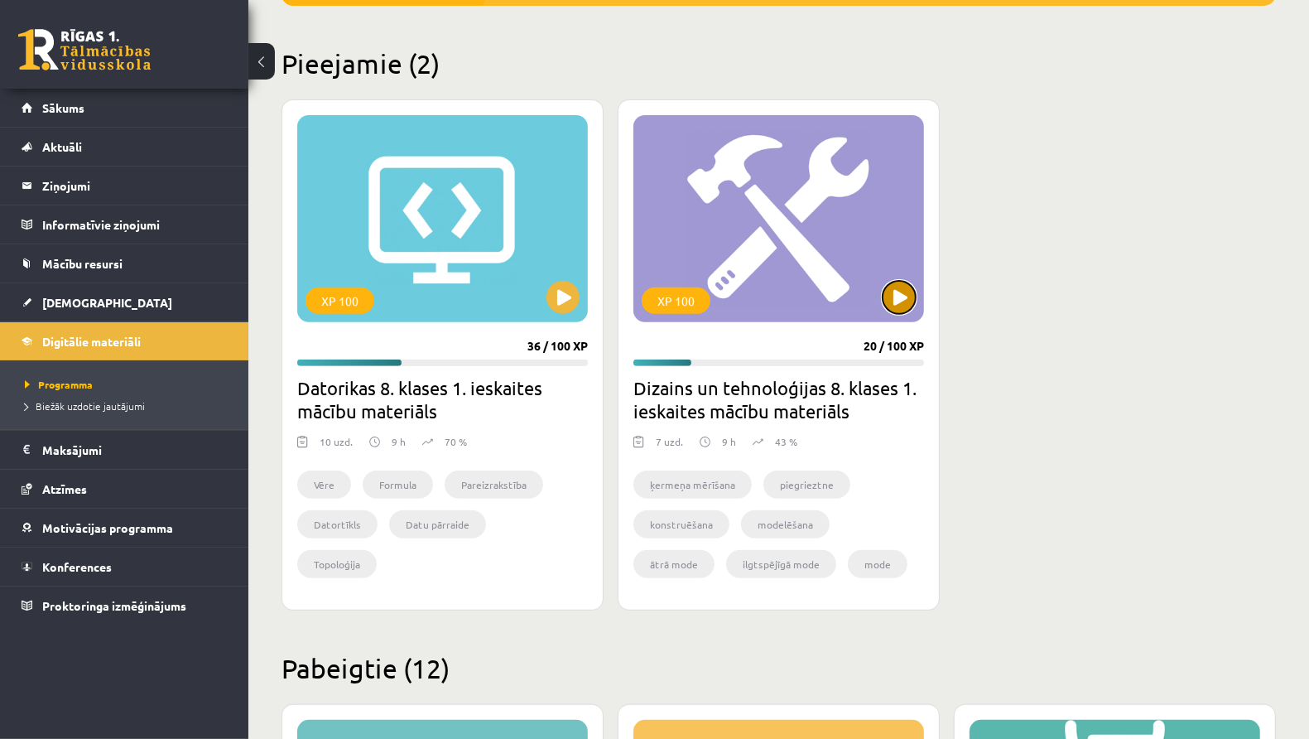
click at [911, 297] on button at bounding box center [899, 297] width 33 height 33
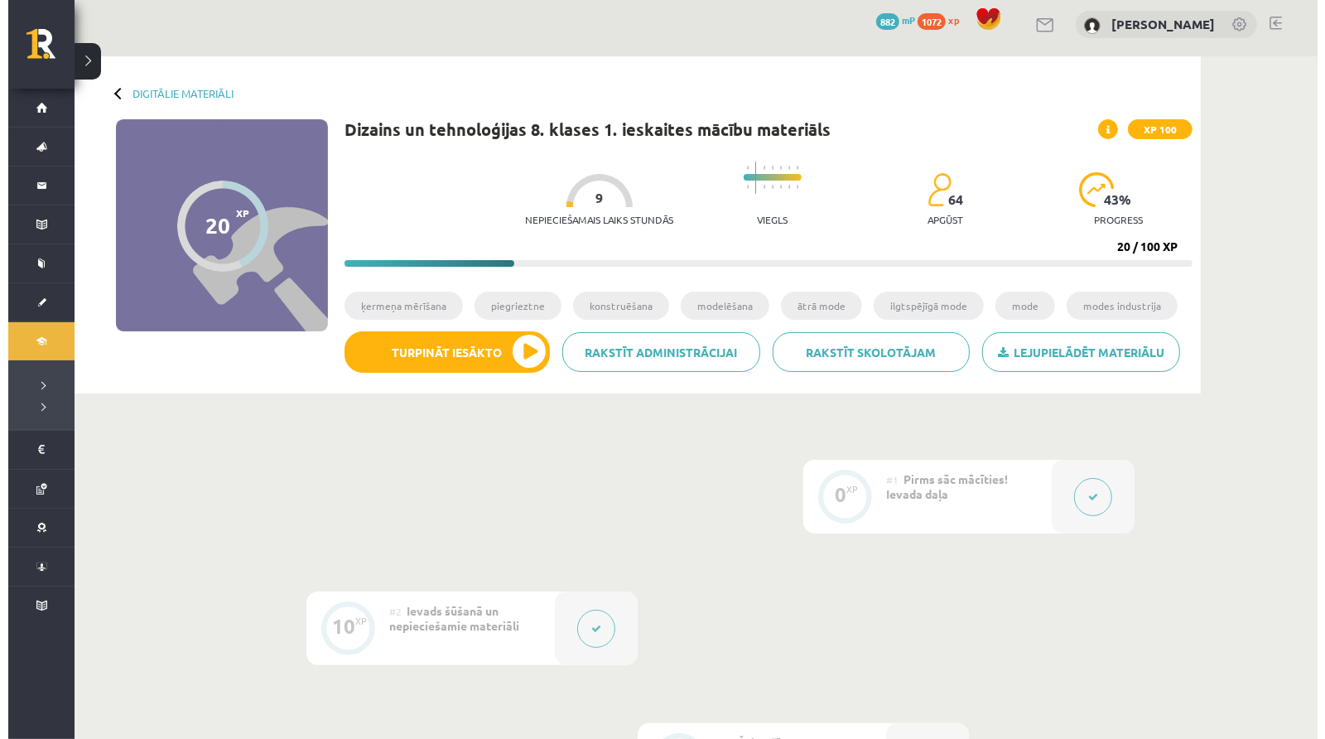
scroll to position [642, 0]
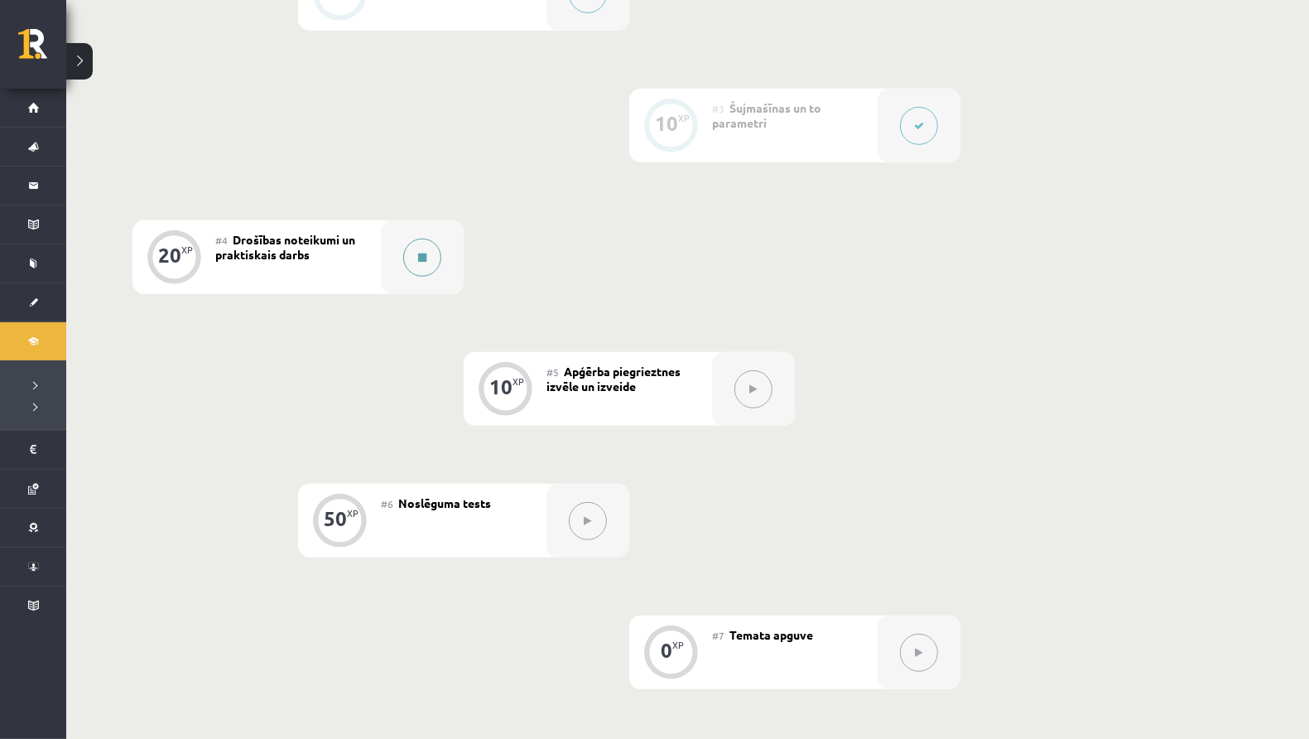
click at [407, 248] on button at bounding box center [422, 257] width 38 height 38
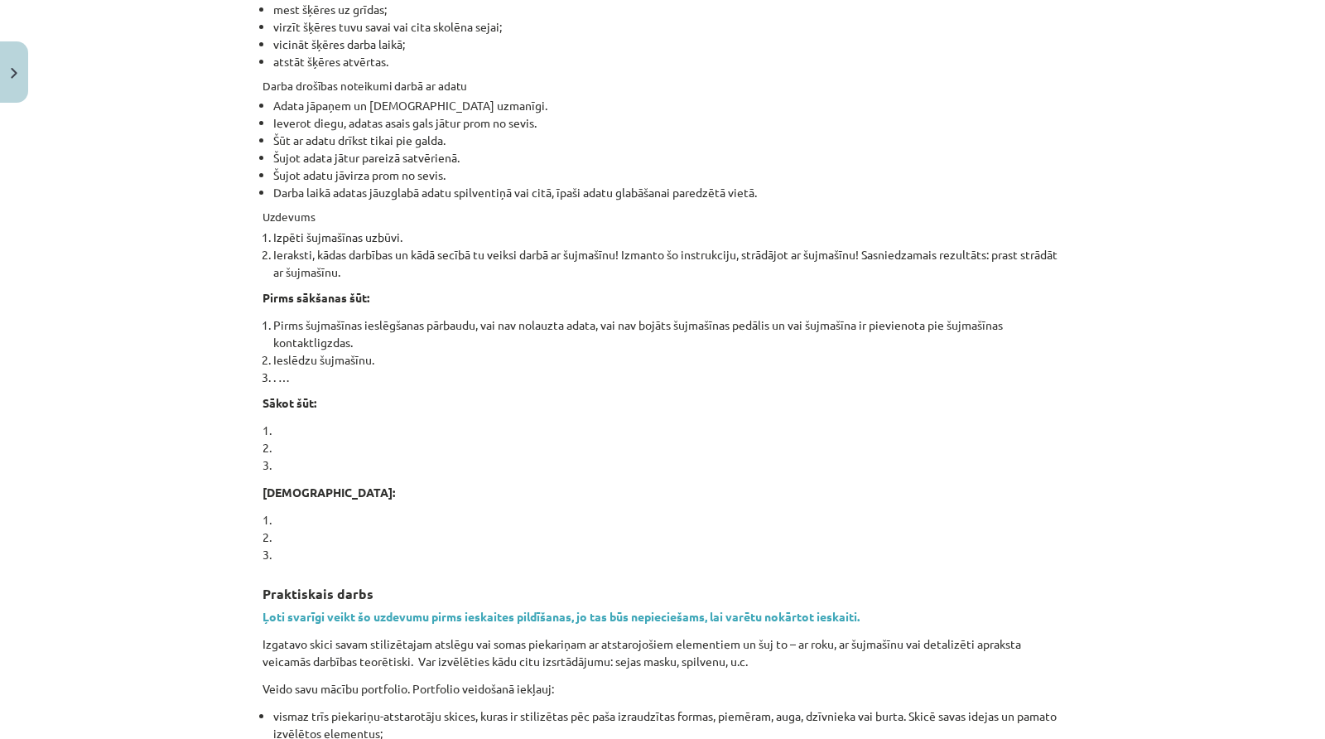
scroll to position [880, 0]
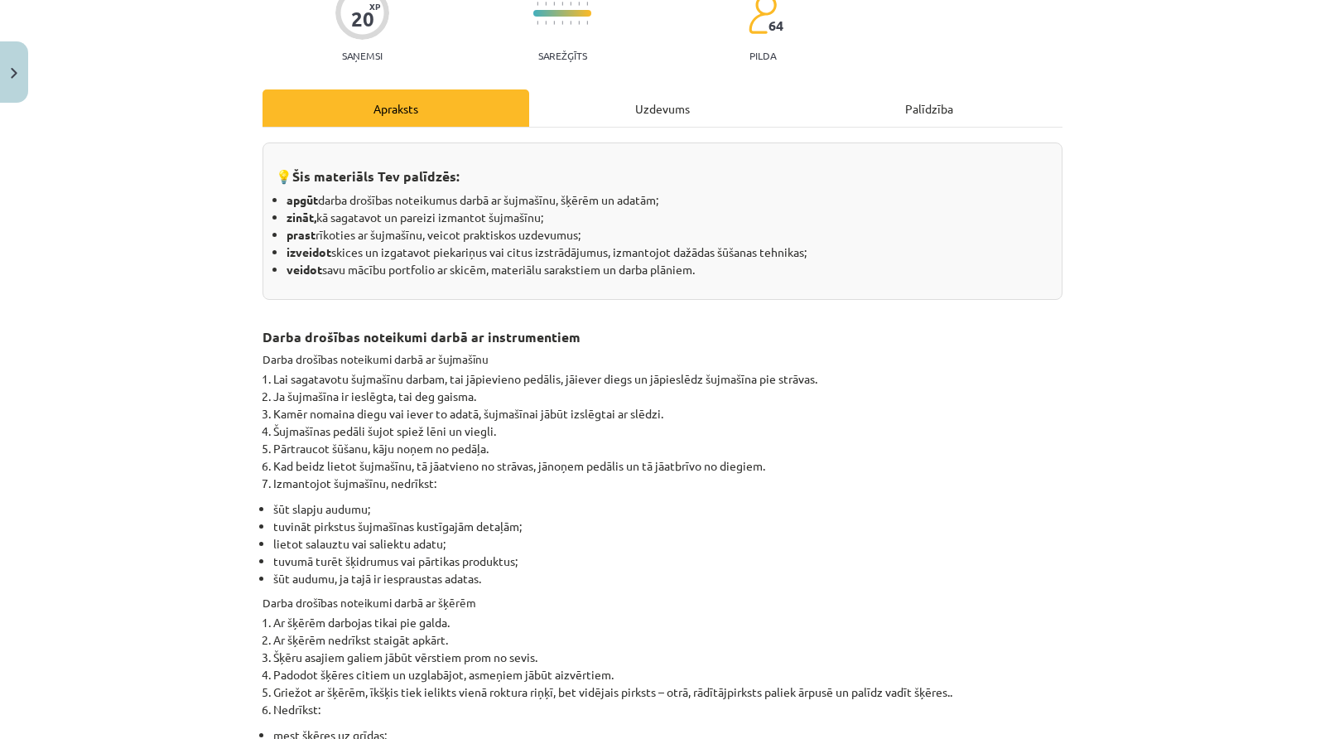
click at [589, 108] on div "Uzdevums" at bounding box center [662, 107] width 267 height 37
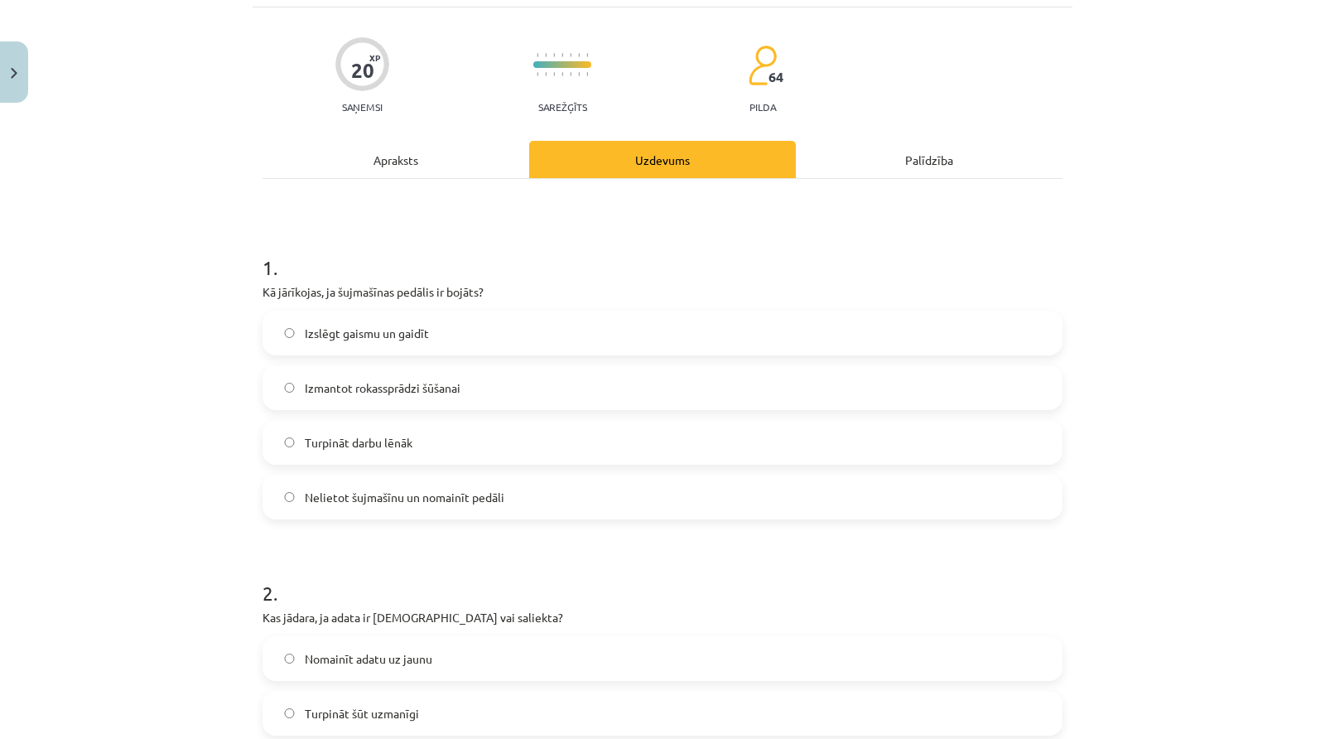
scroll to position [41, 0]
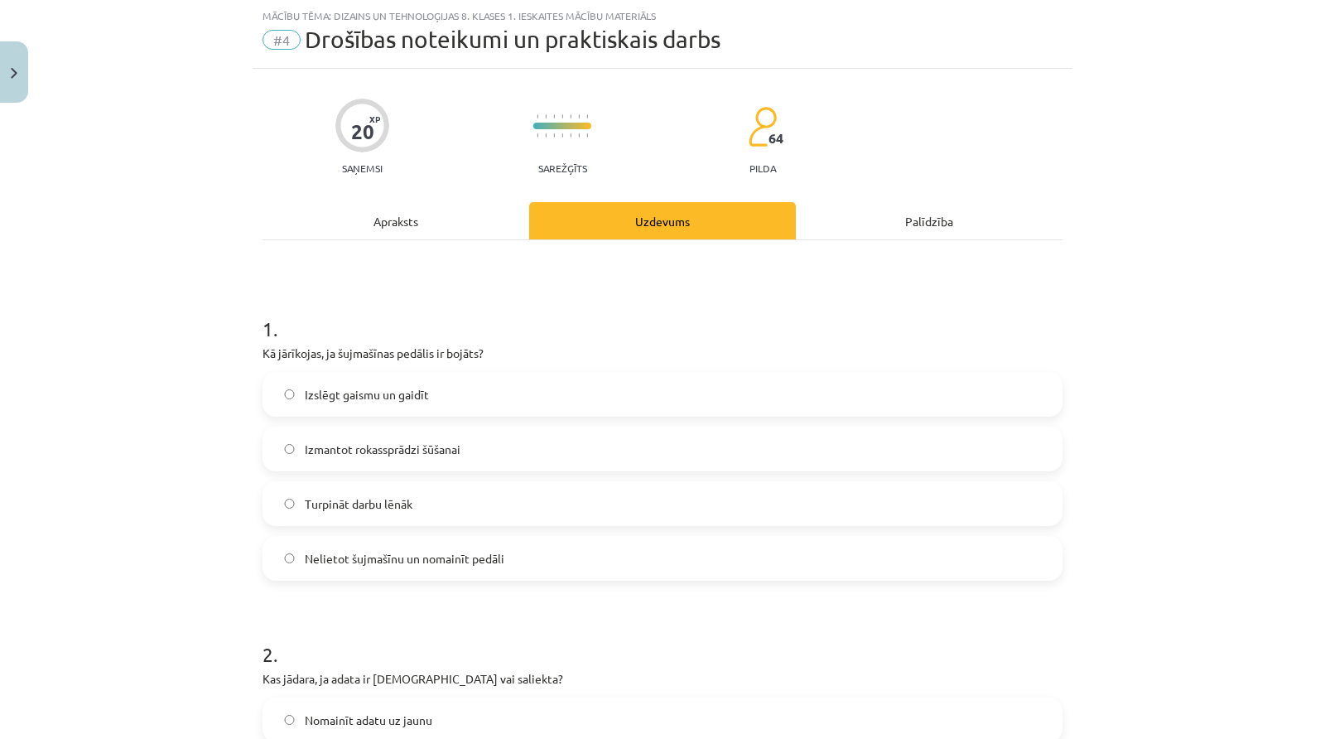
click at [446, 571] on label "Nelietot šujmašīnu un nomainīt pedāli" at bounding box center [662, 557] width 797 height 41
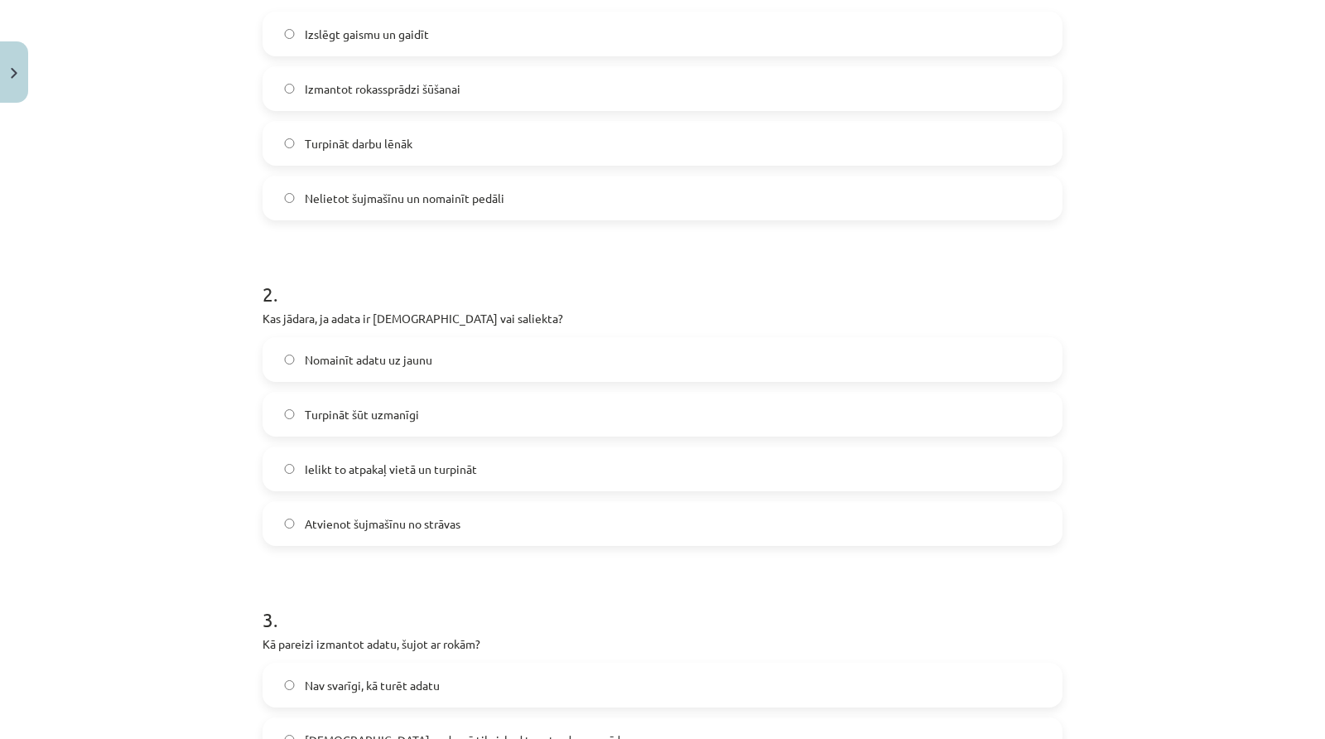
scroll to position [407, 0]
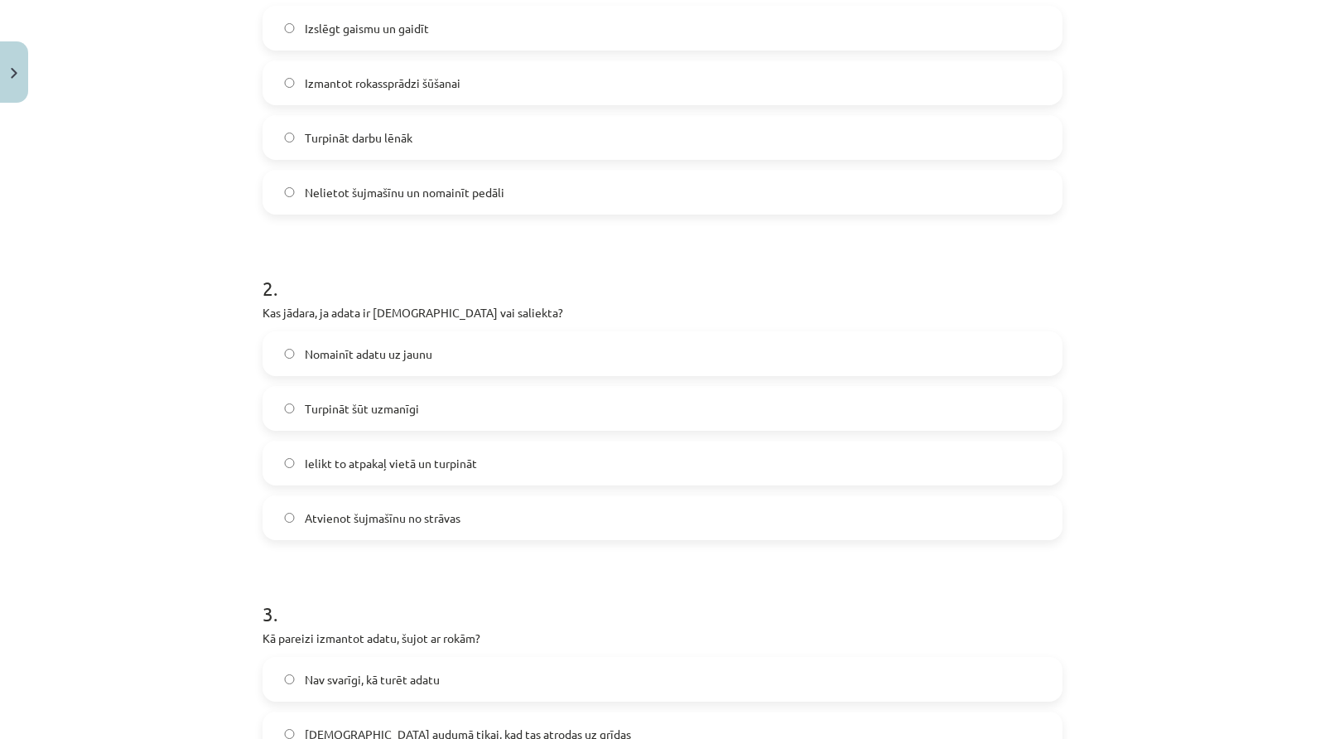
click at [391, 363] on label "Nomainīt adatu uz jaunu" at bounding box center [662, 353] width 797 height 41
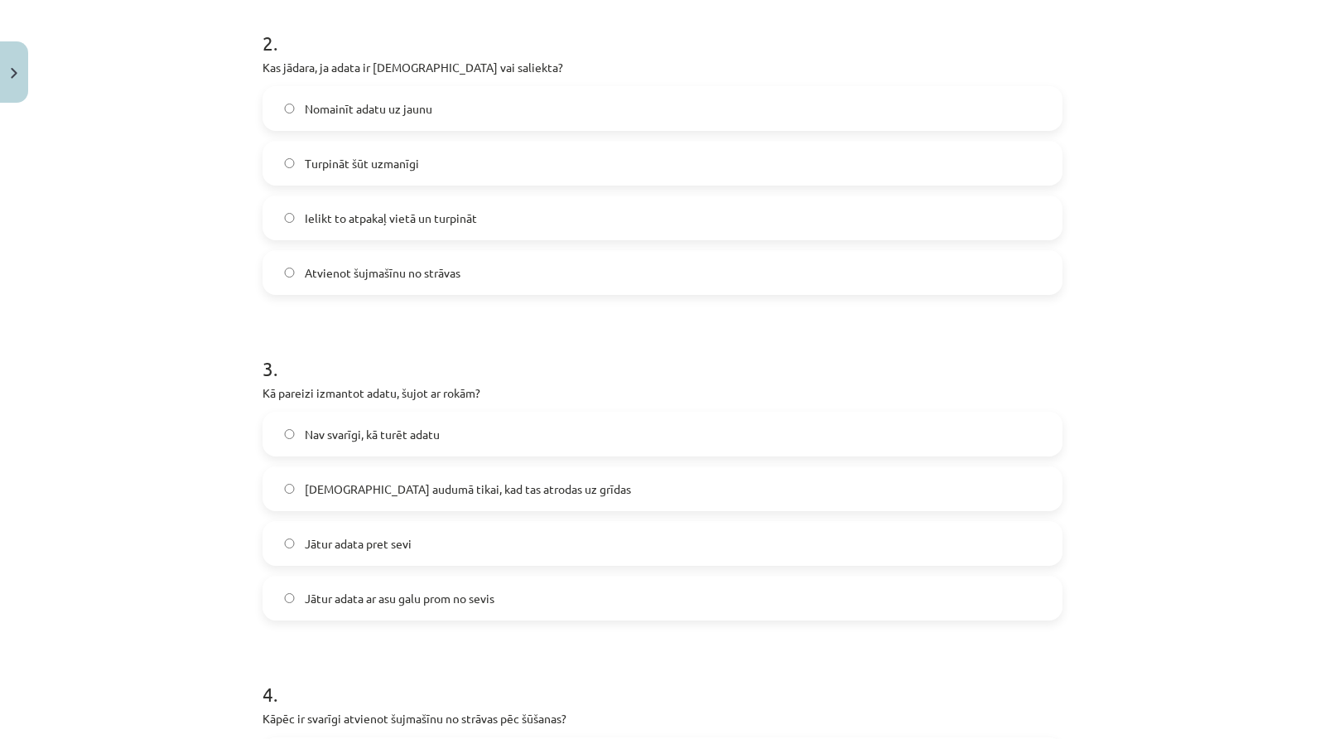
scroll to position [691, 0]
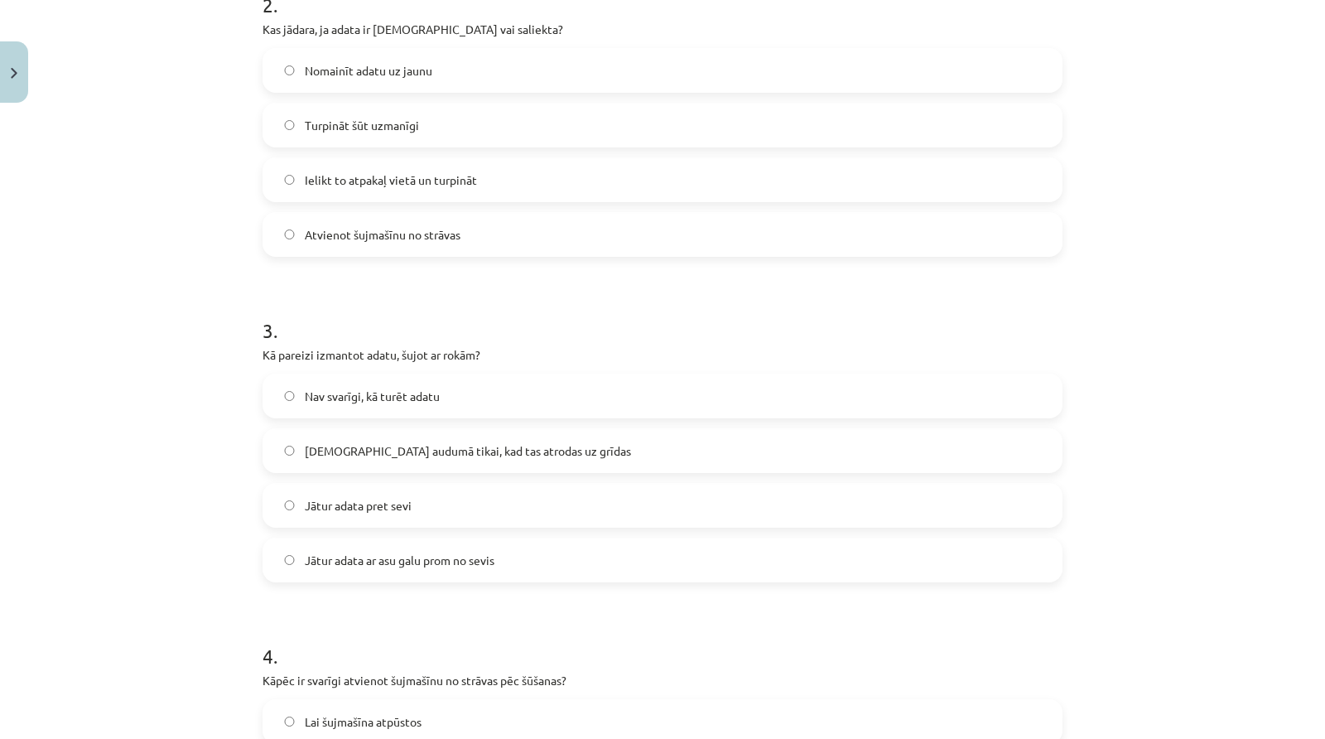
click at [355, 568] on label "Jātur adata ar asu galu prom no sevis" at bounding box center [662, 559] width 797 height 41
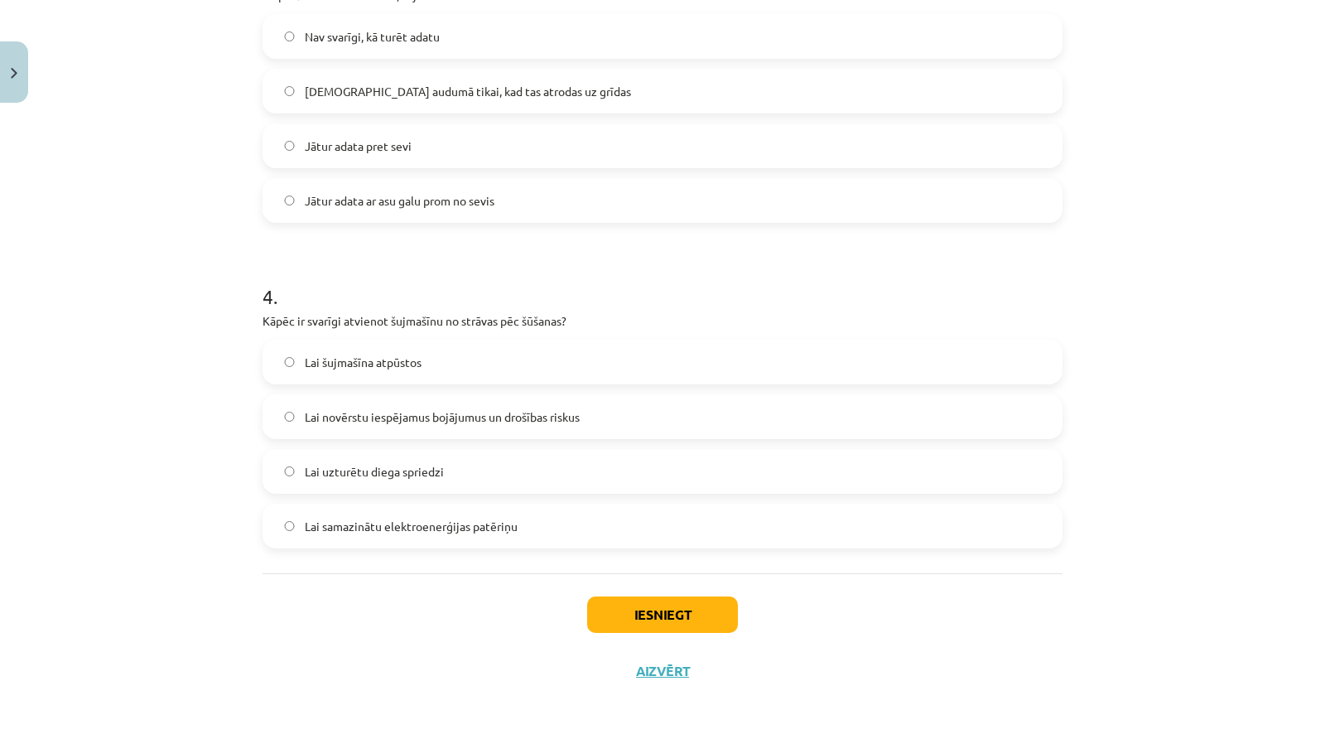
click at [391, 429] on label "Lai novērstu iespējamus bojājumus un drošības riskus" at bounding box center [662, 416] width 797 height 41
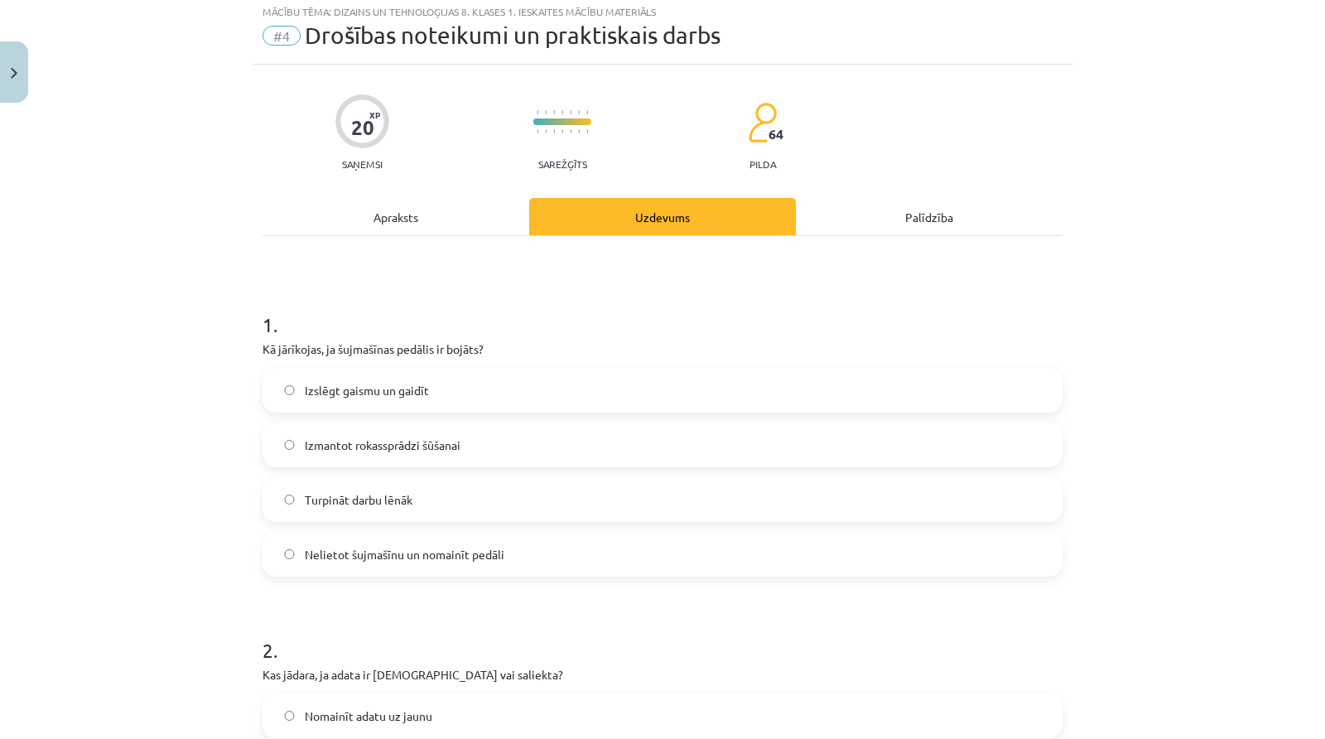
click at [388, 202] on div "Apraksts" at bounding box center [396, 216] width 267 height 37
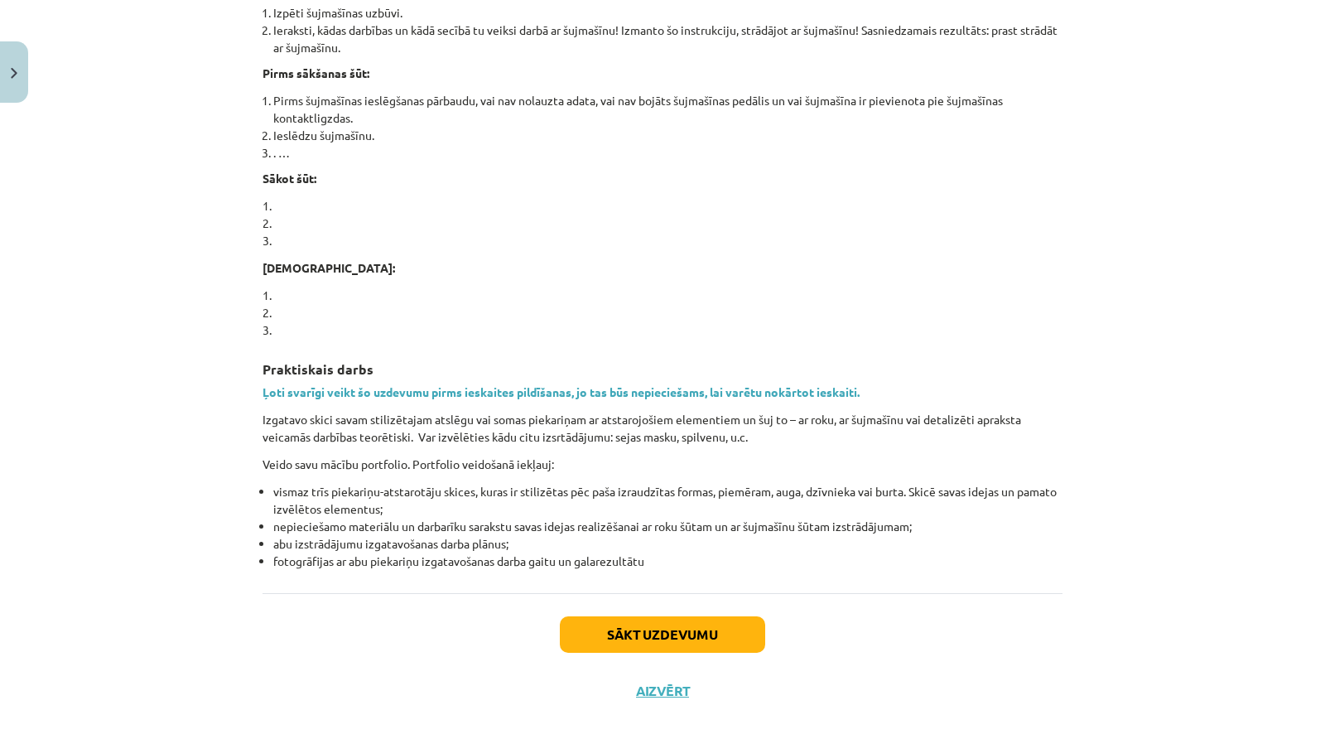
scroll to position [1119, 0]
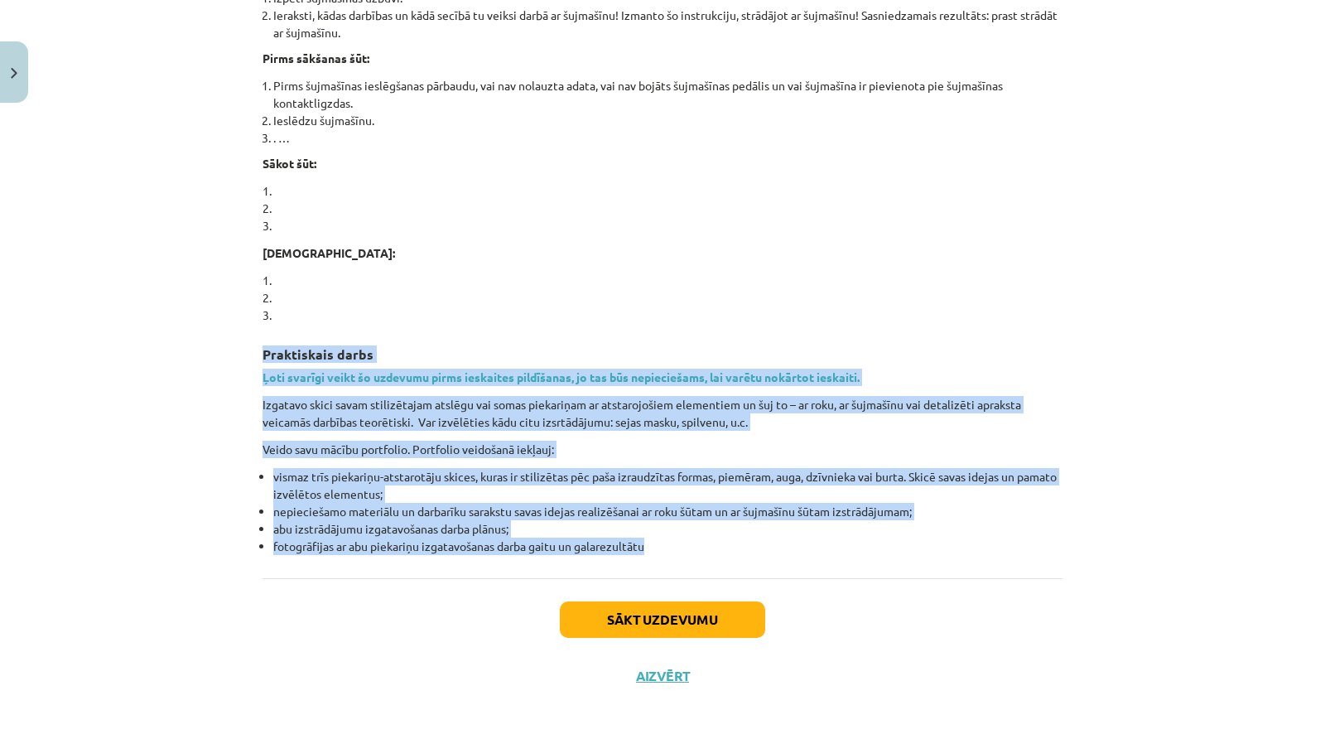
drag, startPoint x: 254, startPoint y: 348, endPoint x: 655, endPoint y: 541, distance: 444.8
copy div "Praktiskais darbs Ļoti svarīgi veikt šo uzdevumu pirms ieskaites pildīšanas, jo…"
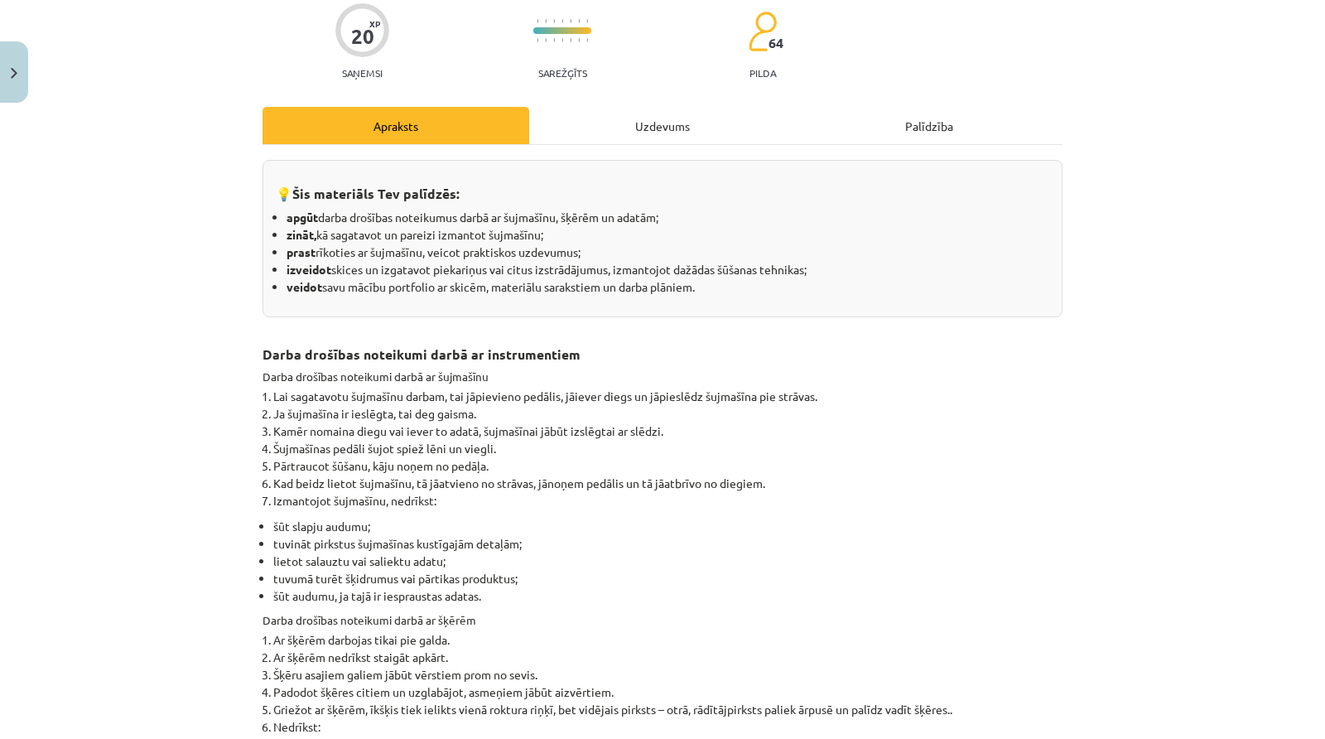
scroll to position [0, 0]
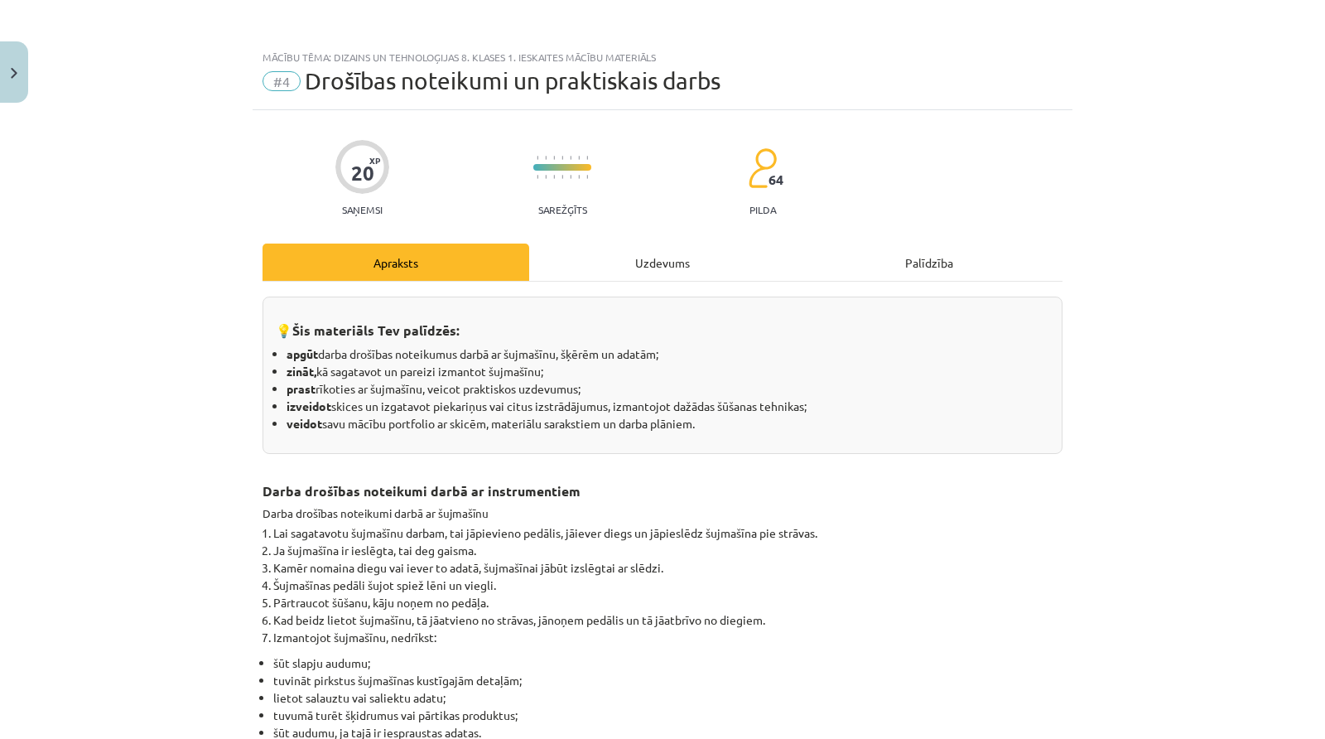
click at [551, 258] on div "Uzdevums" at bounding box center [662, 261] width 267 height 37
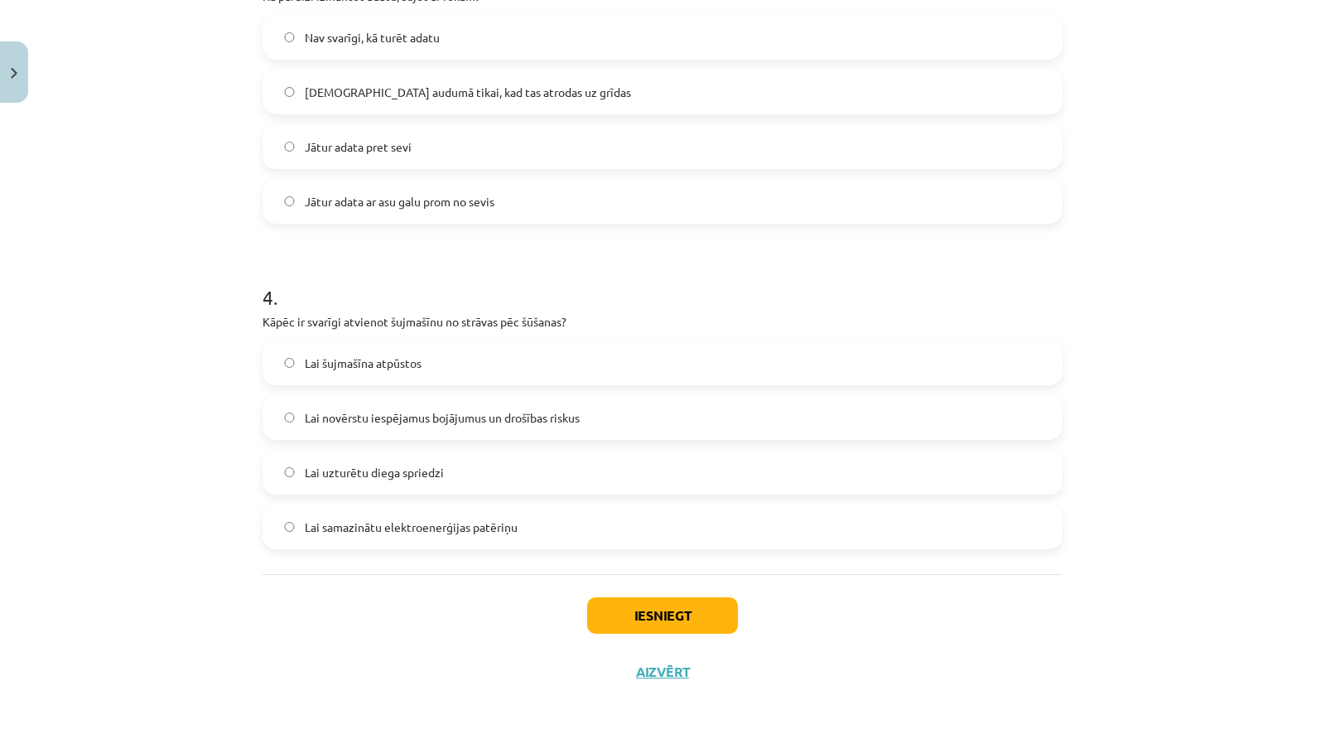
scroll to position [1050, 0]
click at [622, 612] on button "Iesniegt" at bounding box center [662, 614] width 151 height 36
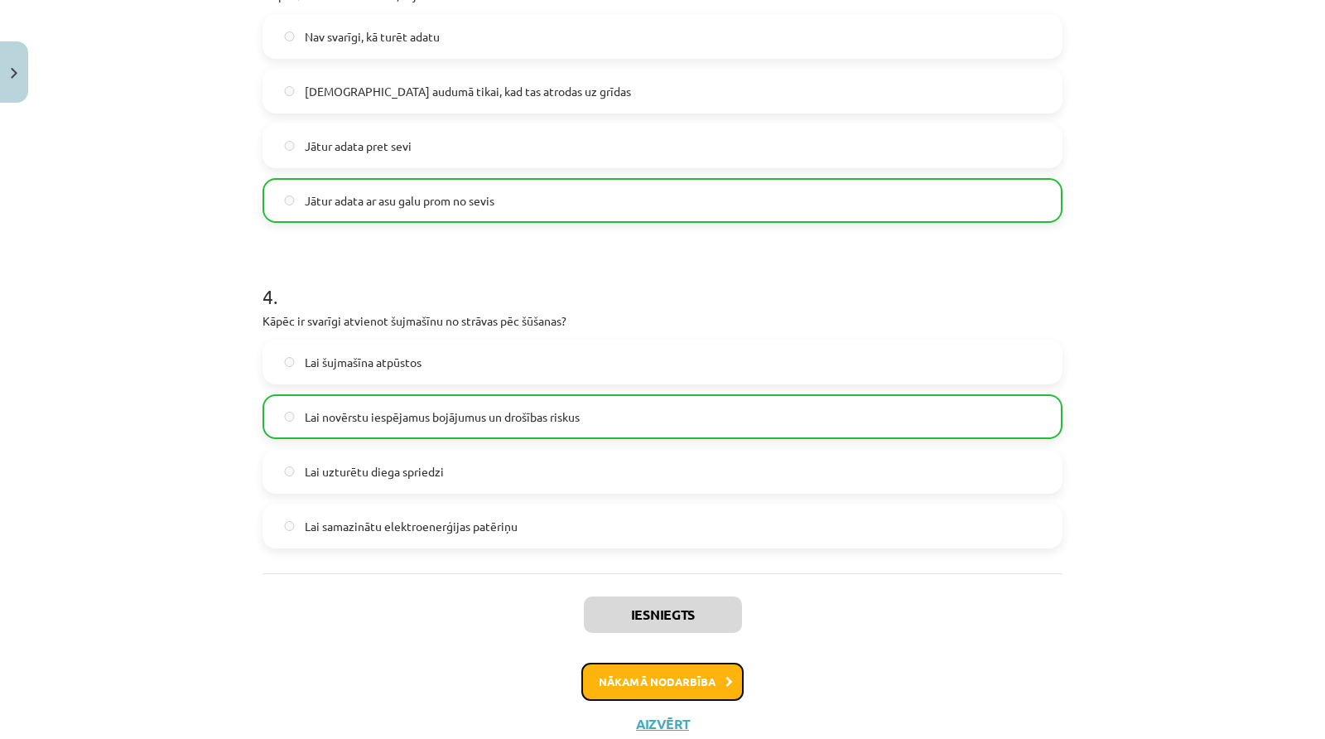
click at [626, 672] on button "Nākamā nodarbība" at bounding box center [662, 681] width 162 height 38
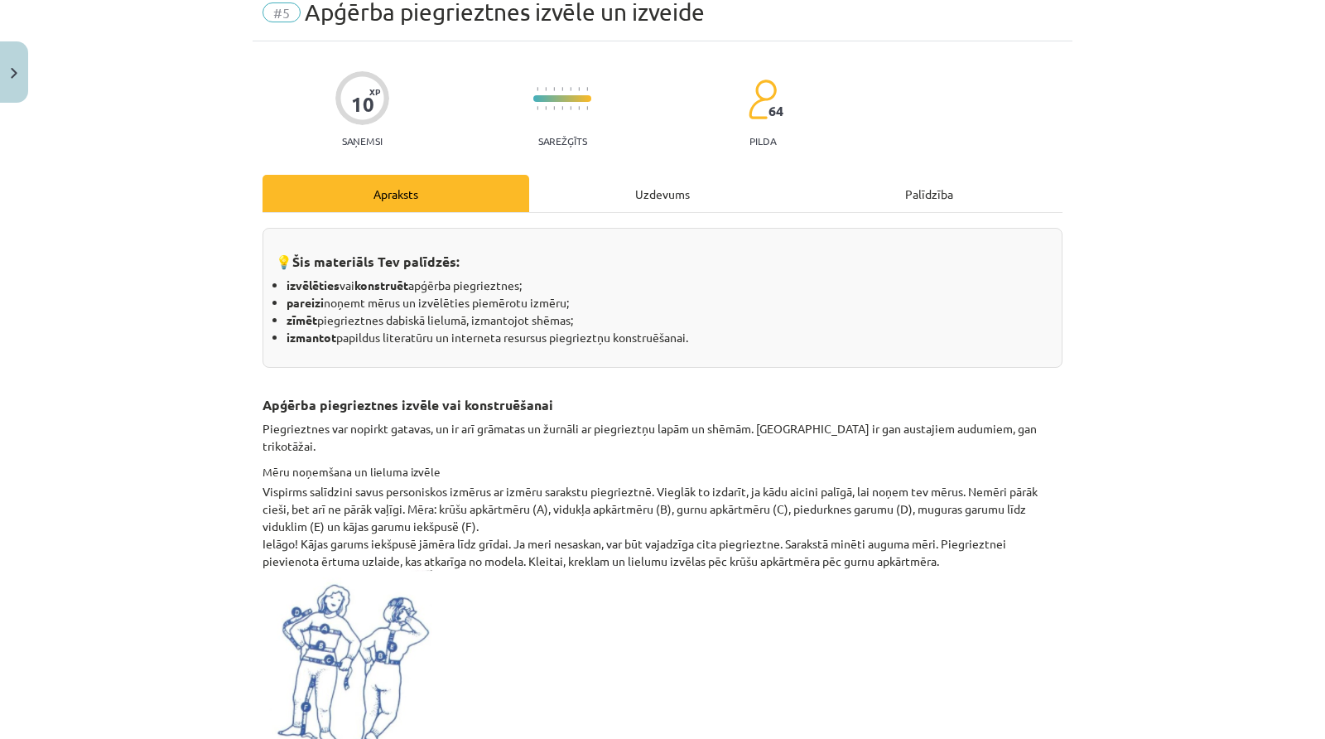
scroll to position [0, 0]
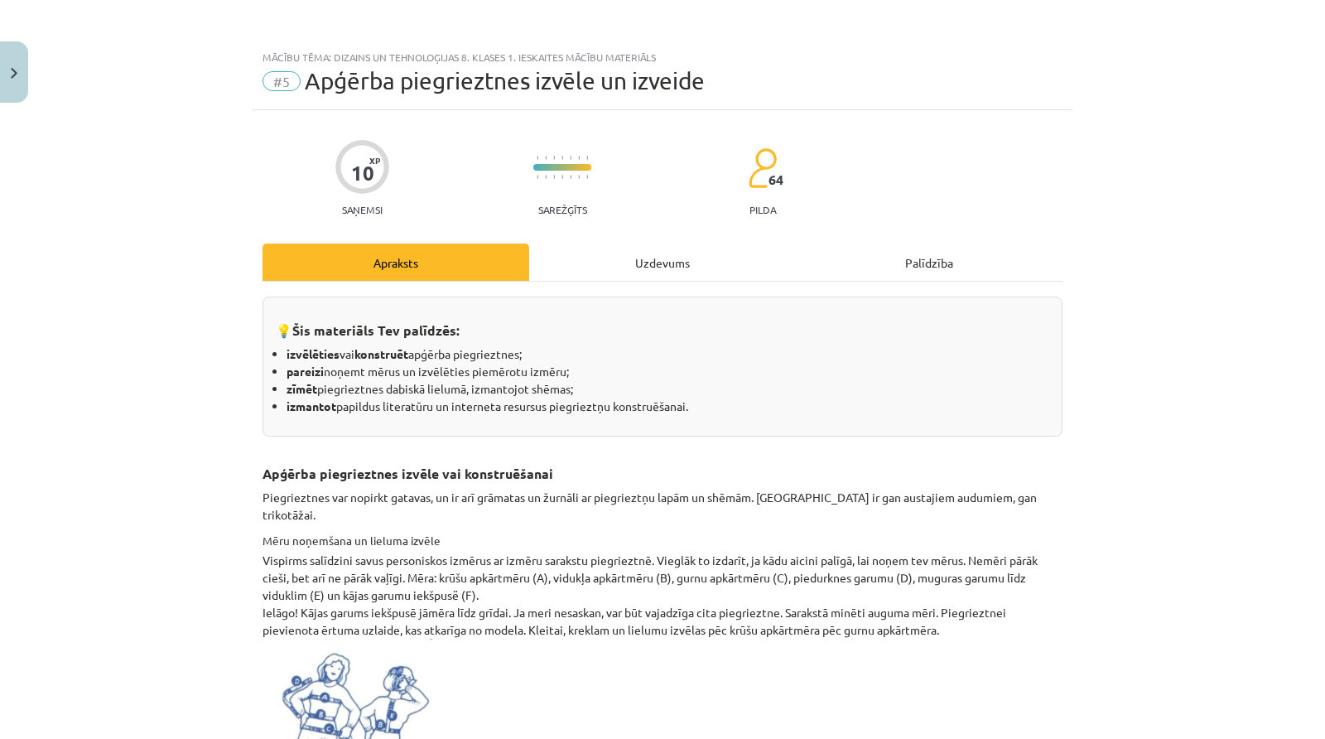
click at [609, 263] on div "Uzdevums" at bounding box center [662, 261] width 267 height 37
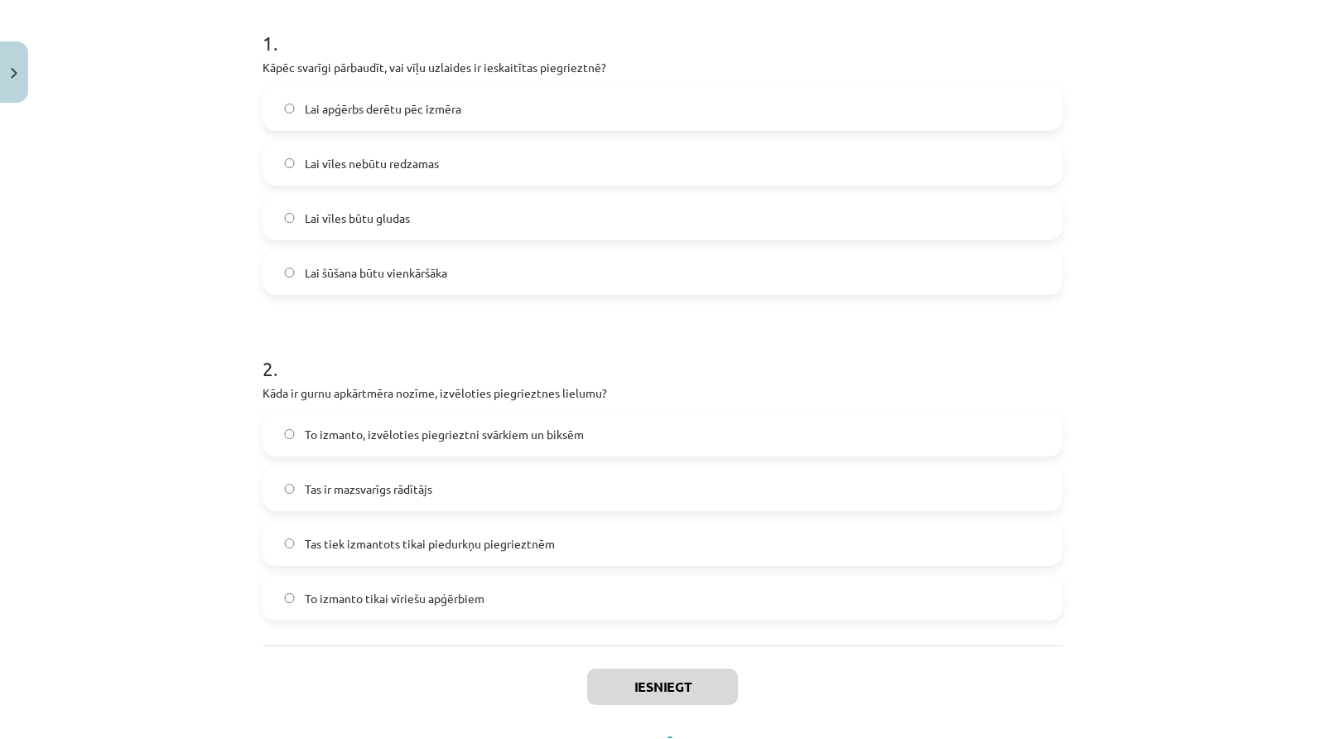
scroll to position [398, 0]
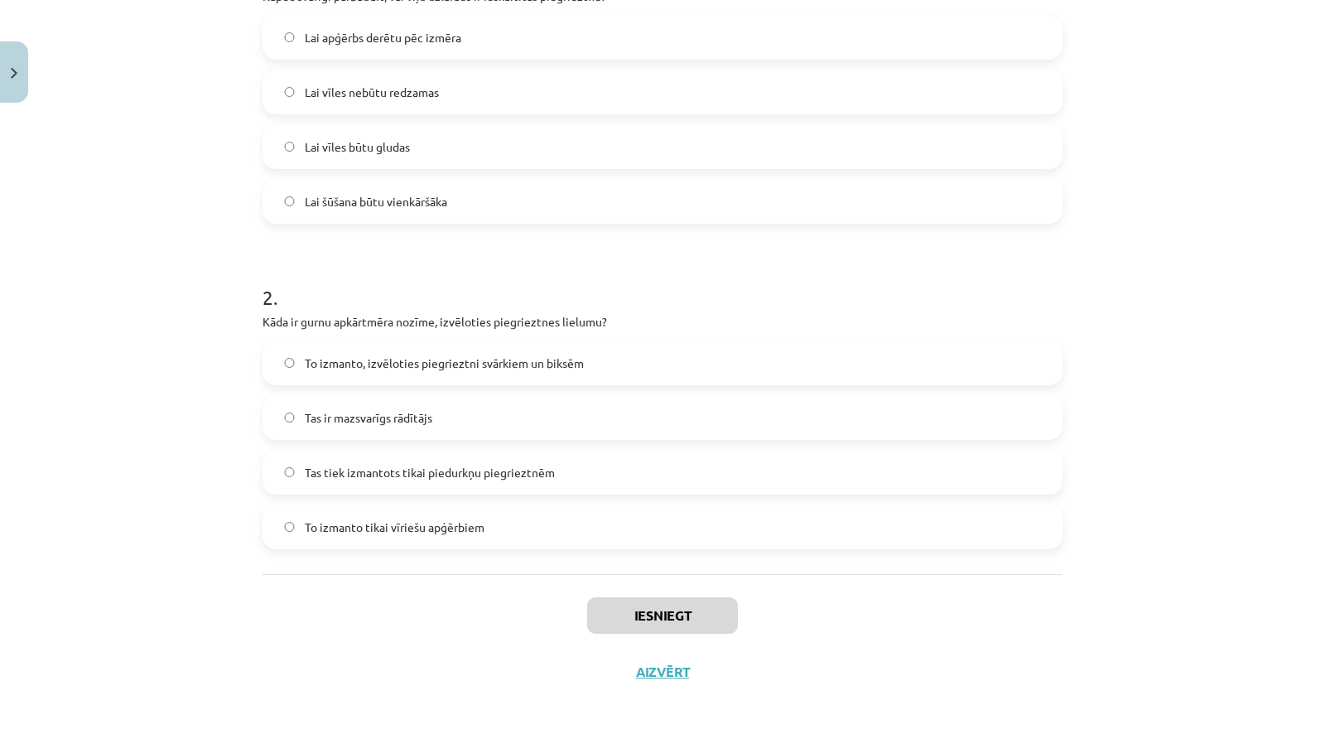
click at [356, 372] on label "To izmanto, izvēloties piegrieztni svārkiem un biksēm" at bounding box center [662, 362] width 797 height 41
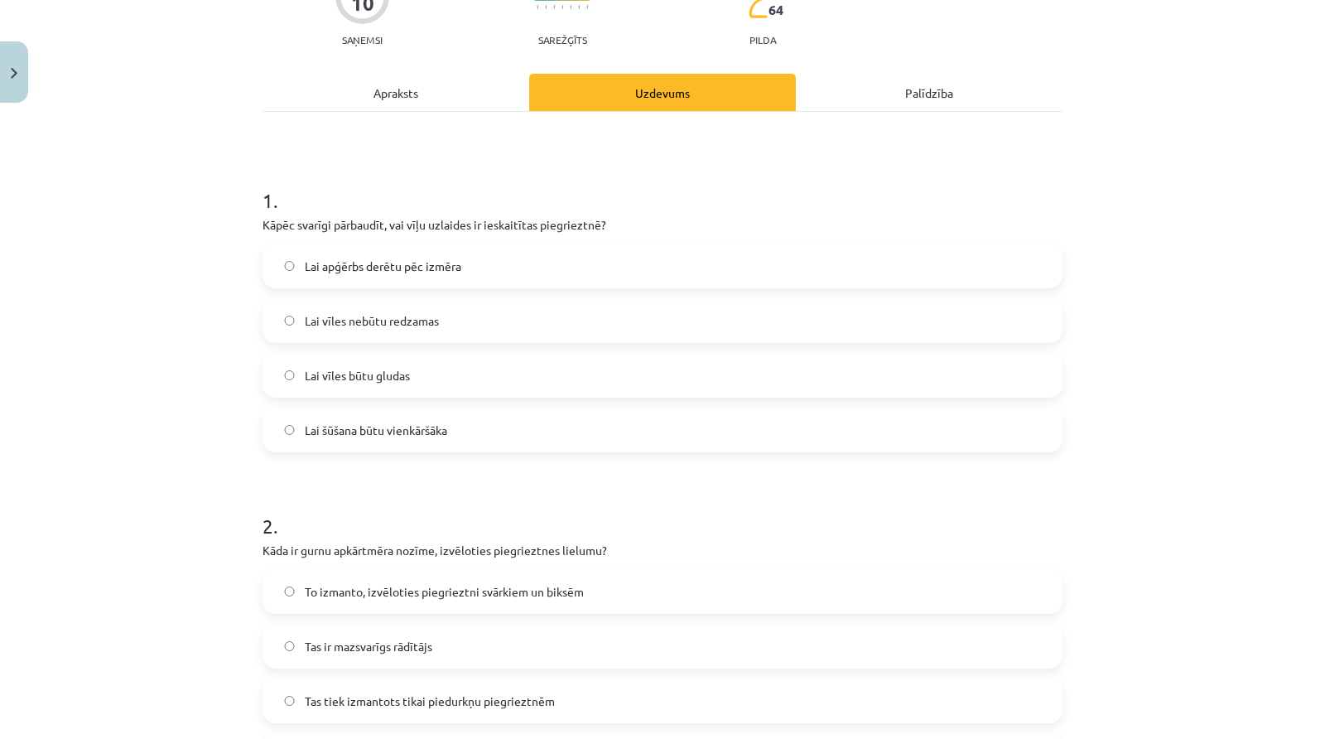
scroll to position [164, 0]
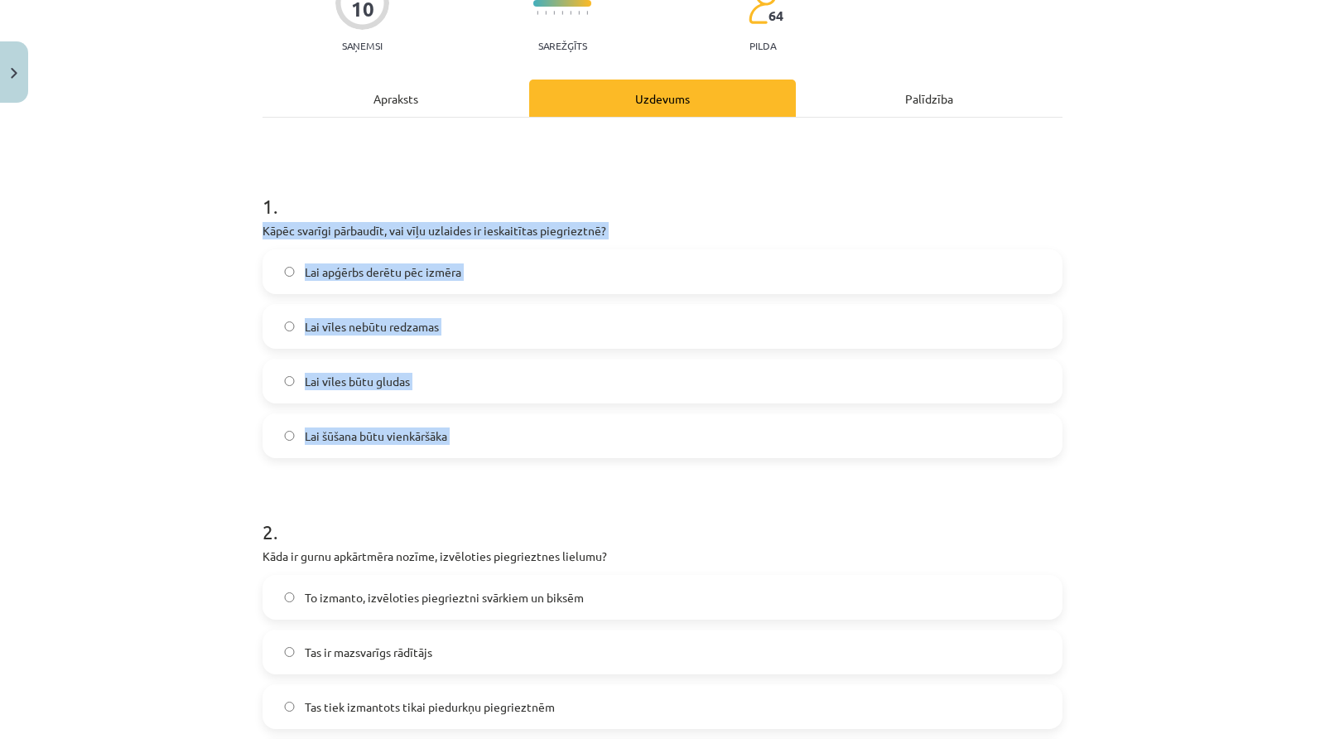
drag, startPoint x: 256, startPoint y: 229, endPoint x: 475, endPoint y: 465, distance: 322.9
click at [475, 465] on form "1 . Kāpēc svarīgi pārbaudīt, vai vīļu uzlaides ir ieskaitītas piegrieztnē? Lai …" at bounding box center [663, 475] width 800 height 618
copy div "Kāpēc svarīgi pārbaudīt, vai vīļu uzlaides ir ieskaitītas piegrieztnē? Lai apģē…"
click at [367, 279] on label "Lai apģērbs derētu pēc izmēra" at bounding box center [662, 271] width 797 height 41
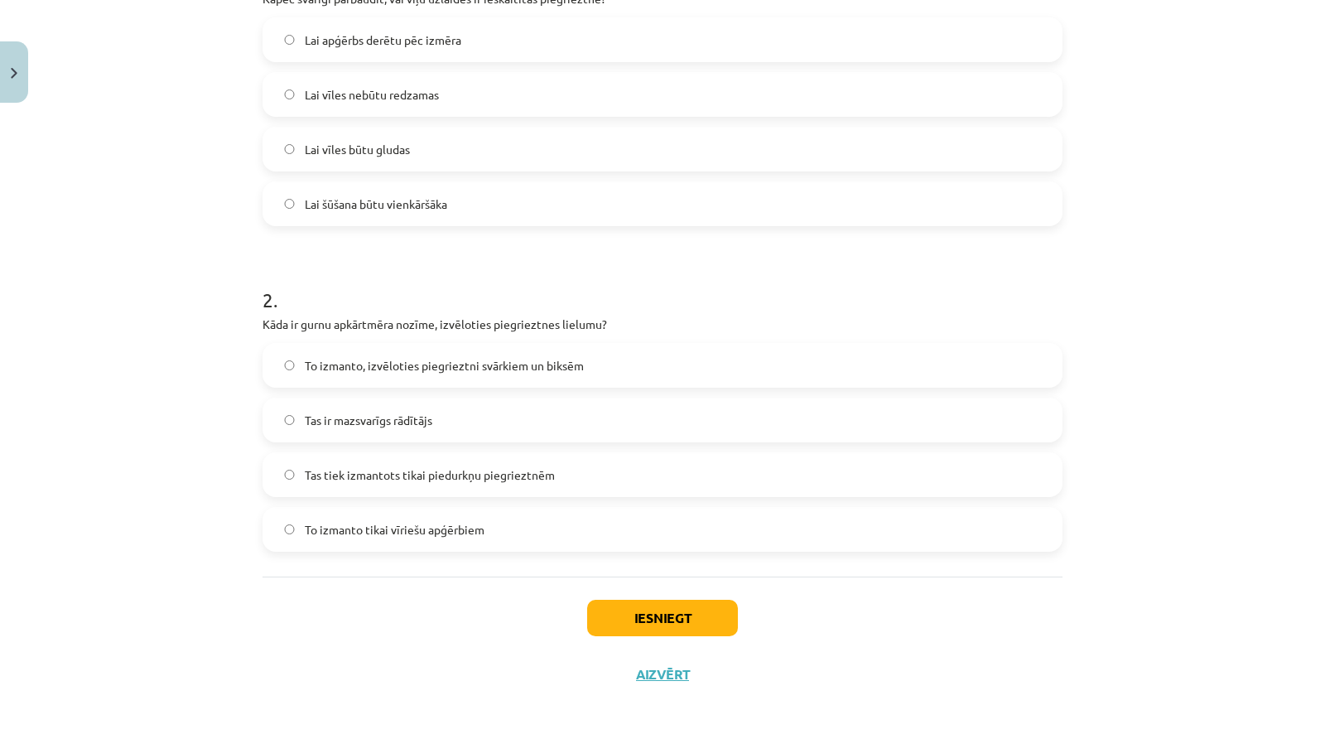
scroll to position [398, 0]
click at [625, 607] on button "Iesniegt" at bounding box center [662, 615] width 151 height 36
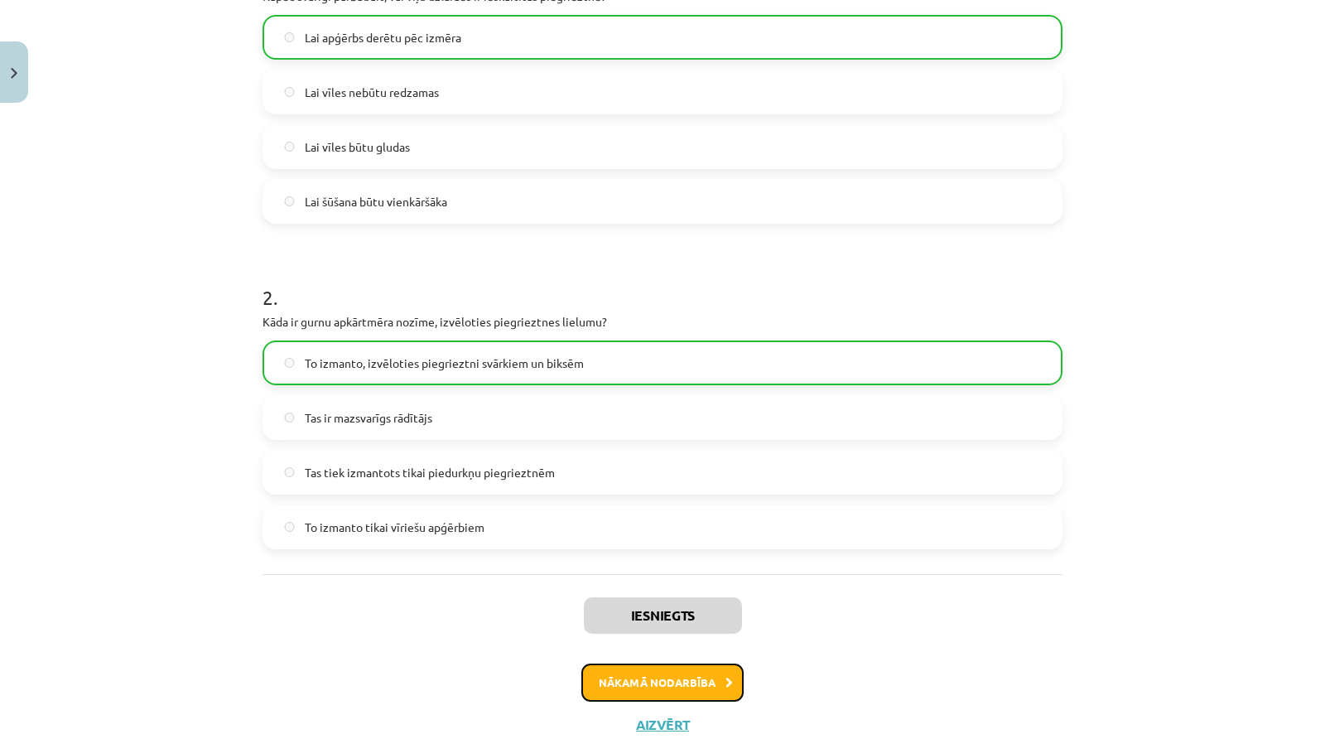
click at [646, 682] on button "Nākamā nodarbība" at bounding box center [662, 682] width 162 height 38
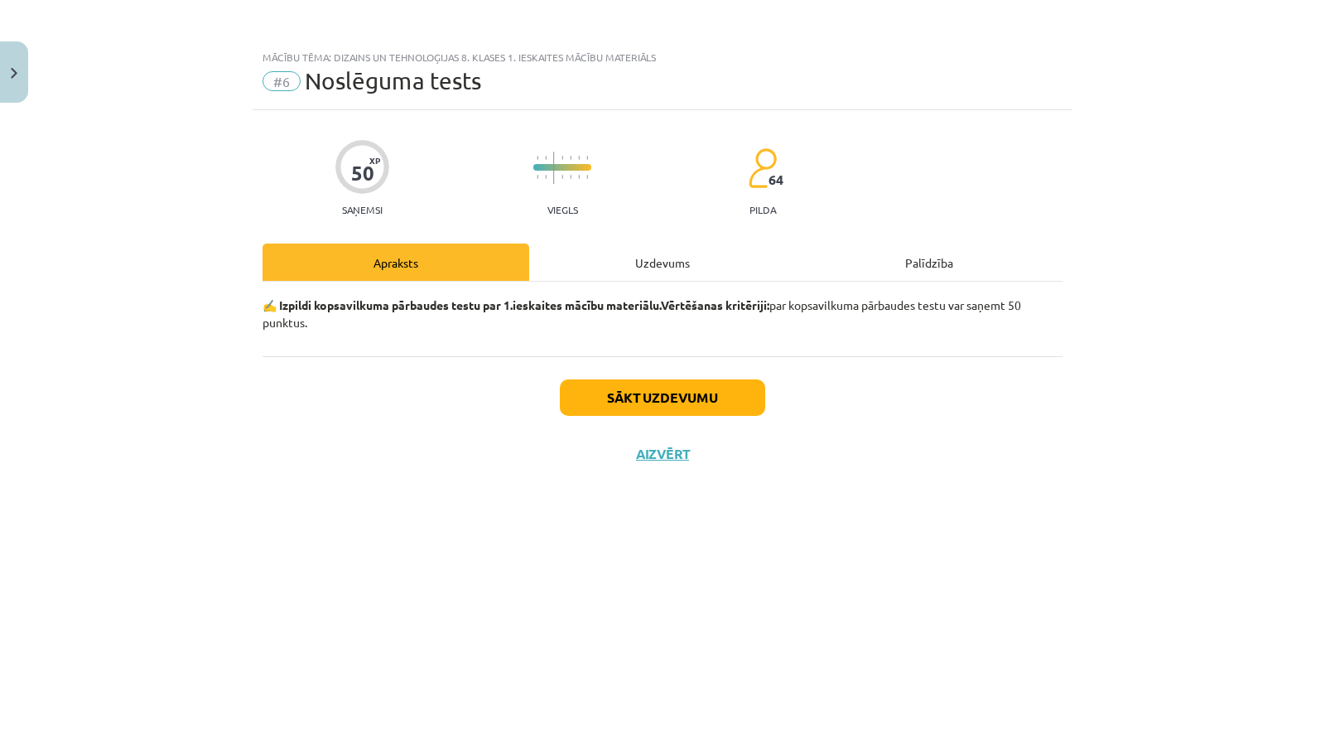
click at [614, 258] on div "Uzdevums" at bounding box center [662, 261] width 267 height 37
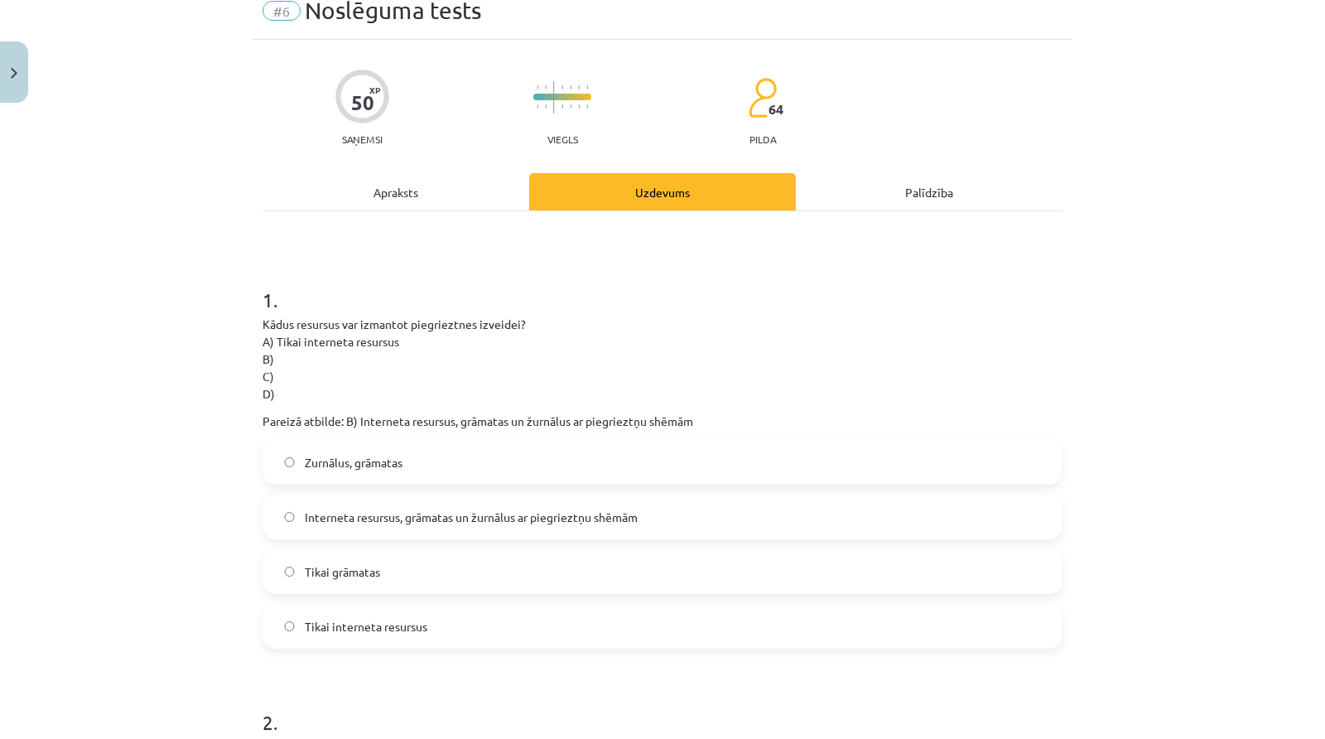
scroll to position [191, 0]
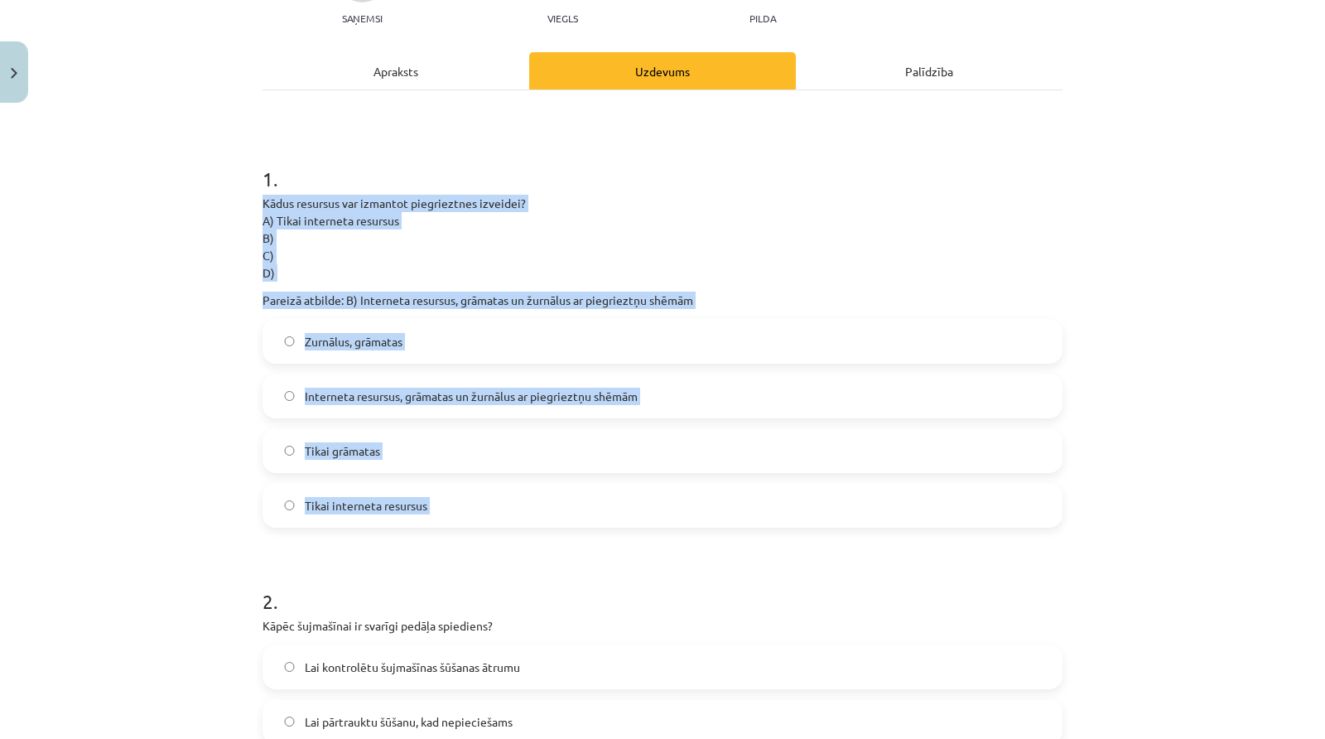
drag, startPoint x: 255, startPoint y: 197, endPoint x: 469, endPoint y: 541, distance: 404.7
copy div "Kādus resursus var izmantot piegrieztnes izveidei? A) Tikai interneta resursus …"
click at [459, 404] on label "Interneta resursus, grāmatas un žurnālus ar piegrieztņu shēmām" at bounding box center [662, 395] width 797 height 41
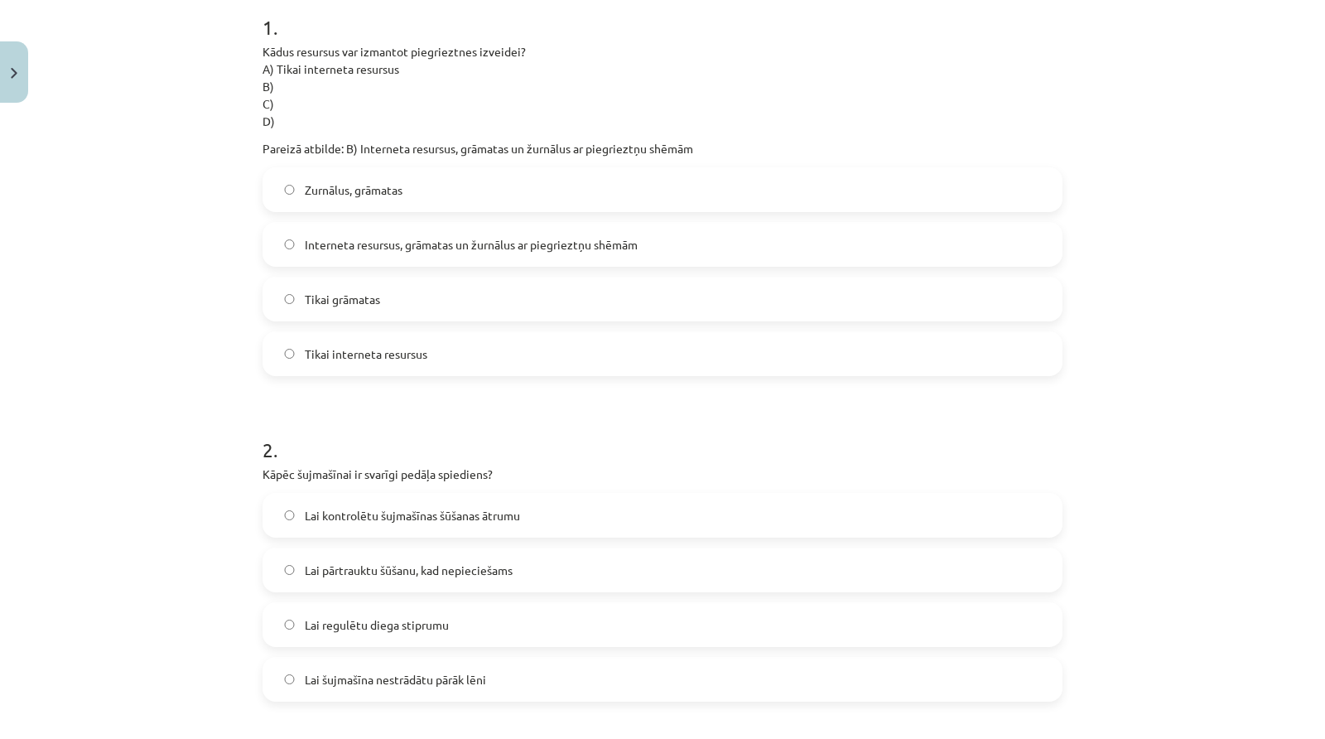
scroll to position [437, 0]
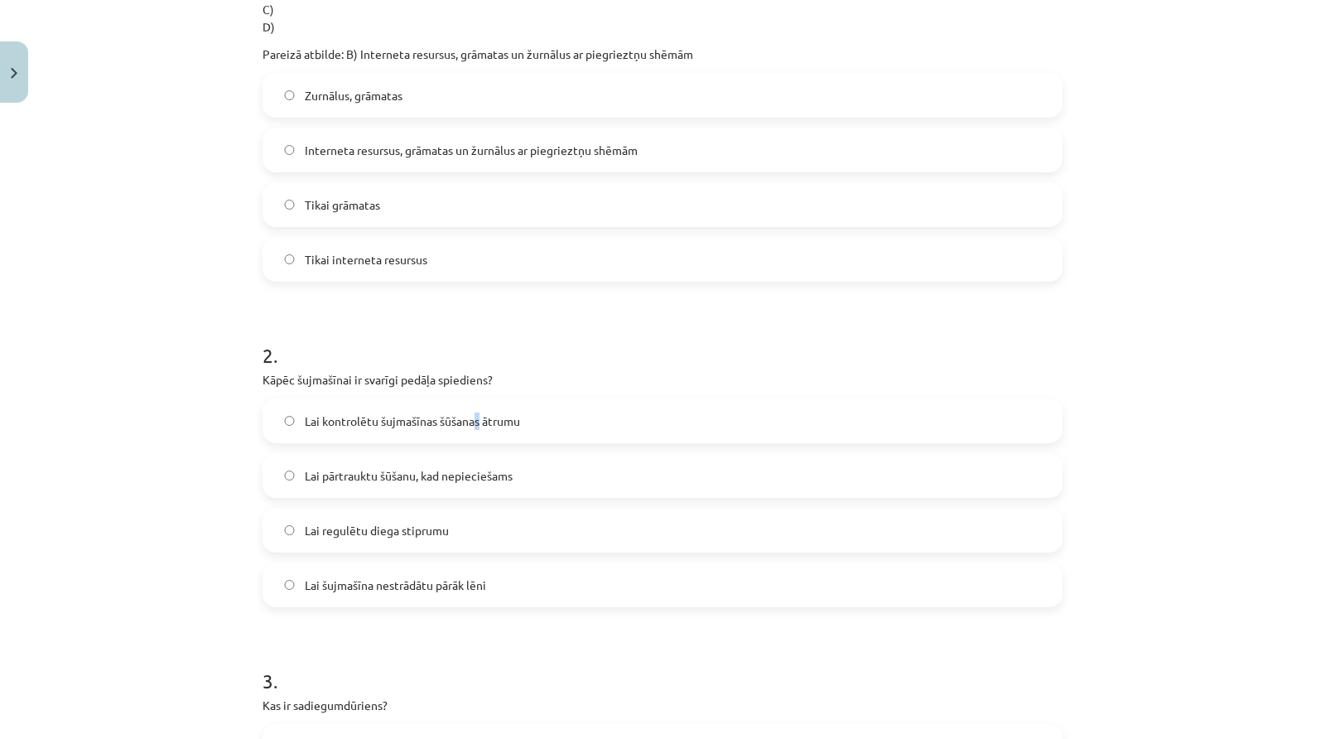
click at [473, 417] on span "Lai kontrolētu šujmašīnas šūšanas ātrumu" at bounding box center [412, 420] width 215 height 17
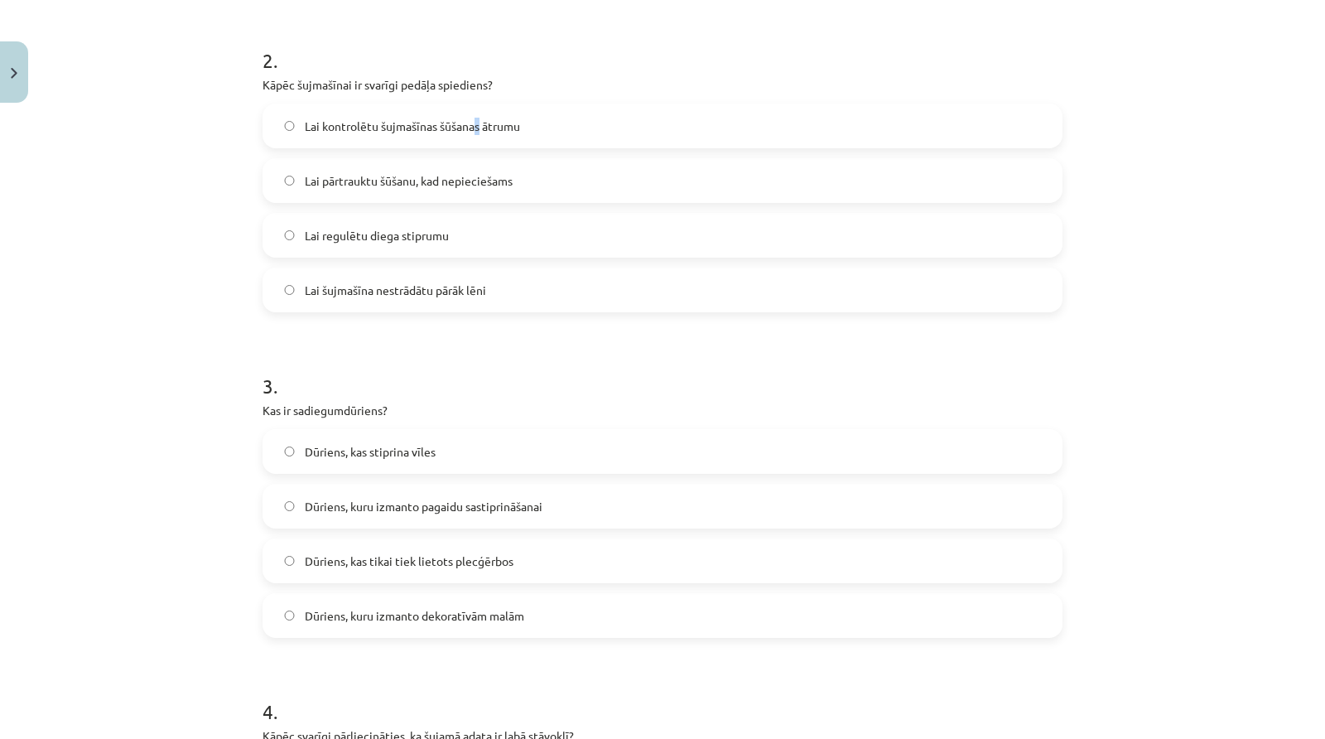
scroll to position [731, 0]
click at [292, 126] on label "Lai kontrolētu šujmašīnas šūšanas ātrumu" at bounding box center [662, 126] width 797 height 41
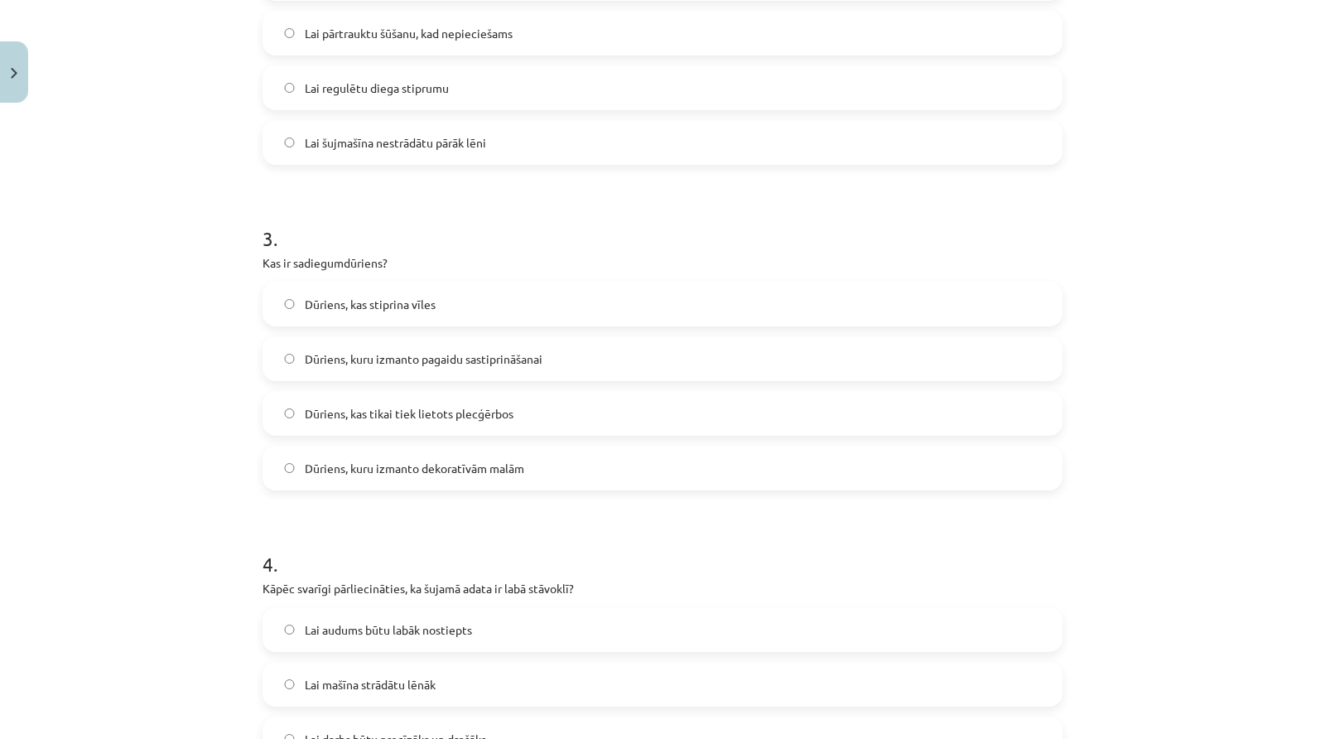
scroll to position [893, 0]
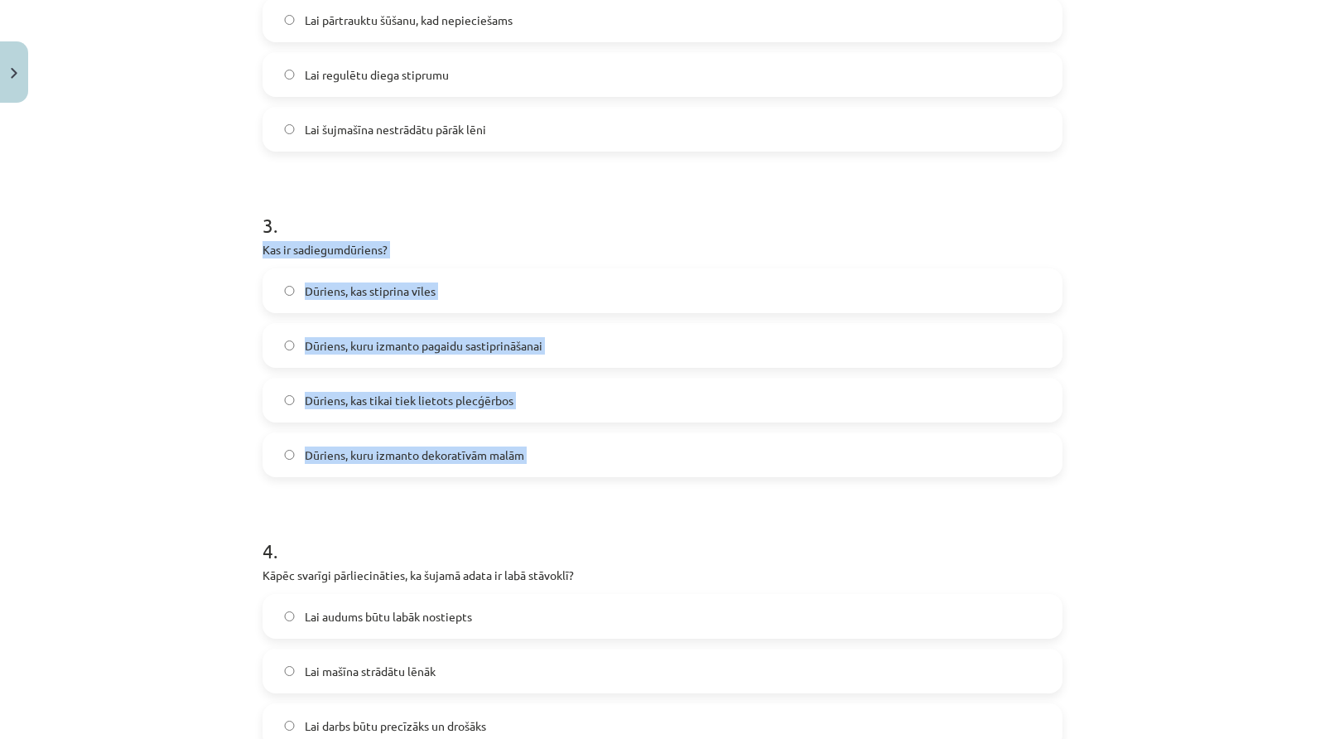
drag, startPoint x: 257, startPoint y: 245, endPoint x: 568, endPoint y: 498, distance: 400.9
copy div "Kas ir sadiegumdūriens? Dūriens, kas stiprina vīles Dūriens, kuru izmanto pagai…"
click at [628, 335] on label "Dūriens, kuru izmanto pagaidu sastiprināšanai" at bounding box center [662, 345] width 797 height 41
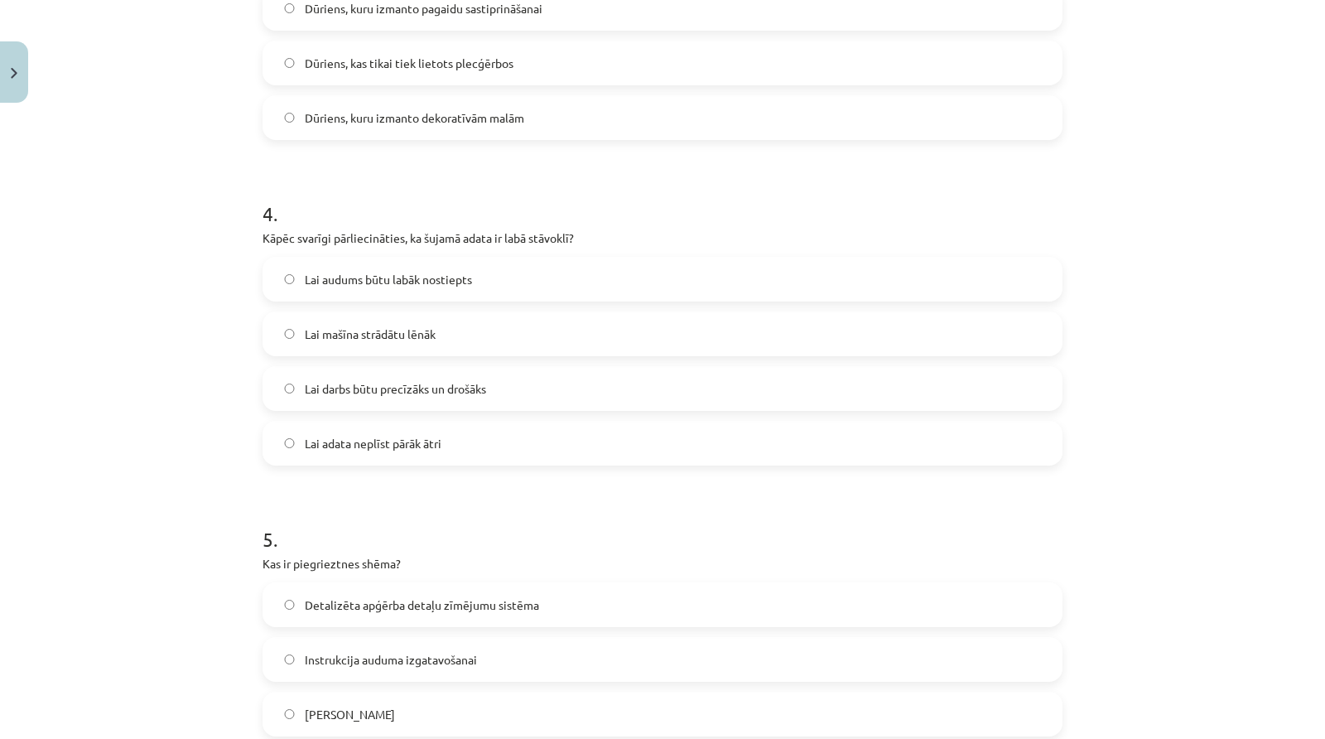
scroll to position [1250, 0]
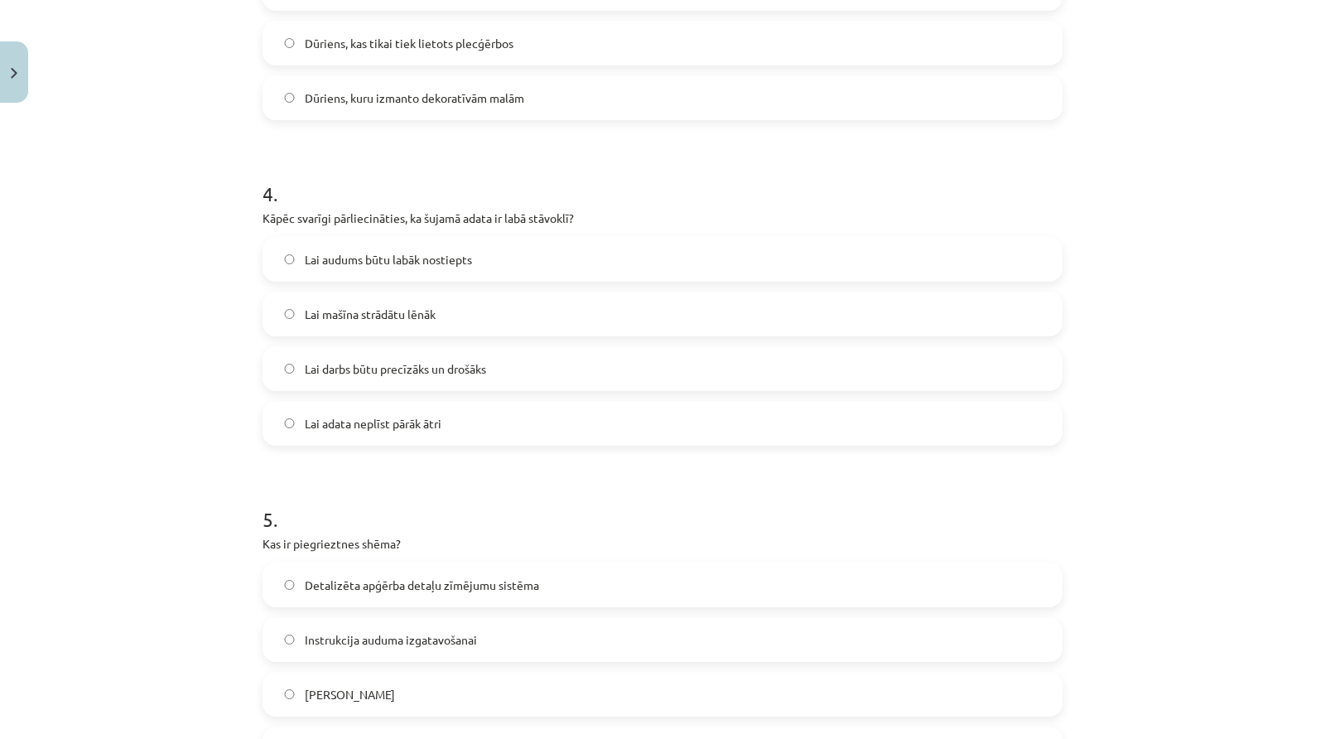
click at [510, 367] on label "Lai darbs būtu precīzāks un drošāks" at bounding box center [662, 368] width 797 height 41
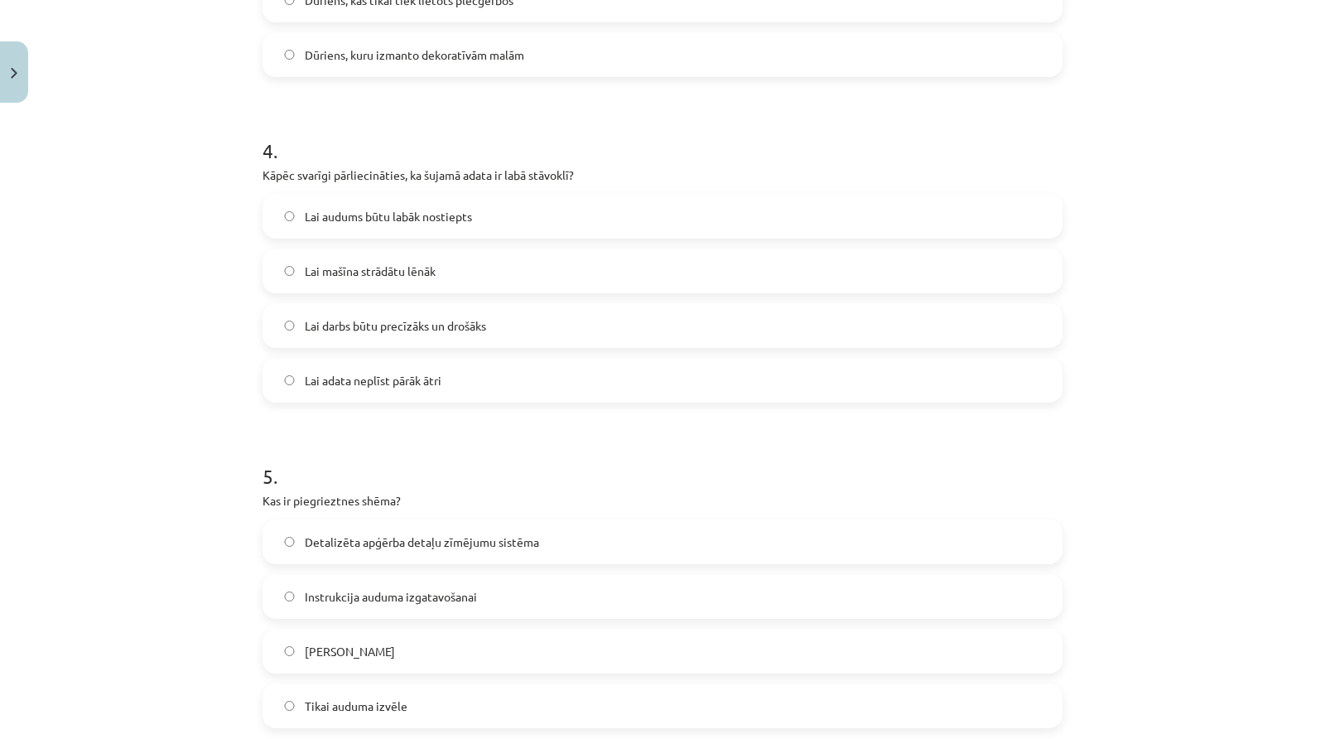
scroll to position [1540, 0]
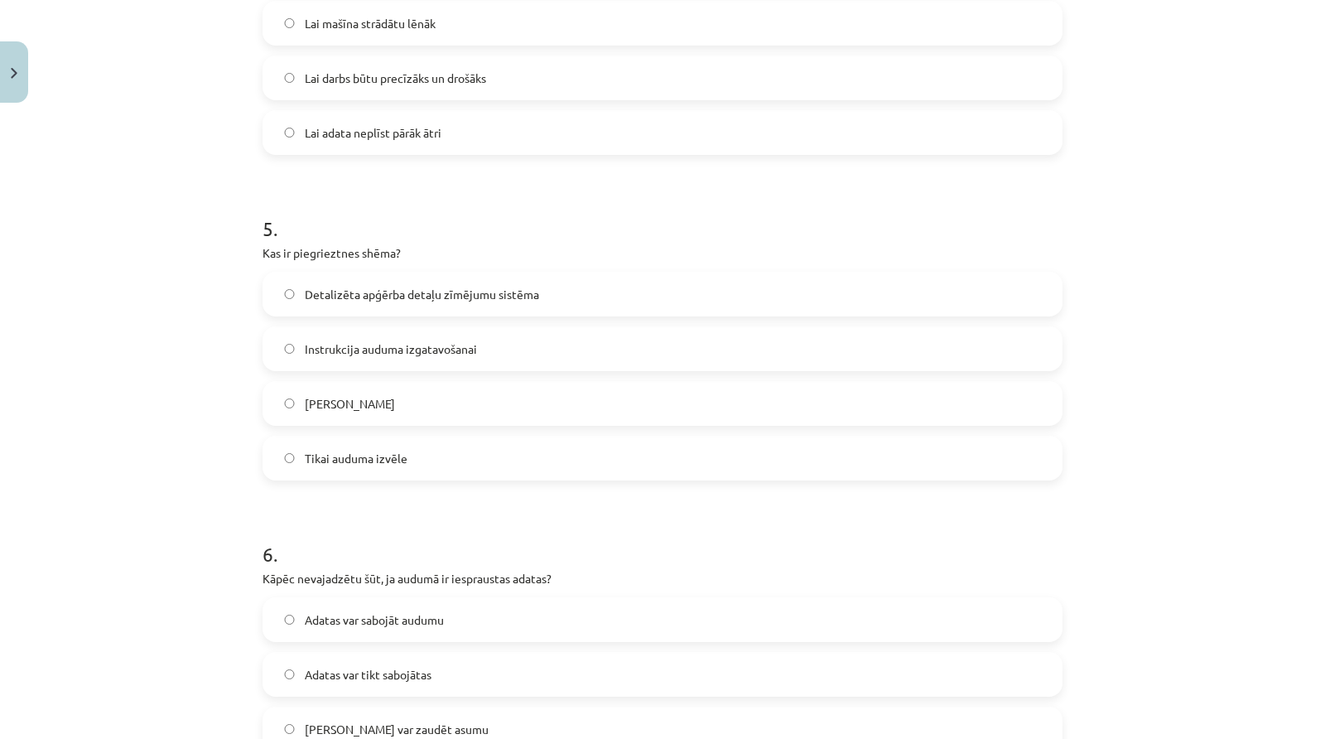
click at [461, 294] on span "Detalizēta apģērba detaļu zīmējumu sistēma" at bounding box center [422, 294] width 234 height 17
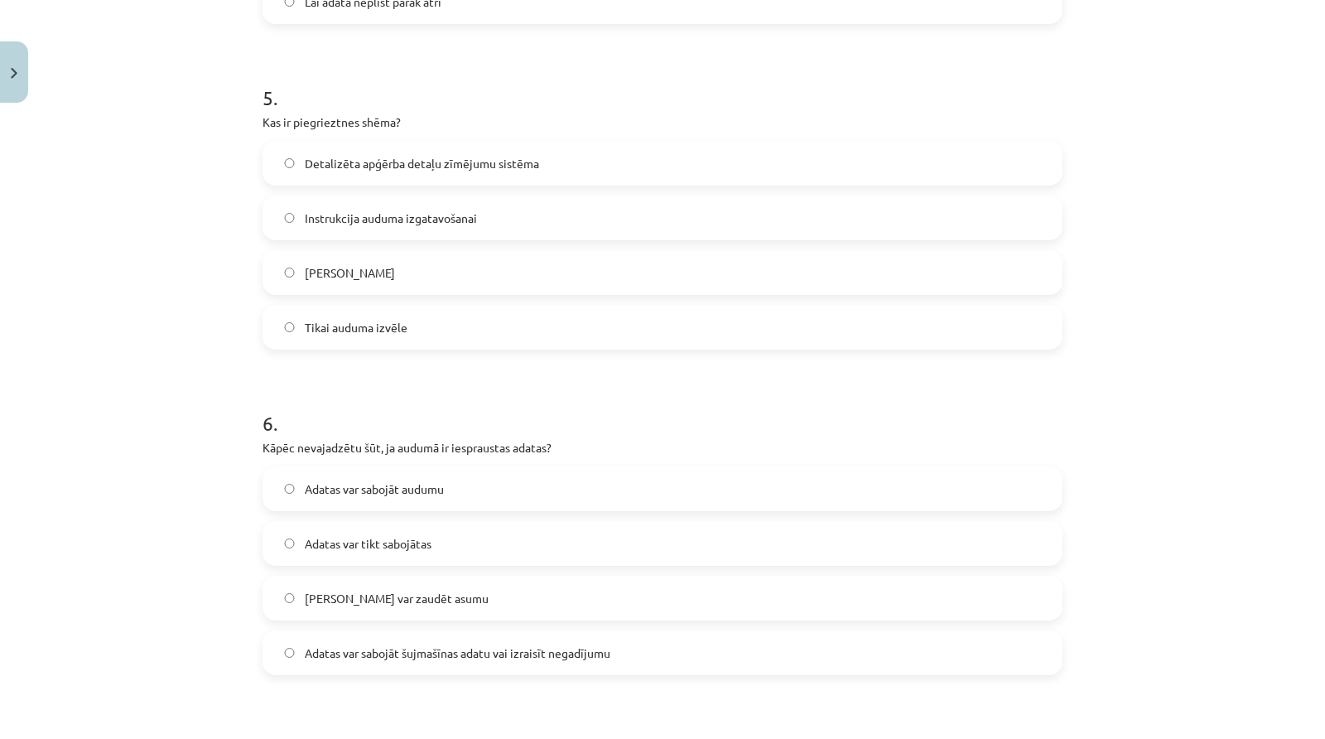
scroll to position [1872, 0]
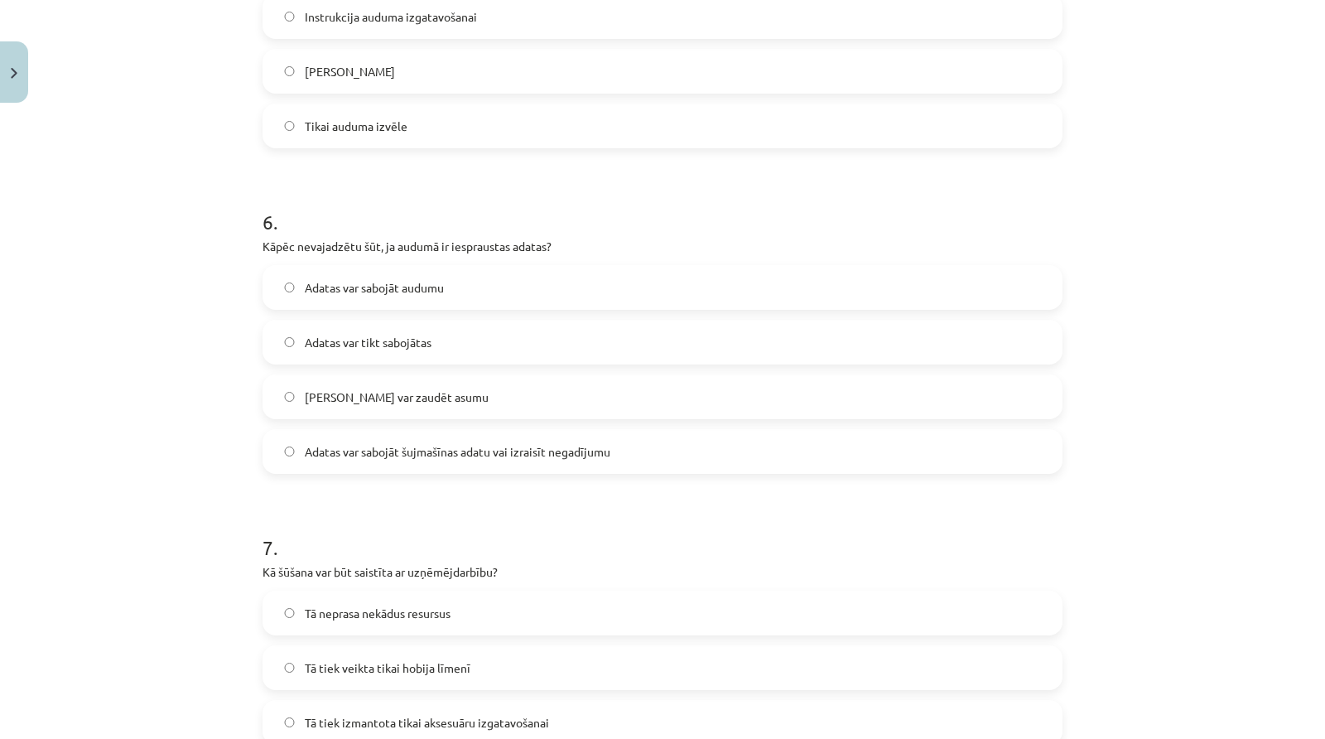
click at [471, 464] on label "Adatas var sabojāt šujmašīnas adatu vai izraisīt negadījumu" at bounding box center [662, 451] width 797 height 41
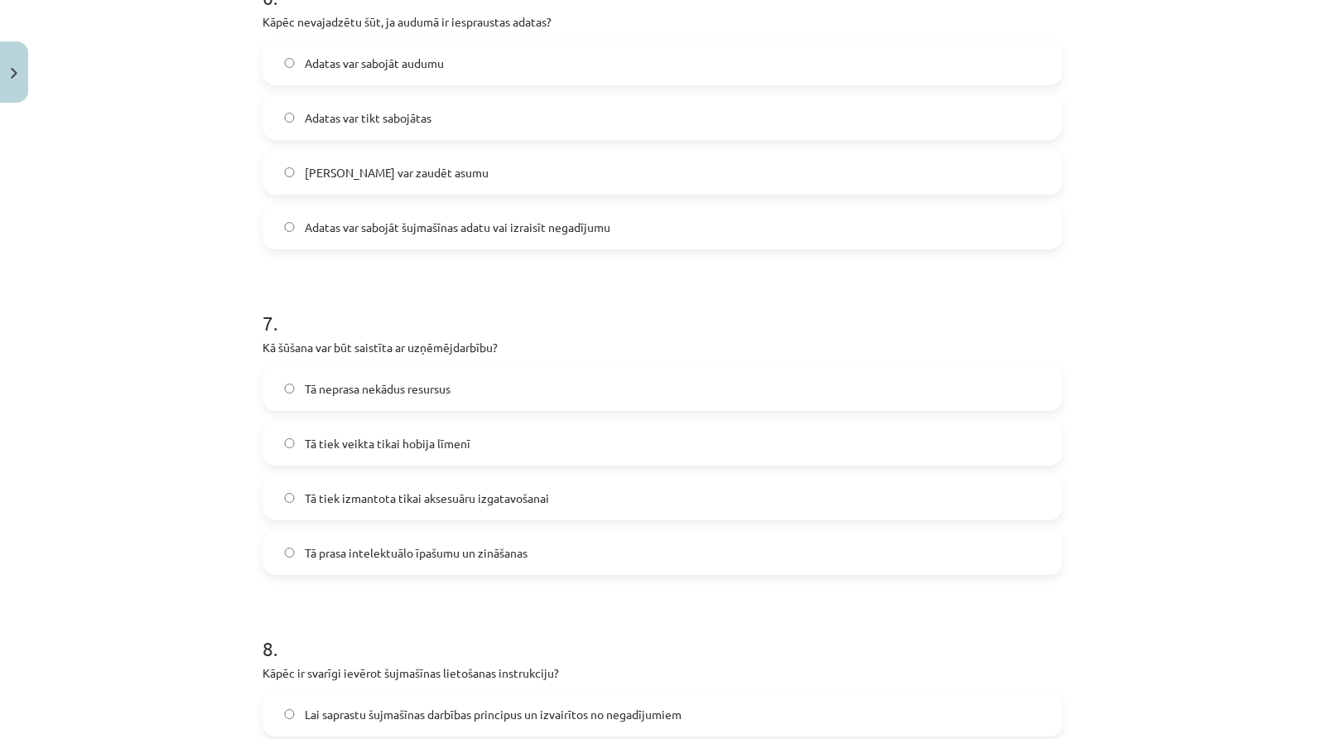
scroll to position [2162, 0]
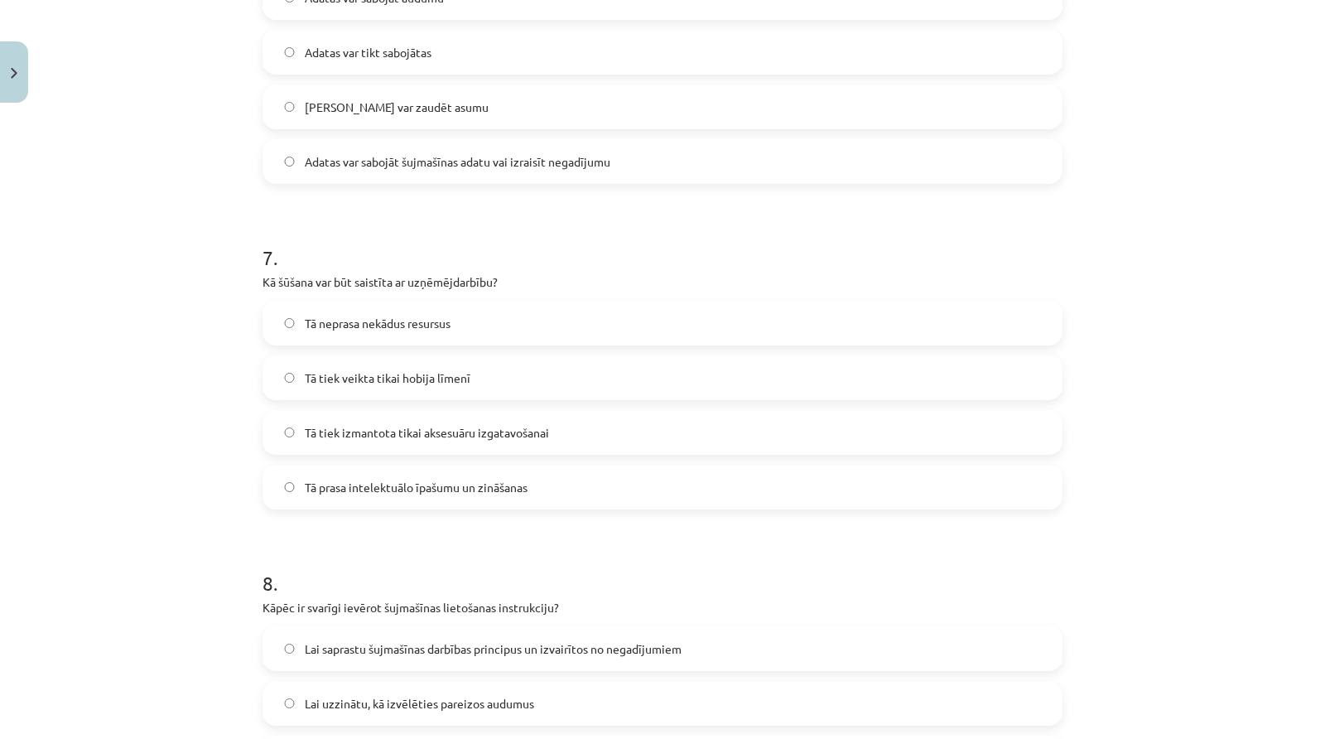
click at [466, 433] on span "Tā tiek izmantota tikai aksesuāru izgatavošanai" at bounding box center [427, 432] width 244 height 17
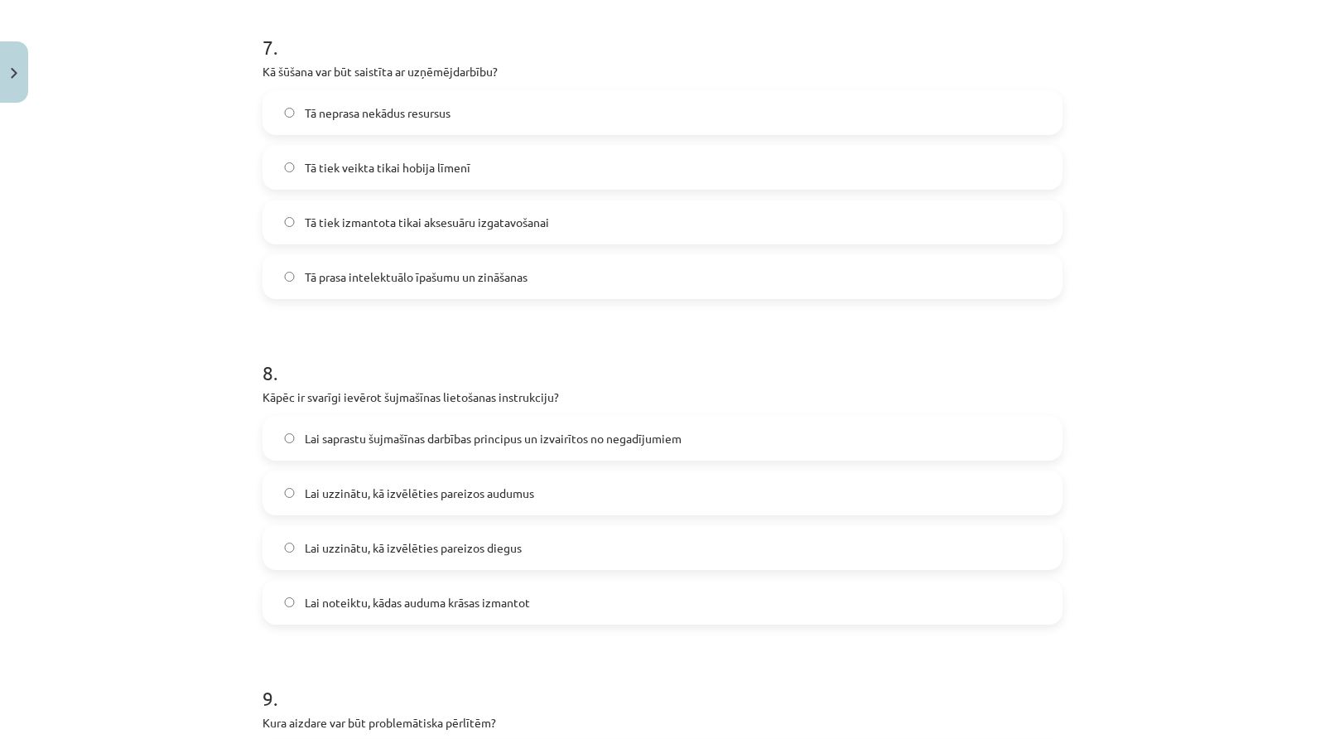
scroll to position [2373, 0]
click at [572, 434] on span "Lai saprastu šujmašīnas darbības principus un izvairītos no negadījumiem" at bounding box center [493, 438] width 377 height 17
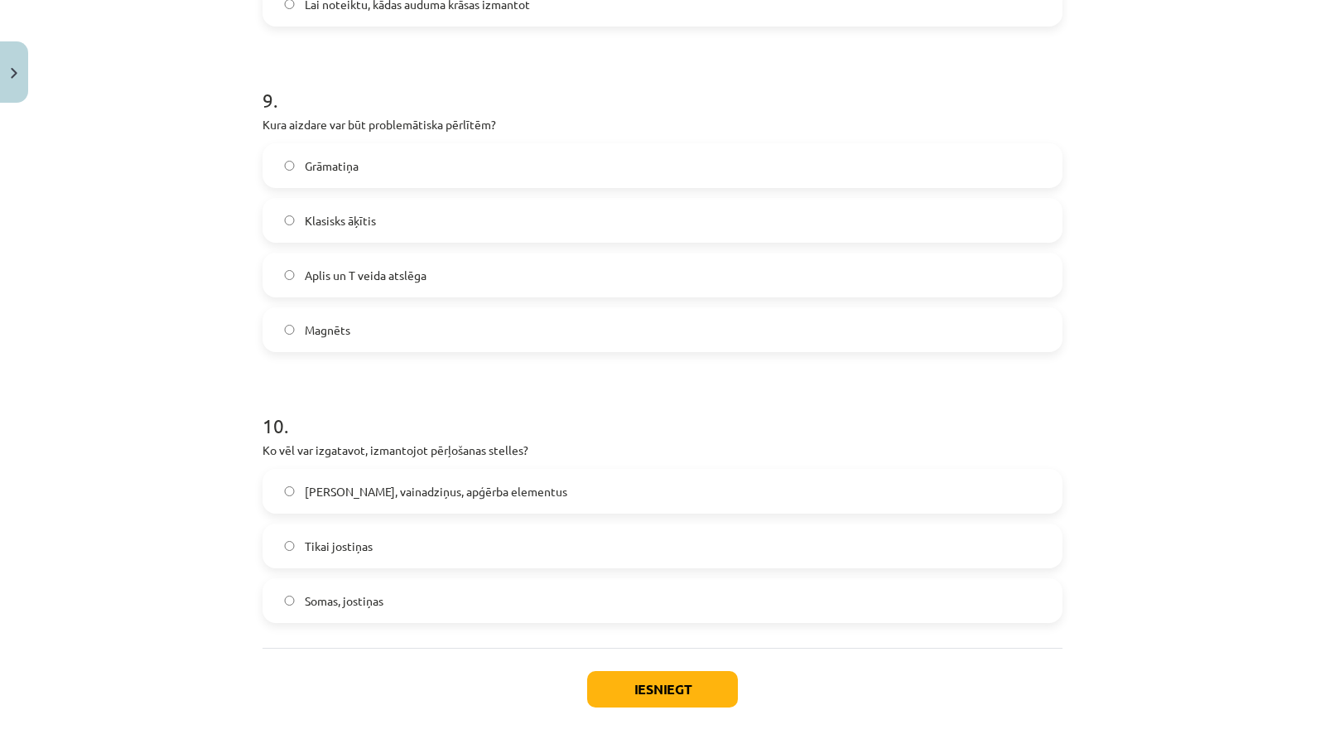
scroll to position [2974, 0]
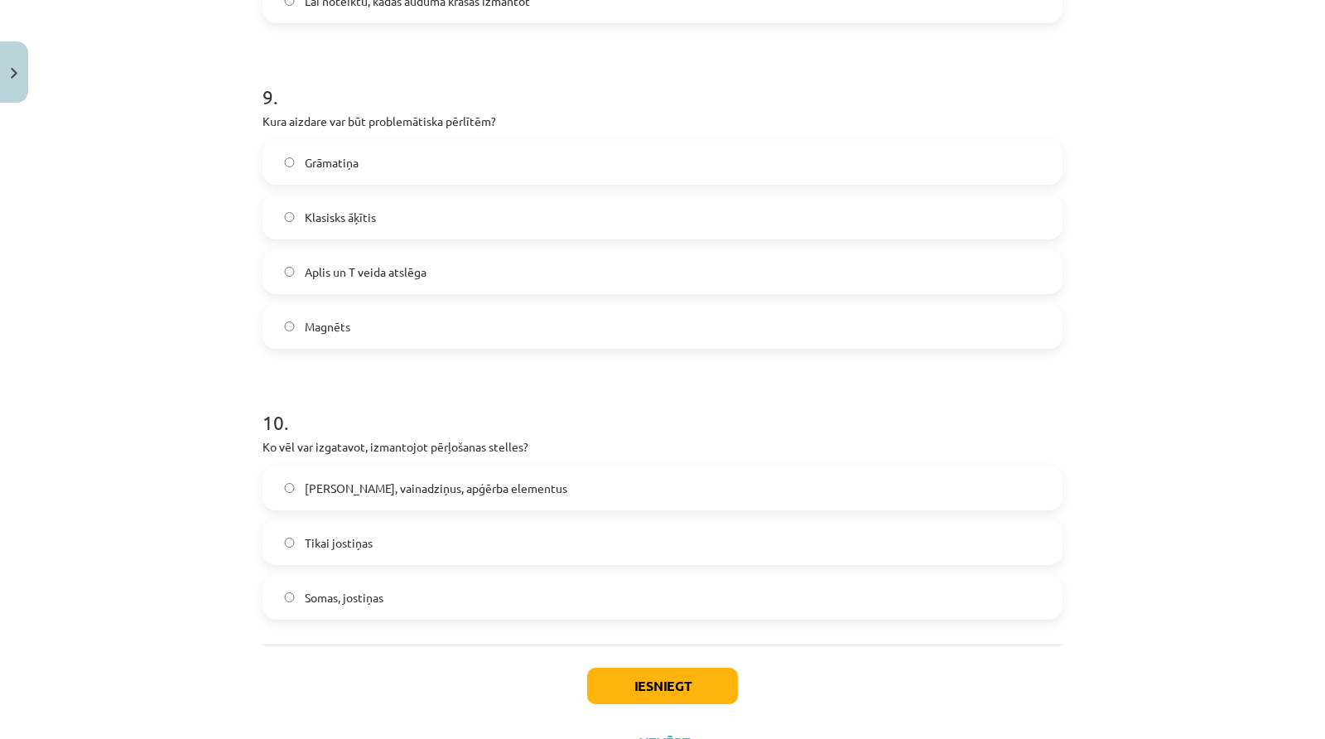
click at [543, 486] on label "Jostas, vainadziņus, apģērba elementus" at bounding box center [662, 487] width 797 height 41
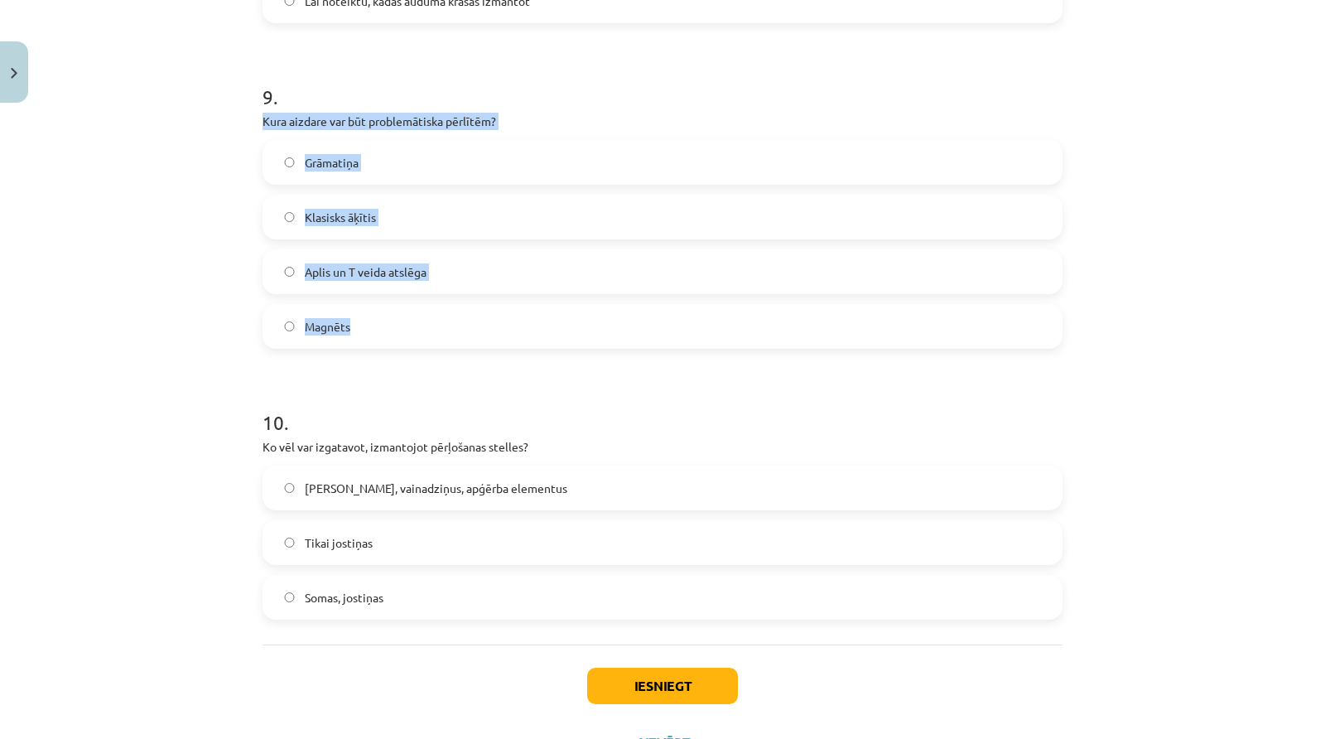
drag, startPoint x: 255, startPoint y: 113, endPoint x: 354, endPoint y: 343, distance: 249.7
click at [354, 343] on div "9 . Kura aizdare var būt problemātiska pērlītēm? Grāmatiņa Klasisks āķītis Apli…" at bounding box center [663, 202] width 800 height 292
copy div "Kura aizdare var būt problemātiska pērlītēm? Grāmatiņa Klasisks āķītis Aplis un…"
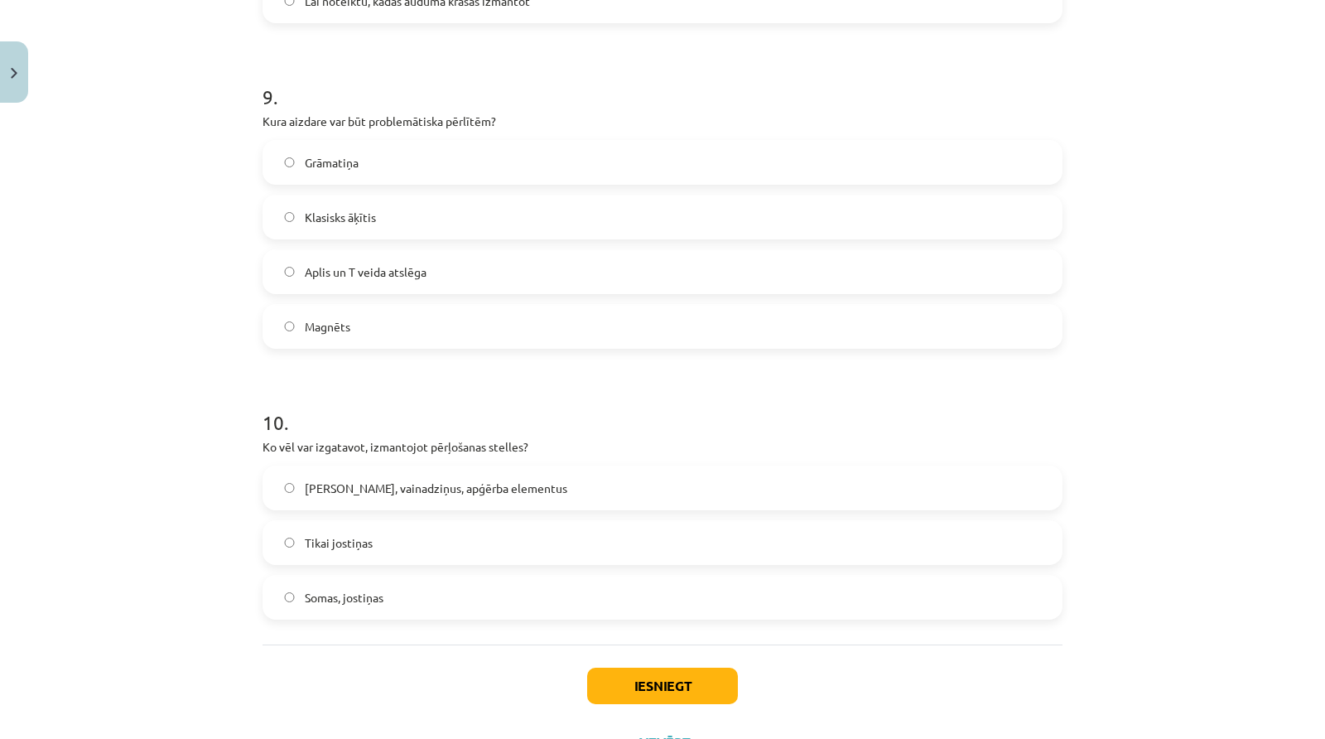
click at [333, 205] on label "Klasisks āķītis" at bounding box center [662, 216] width 797 height 41
click at [660, 686] on button "Iesniegt" at bounding box center [662, 685] width 151 height 36
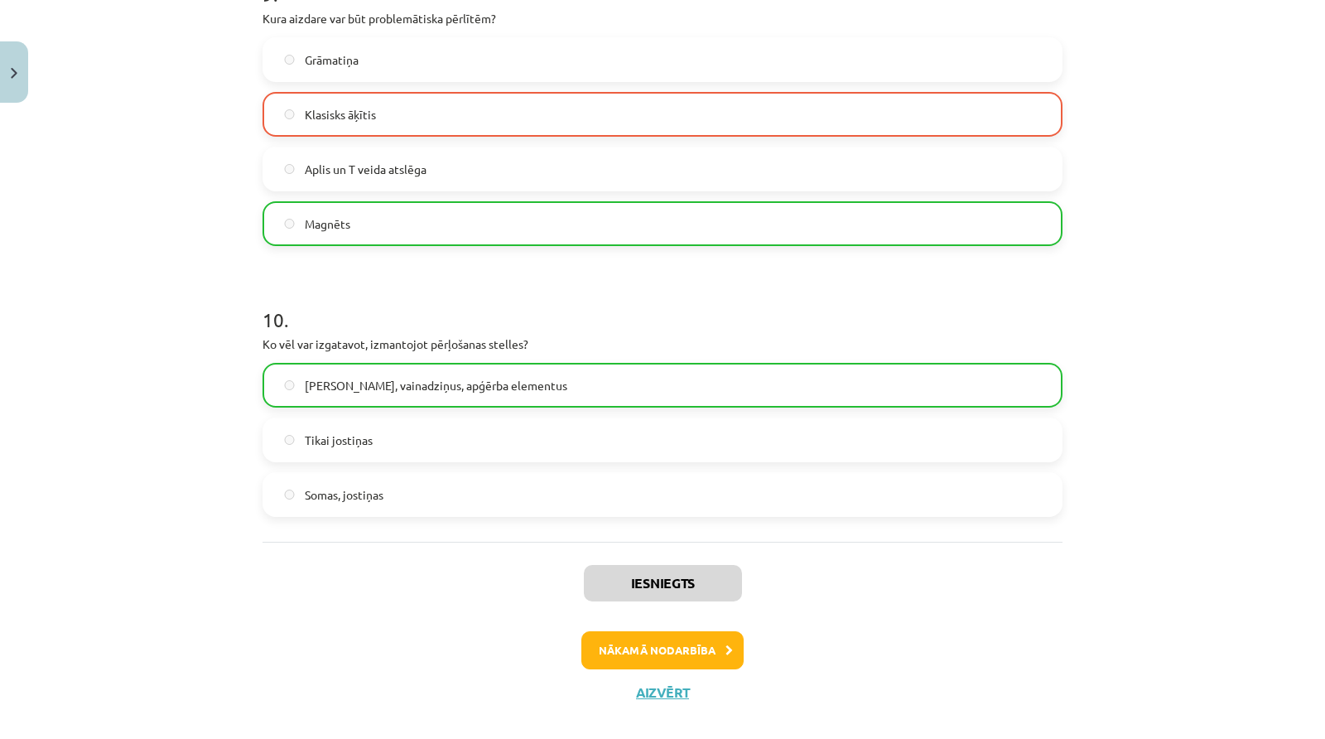
scroll to position [3065, 0]
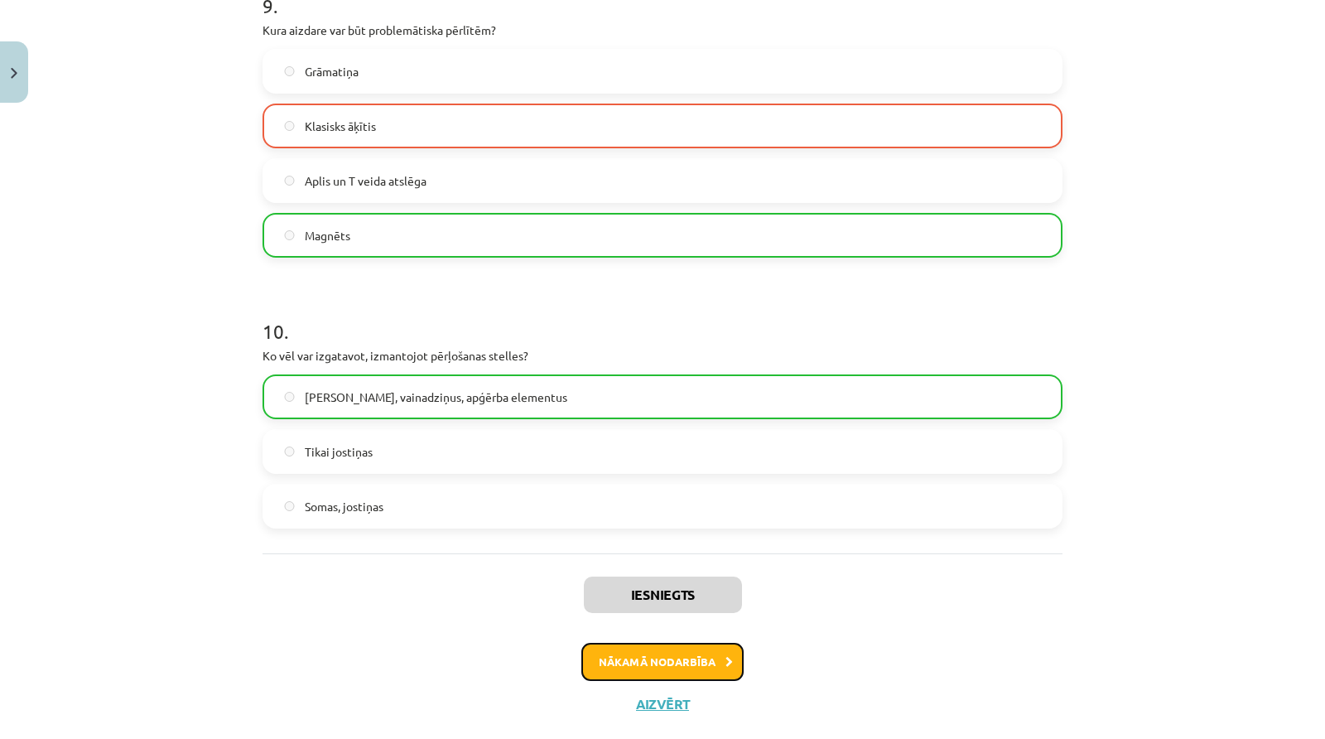
click at [732, 661] on button "Nākamā nodarbība" at bounding box center [662, 662] width 162 height 38
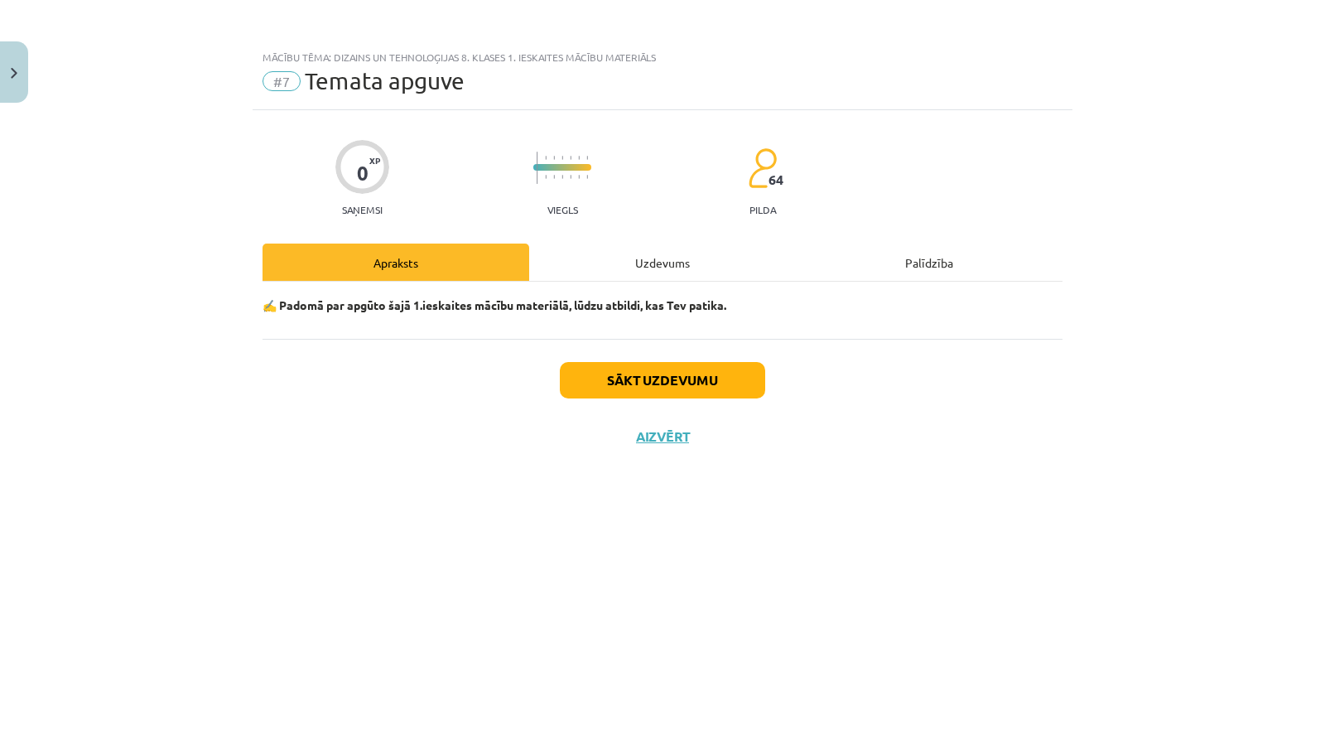
scroll to position [0, 0]
click at [637, 268] on div "Uzdevums" at bounding box center [662, 261] width 267 height 37
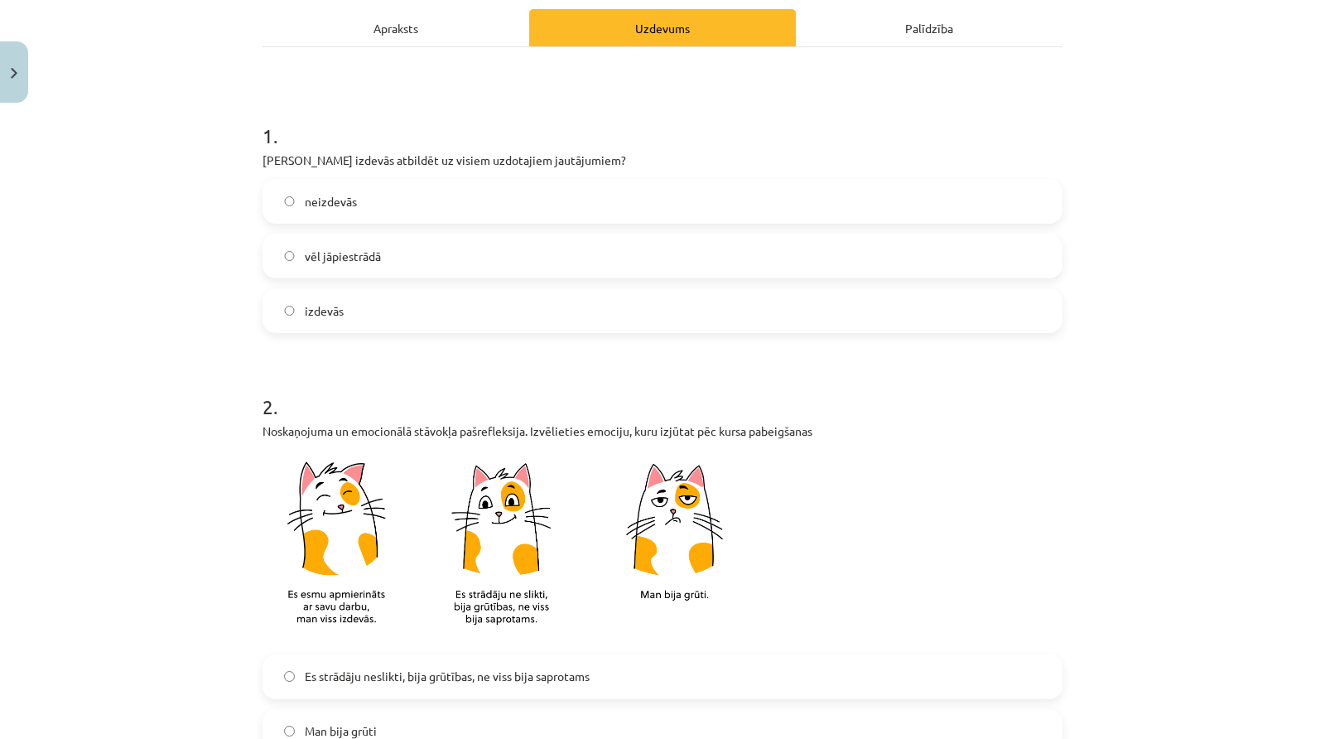
scroll to position [236, 0]
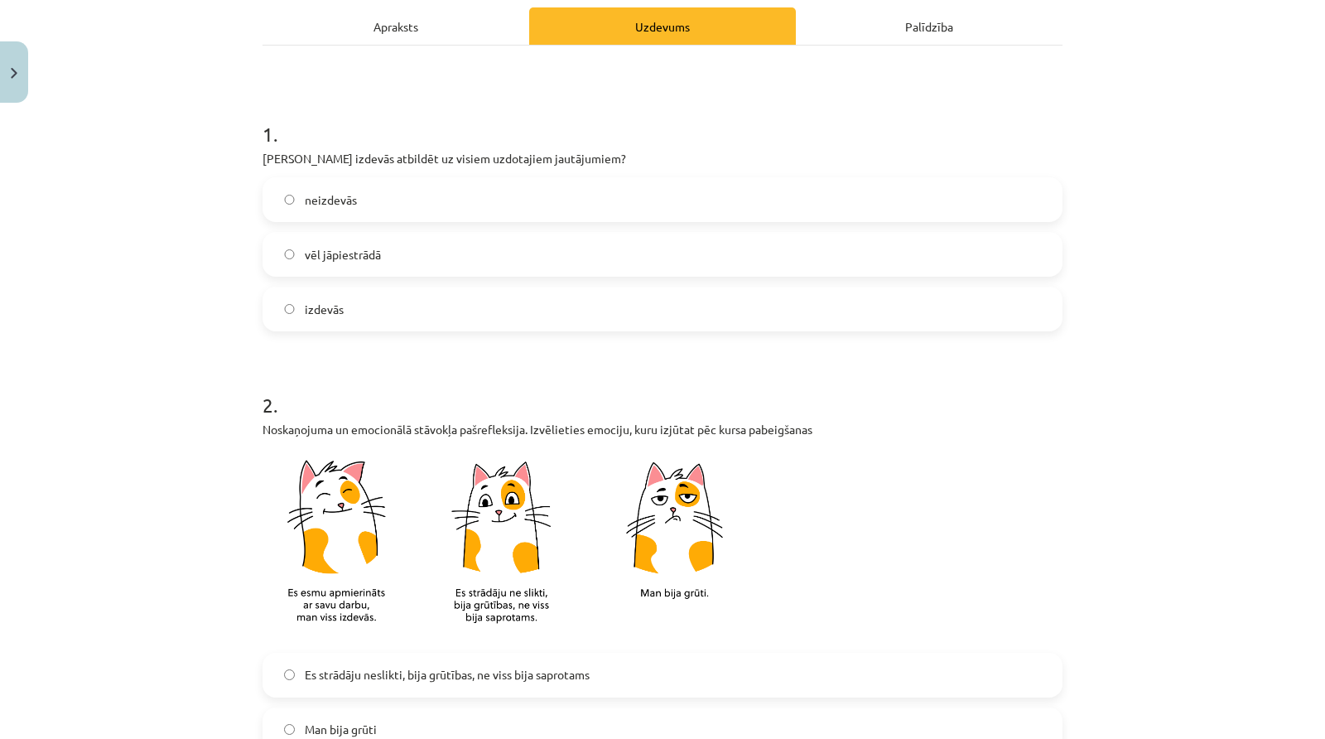
click at [391, 308] on label "izdevās" at bounding box center [662, 308] width 797 height 41
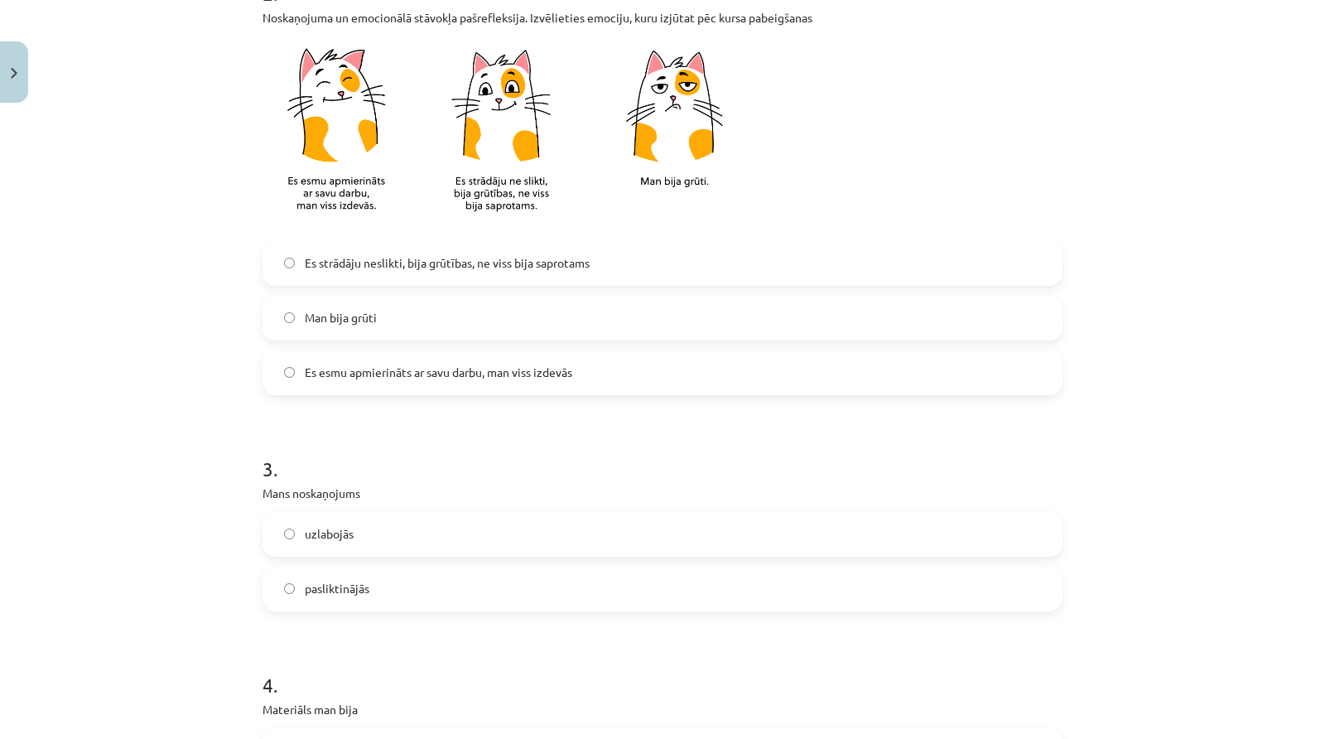
scroll to position [647, 0]
click at [395, 263] on span "Es strādāju neslikti, bija grūtības, ne viss bija saprotams" at bounding box center [447, 263] width 285 height 17
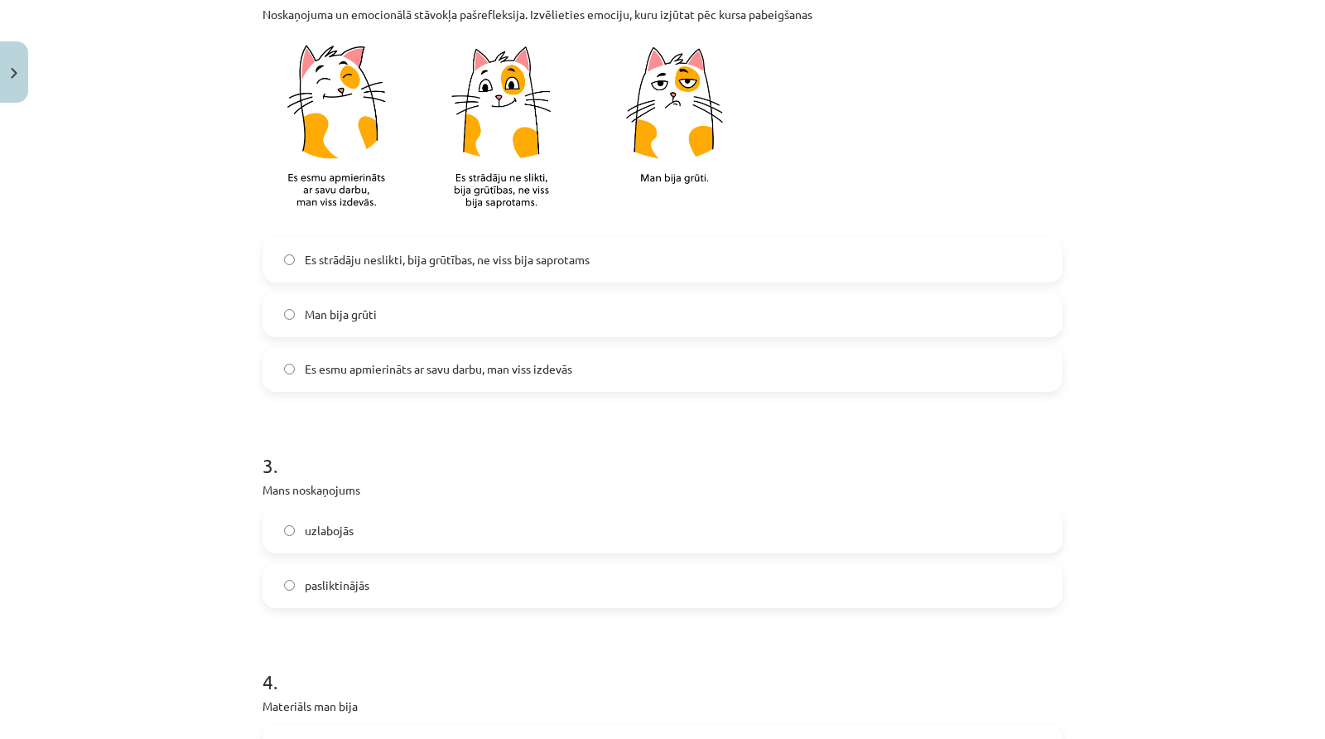
click at [432, 378] on label "Es esmu apmierināts ar savu darbu, man viss izdevās" at bounding box center [662, 369] width 797 height 41
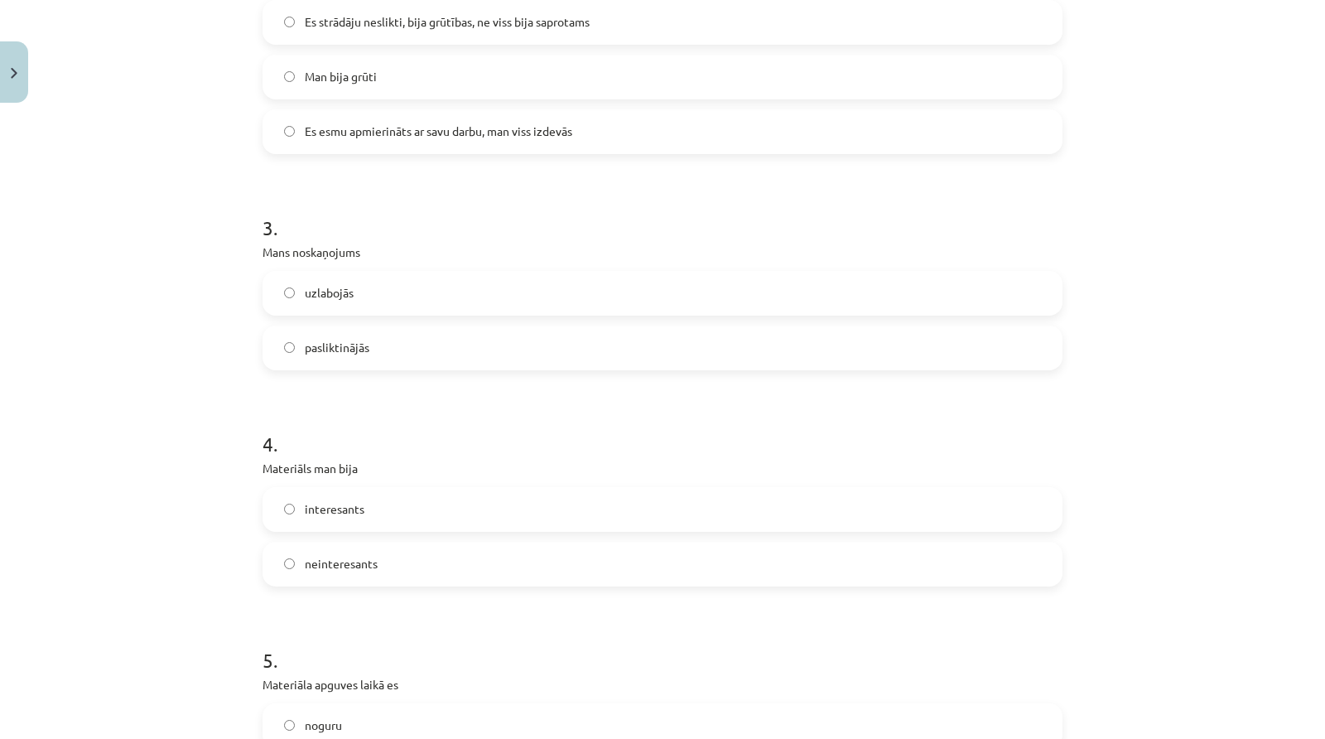
scroll to position [895, 0]
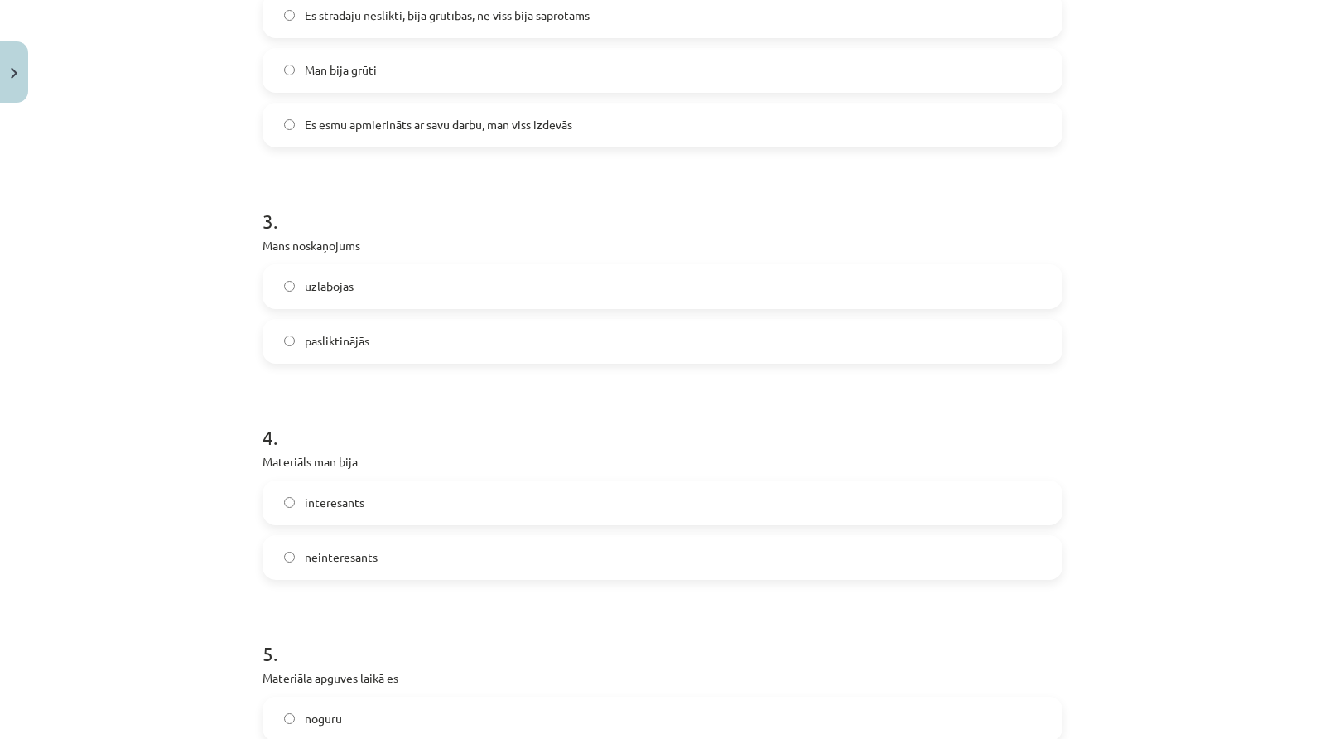
click at [335, 356] on label "pasliktinājās" at bounding box center [662, 340] width 797 height 41
click at [337, 284] on span "uzlabojās" at bounding box center [329, 285] width 49 height 17
click at [368, 545] on label "neinteresants" at bounding box center [662, 557] width 797 height 41
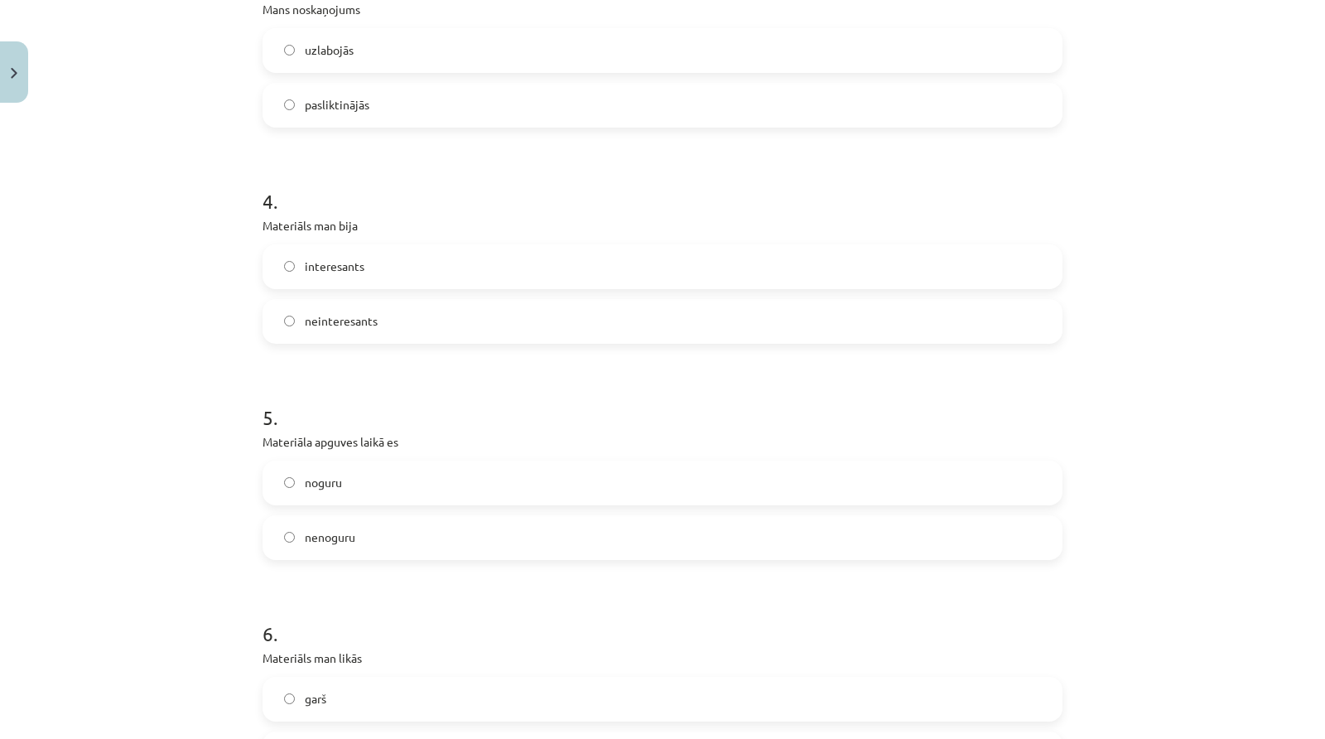
scroll to position [1214, 0]
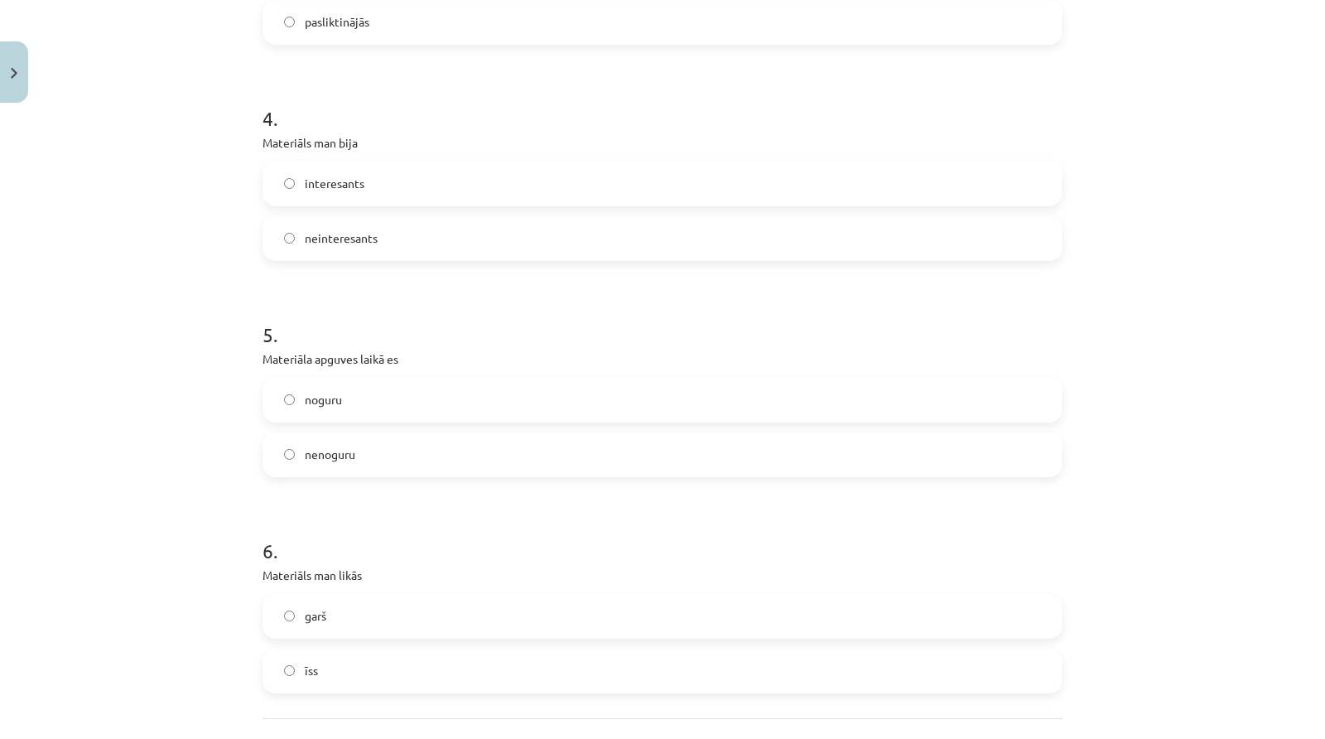
click at [383, 413] on label "noguru" at bounding box center [662, 399] width 797 height 41
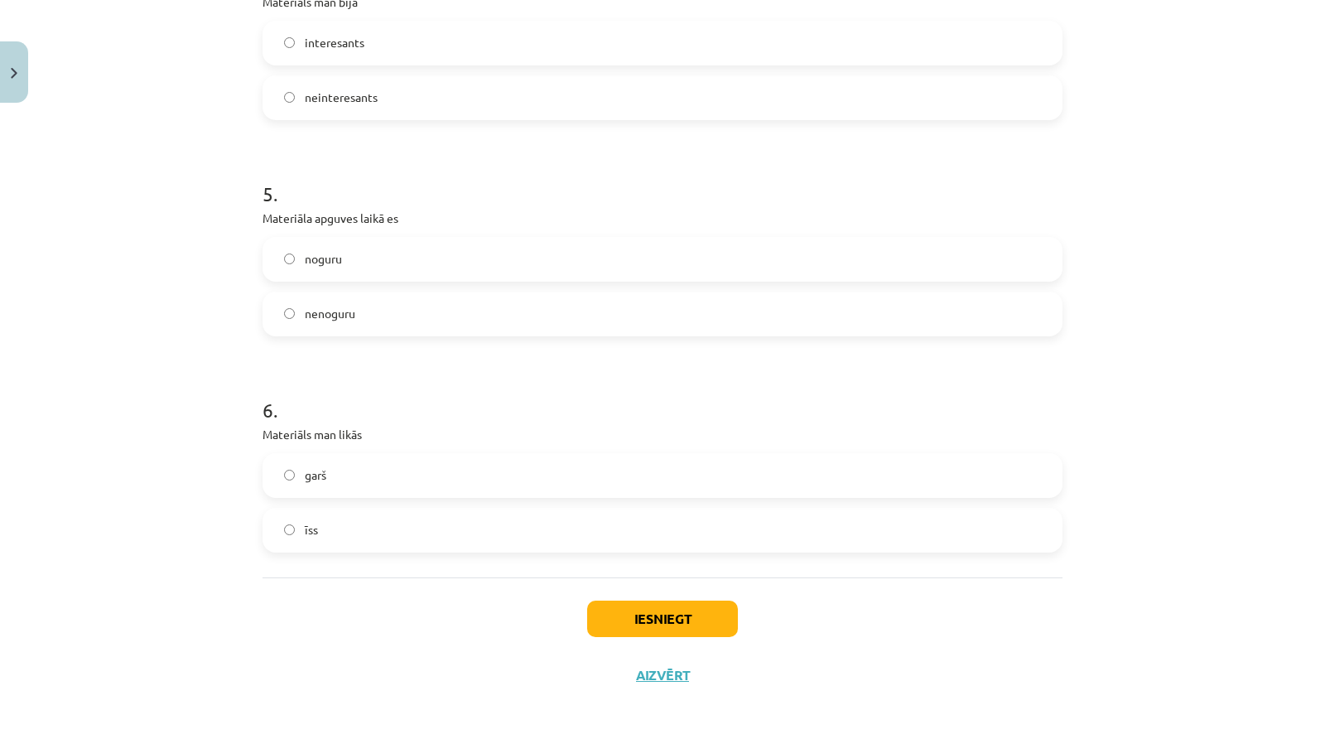
scroll to position [1354, 0]
click at [402, 471] on label "garš" at bounding box center [662, 475] width 797 height 41
click at [411, 515] on label "īss" at bounding box center [662, 530] width 797 height 41
click at [415, 484] on label "garš" at bounding box center [662, 475] width 797 height 41
click at [640, 606] on button "Iesniegt" at bounding box center [662, 619] width 151 height 36
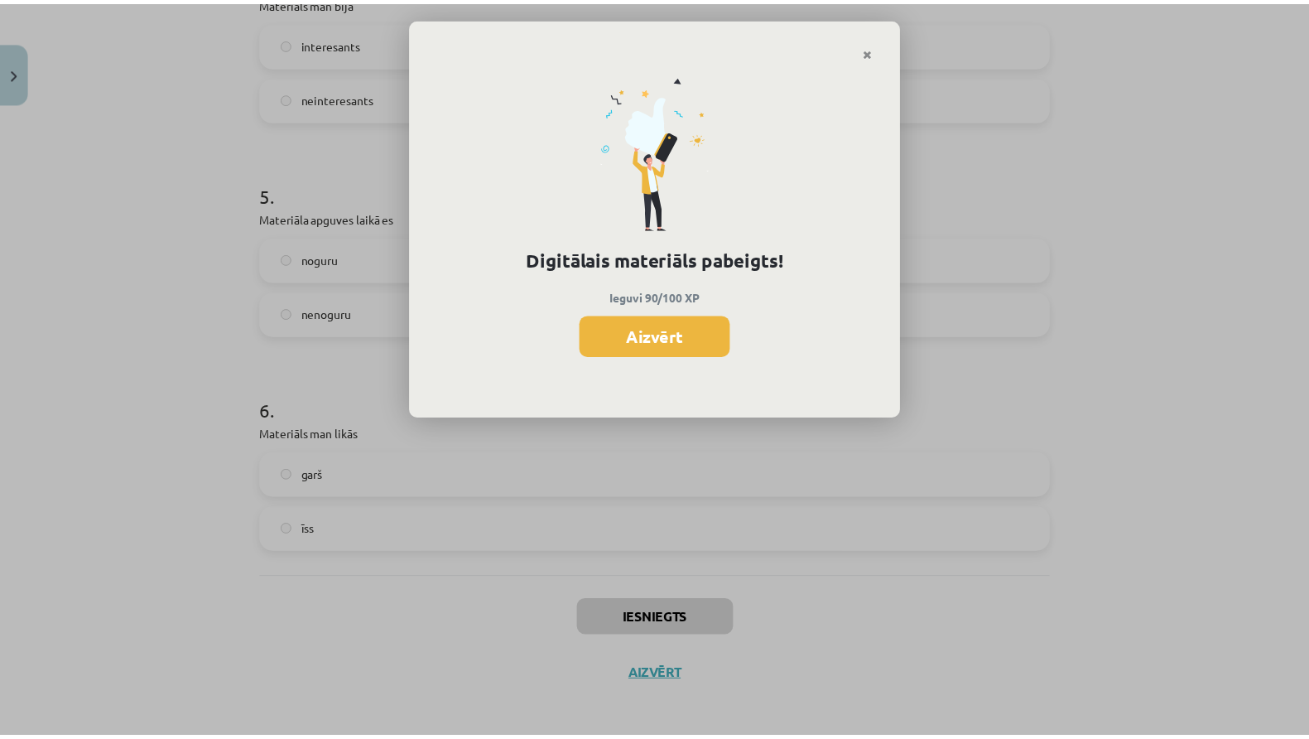
scroll to position [641, 0]
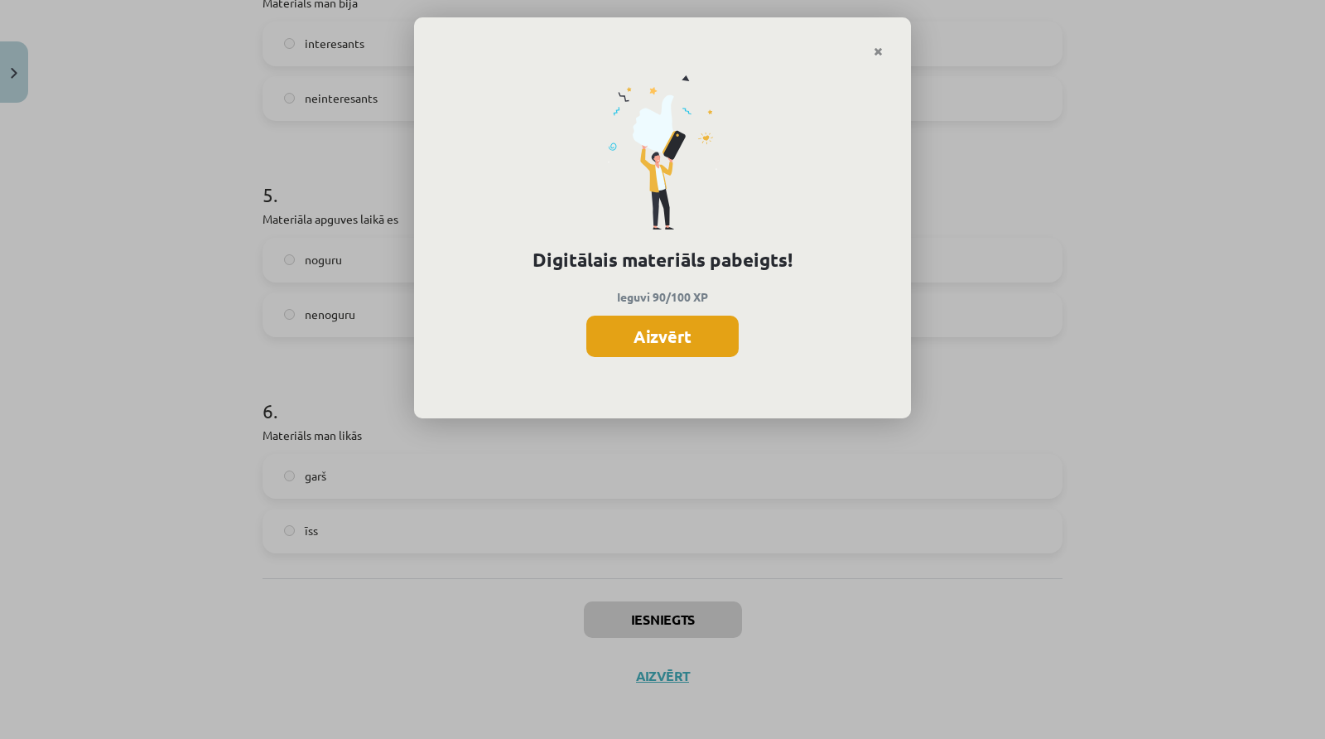
click at [658, 330] on button "Aizvērt" at bounding box center [662, 336] width 152 height 41
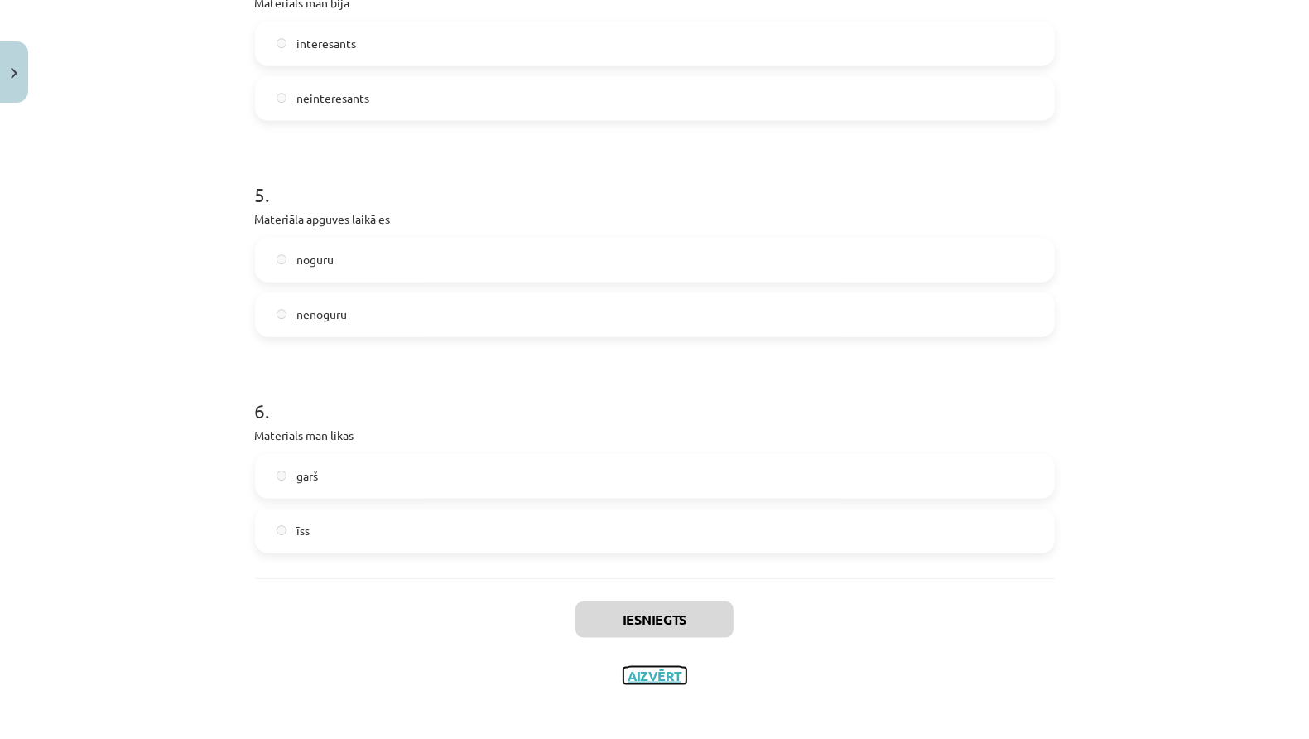
click at [668, 670] on button "Aizvērt" at bounding box center [655, 675] width 63 height 17
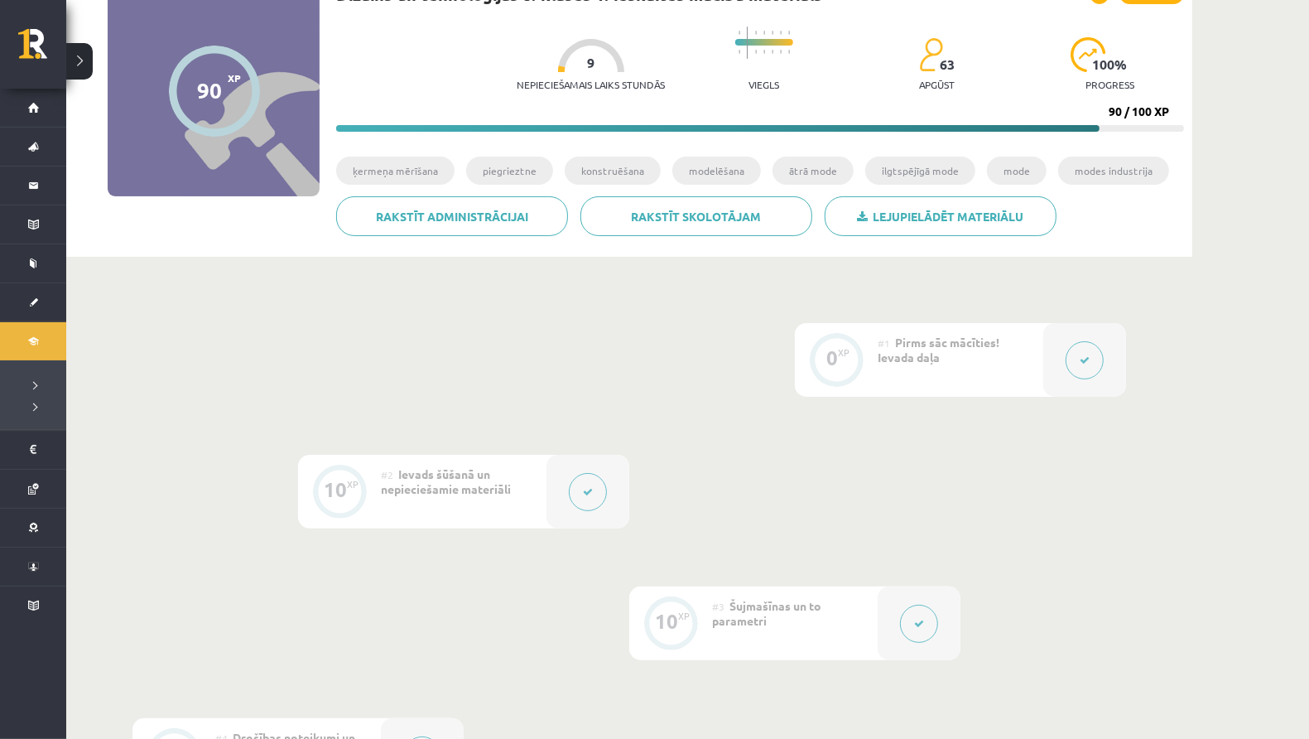
scroll to position [0, 0]
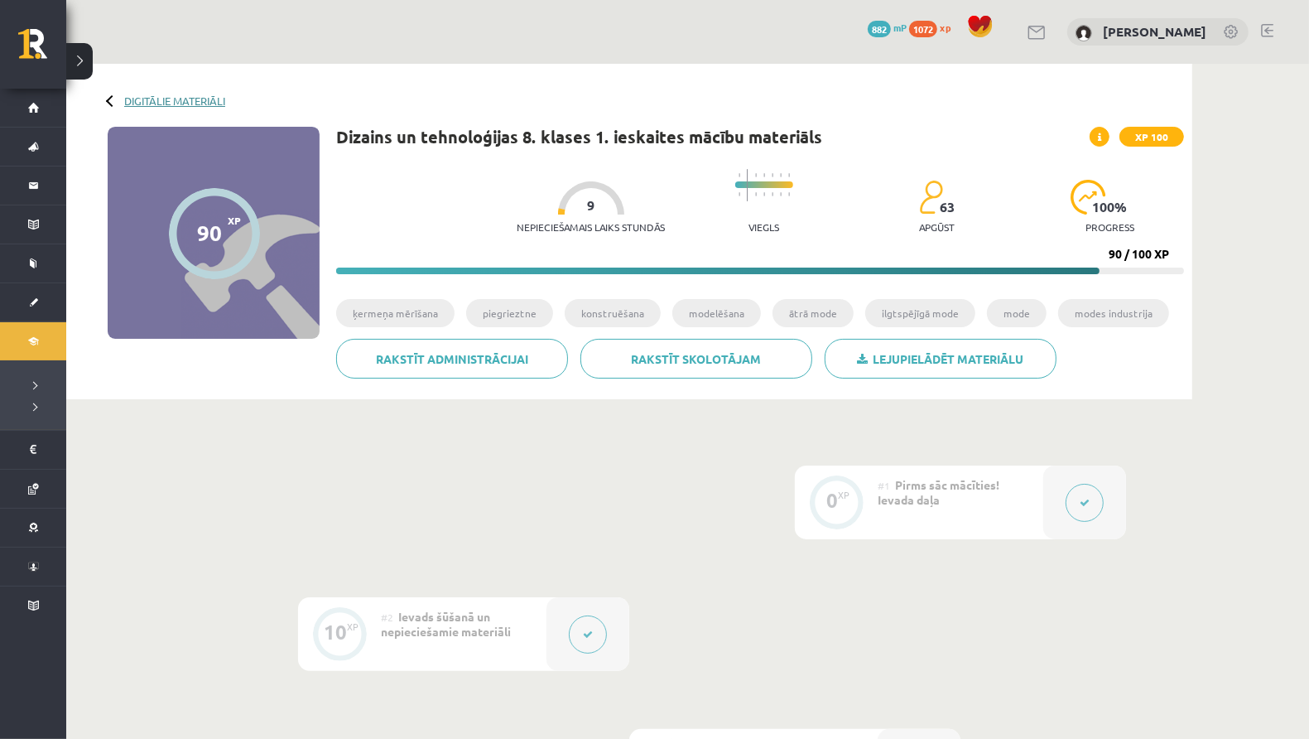
click at [162, 94] on link "Digitālie materiāli" at bounding box center [174, 100] width 101 height 12
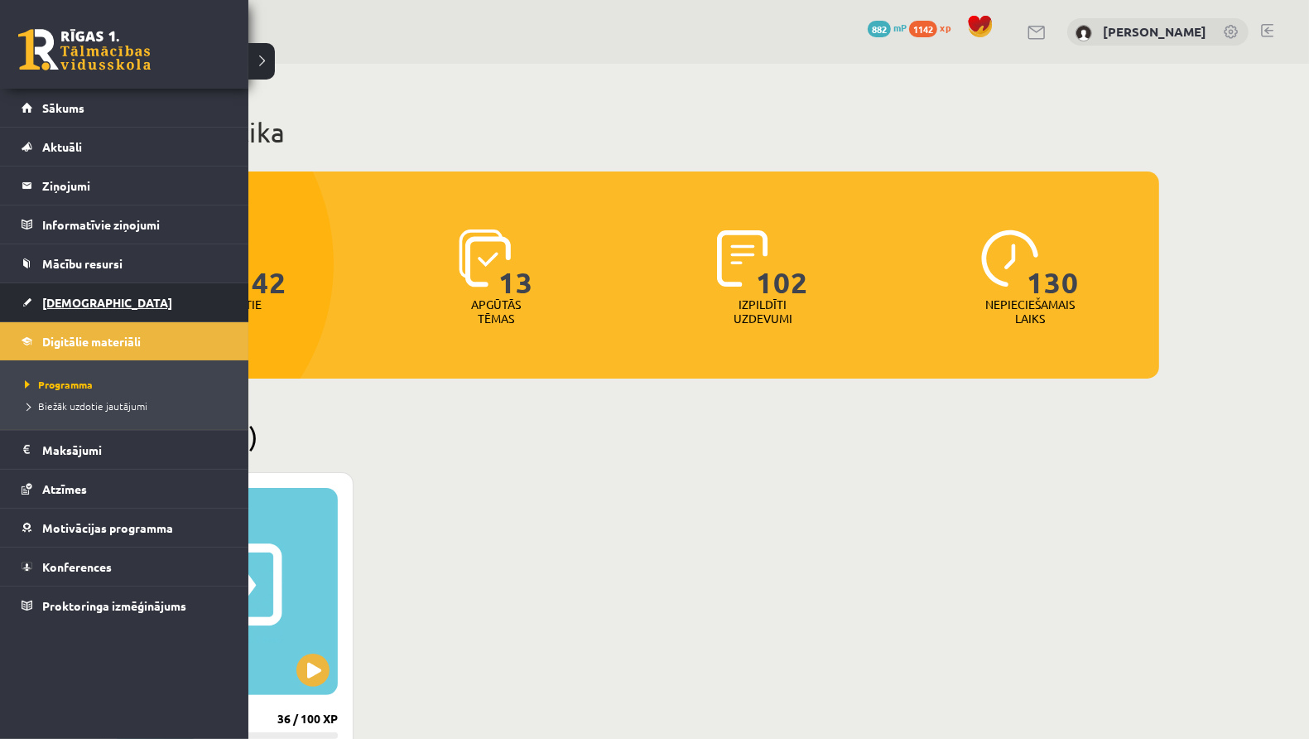
click at [71, 309] on link "[DEMOGRAPHIC_DATA]" at bounding box center [125, 302] width 206 height 38
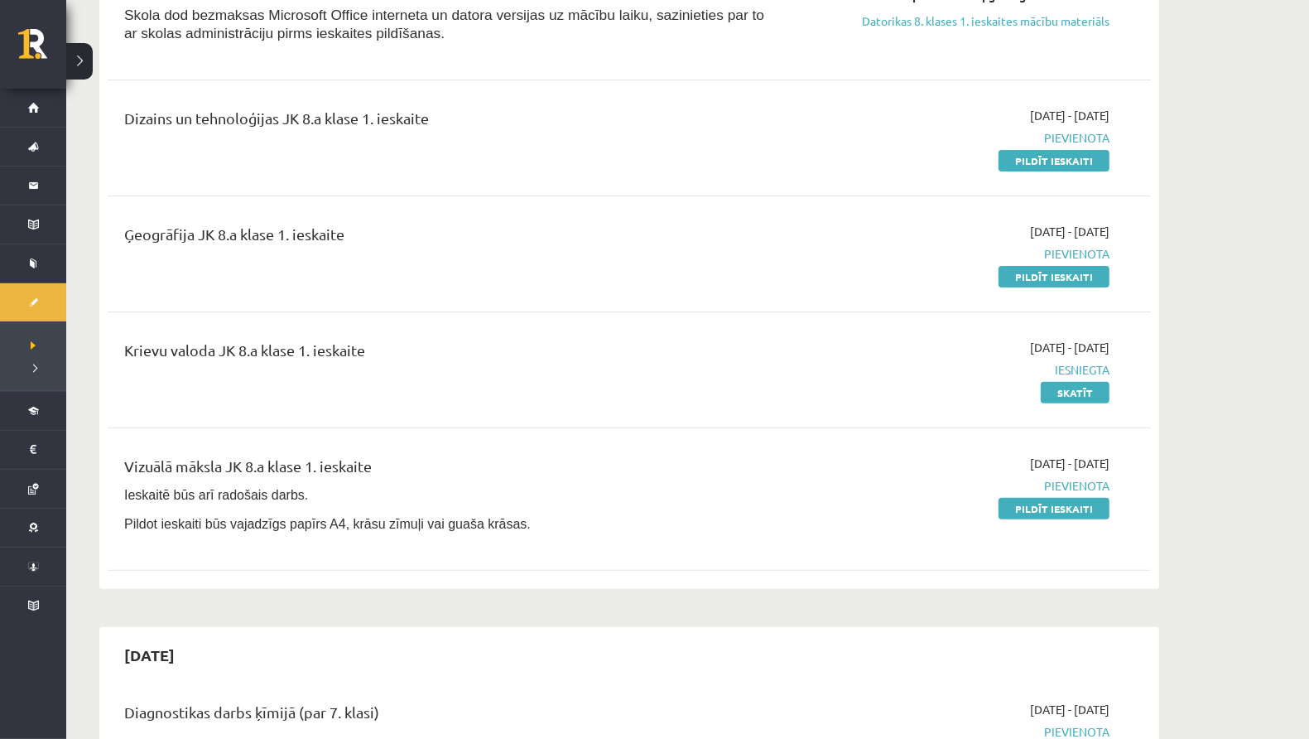
scroll to position [306, 0]
click at [1058, 508] on link "Pildīt ieskaiti" at bounding box center [1054, 510] width 111 height 22
